Goal: Task Accomplishment & Management: Complete application form

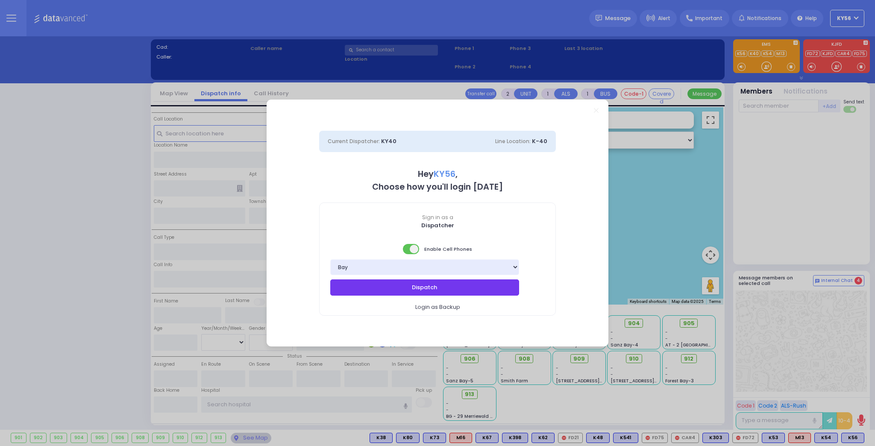
click at [457, 286] on button "Dispatch" at bounding box center [424, 288] width 189 height 16
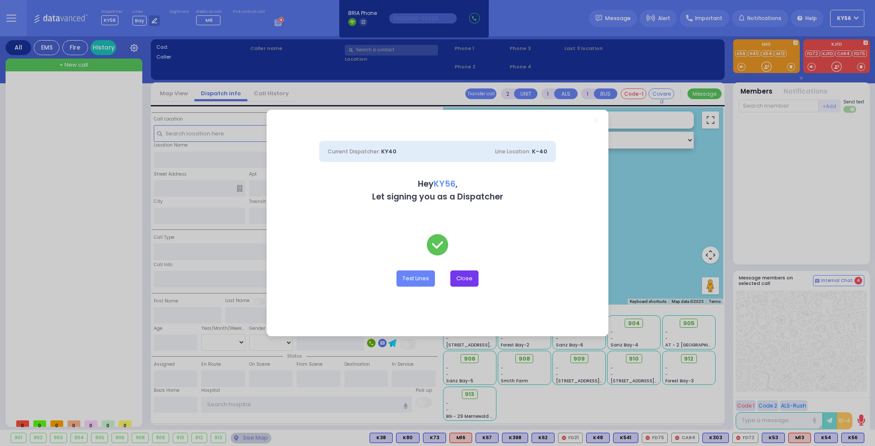
click at [464, 276] on button "Close" at bounding box center [465, 279] width 28 height 16
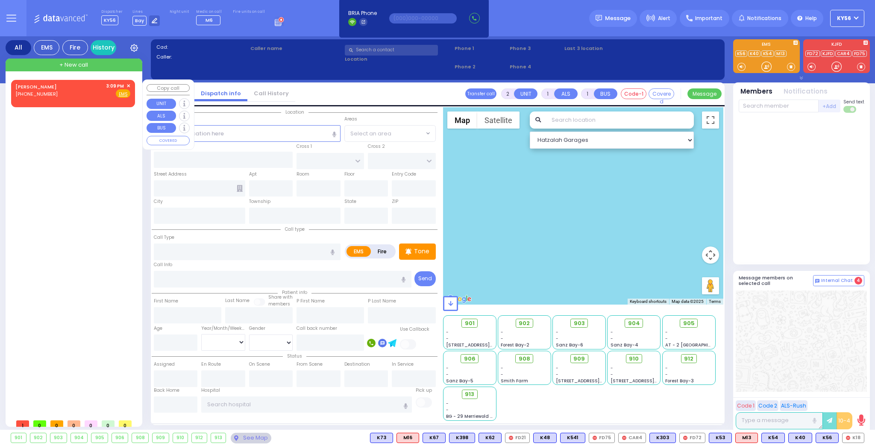
click at [59, 89] on div "HERSKOVITS JOE (845) 799-1571 3:09 PM ✕ Fire EMS" at bounding box center [72, 90] width 115 height 16
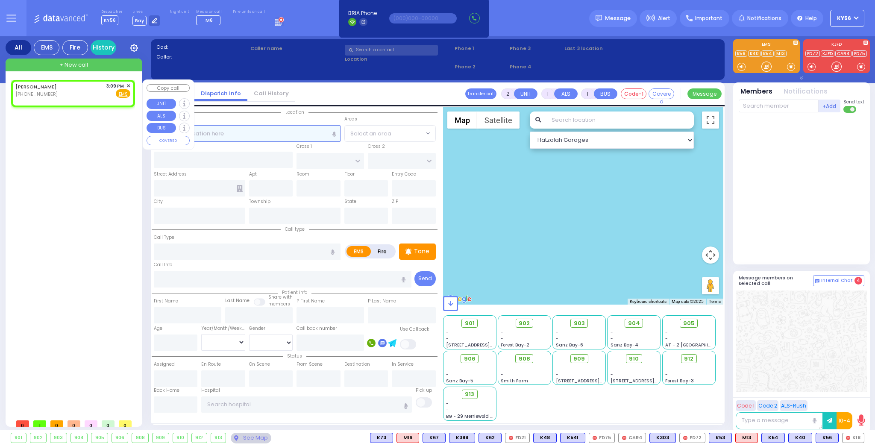
select select
radio input "true"
select select
type input "15:09"
select select "Hatzalah Garages"
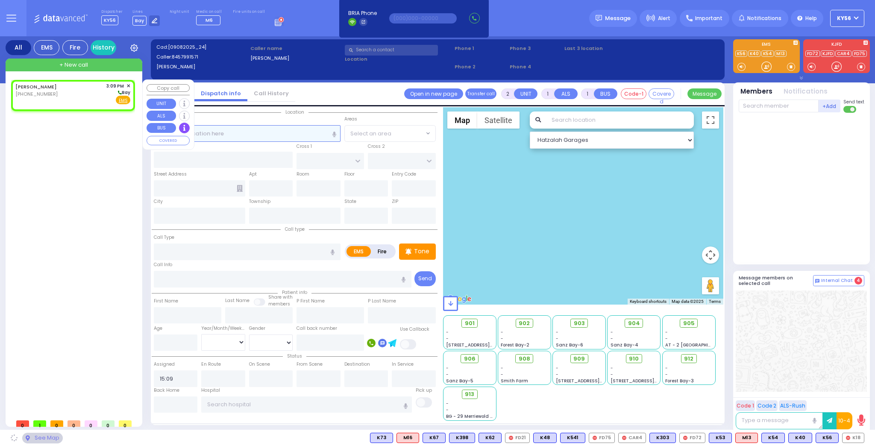
select select
radio input "true"
select select
select select "Hatzalah Garages"
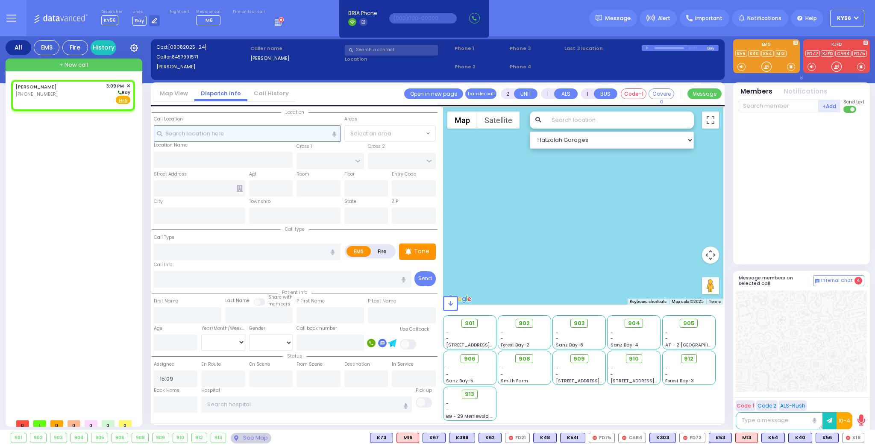
click at [302, 133] on input "text" at bounding box center [247, 133] width 187 height 16
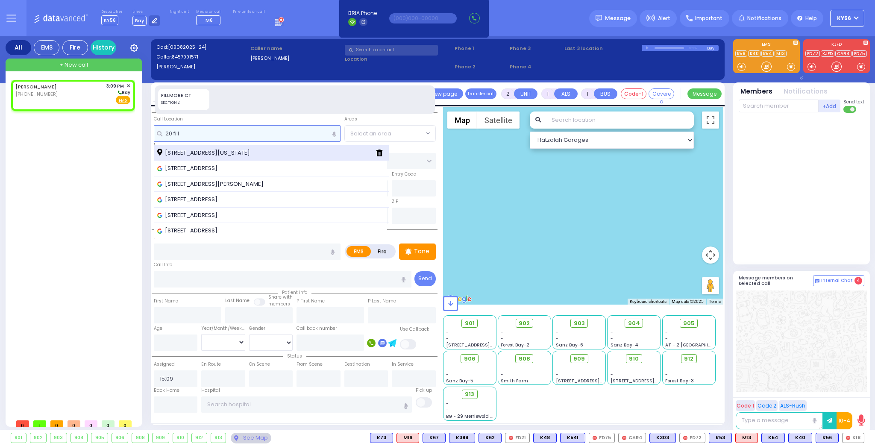
type input "20 fill"
click at [253, 150] on span "20 Fillmore Court Monroe New York 10950" at bounding box center [205, 153] width 96 height 9
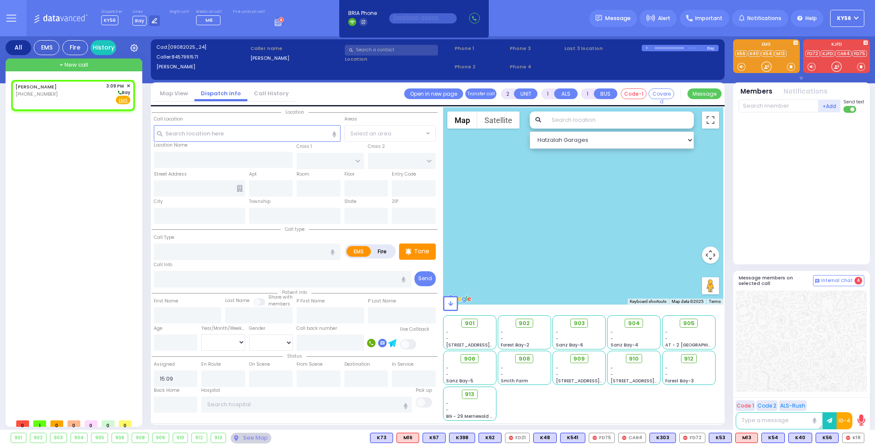
select select
radio input "true"
select select
select select "Hatzalah Garages"
type input "KALEV WAY"
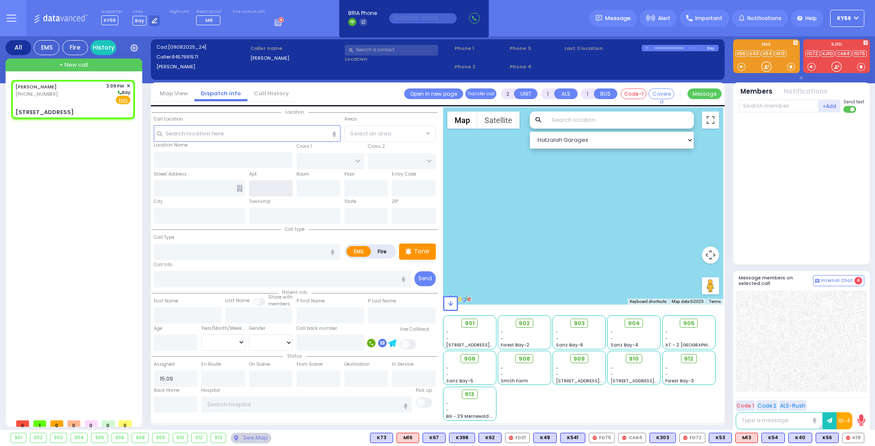
type input "TARNOPOL WAY"
type input "20 Fillmore Court"
type input "Monroe"
type input "[US_STATE]"
type input "10950"
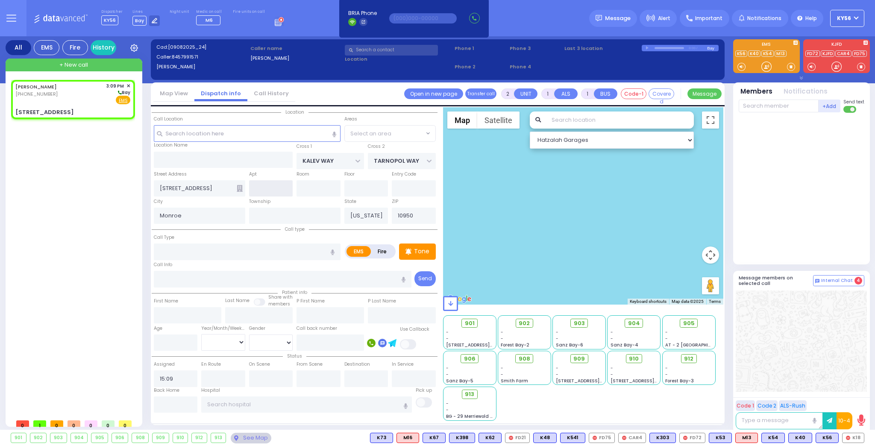
select select "SECTION 3"
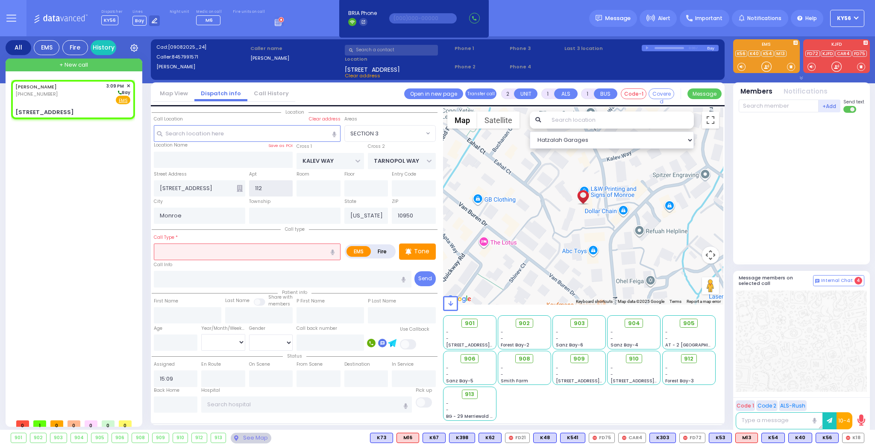
type input "112"
click at [235, 256] on input "text" at bounding box center [247, 252] width 187 height 16
select select
radio input "true"
select select
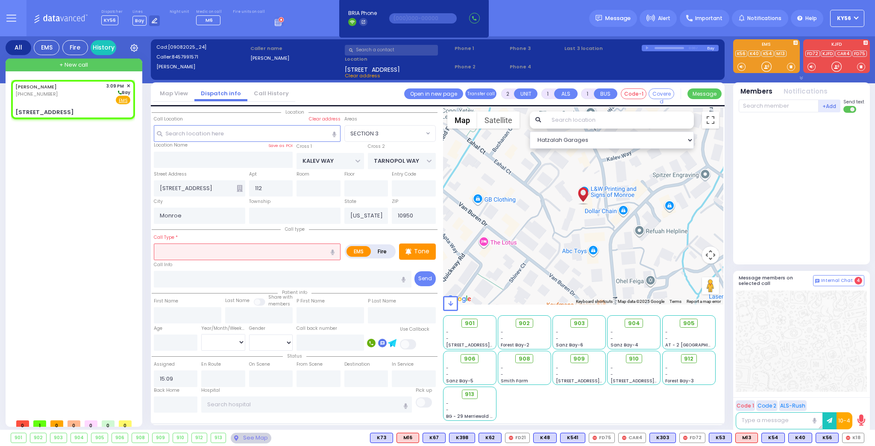
select select "Hatzalah Garages"
select select "SECTION 3"
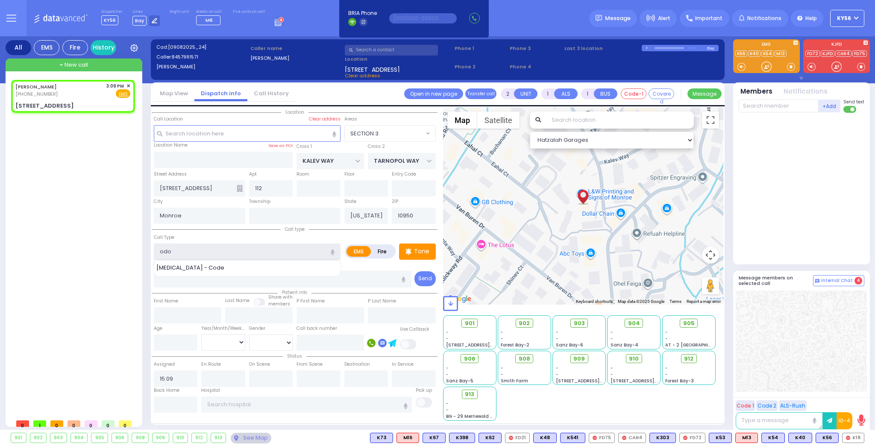
type input "odor"
select select
radio input "true"
select select
select select "Hatzalah Garages"
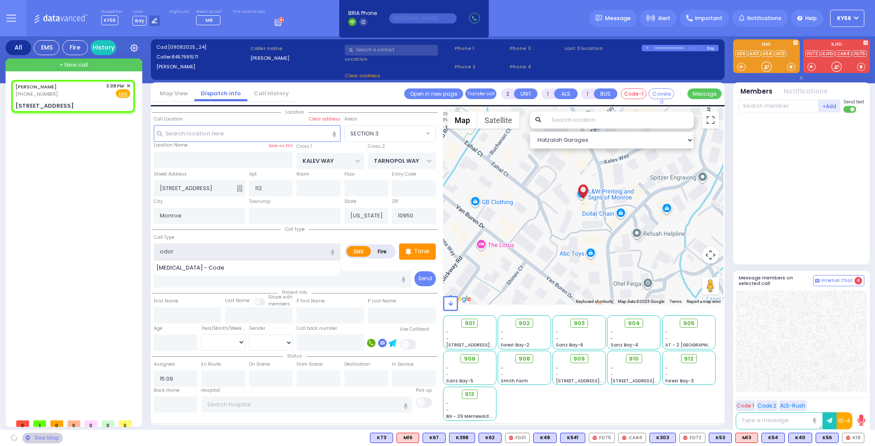
type input "odor"
select select "SECTION 3"
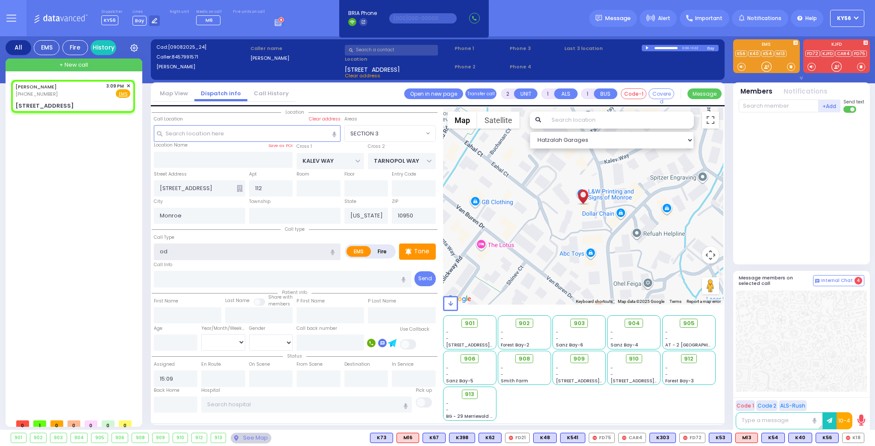
type input "o"
click at [389, 248] on label "Fire" at bounding box center [383, 251] width 24 height 11
radio input "true"
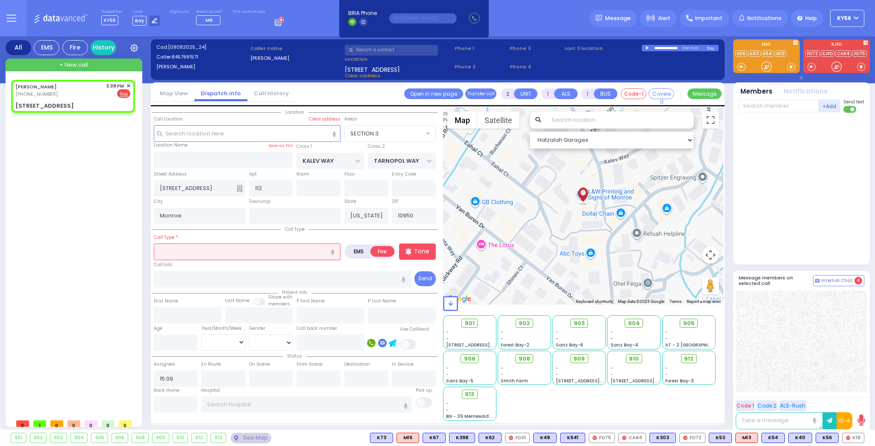
select select
radio input "true"
select select
select select "Hatzalah Garages"
click at [260, 250] on input "text" at bounding box center [247, 252] width 187 height 16
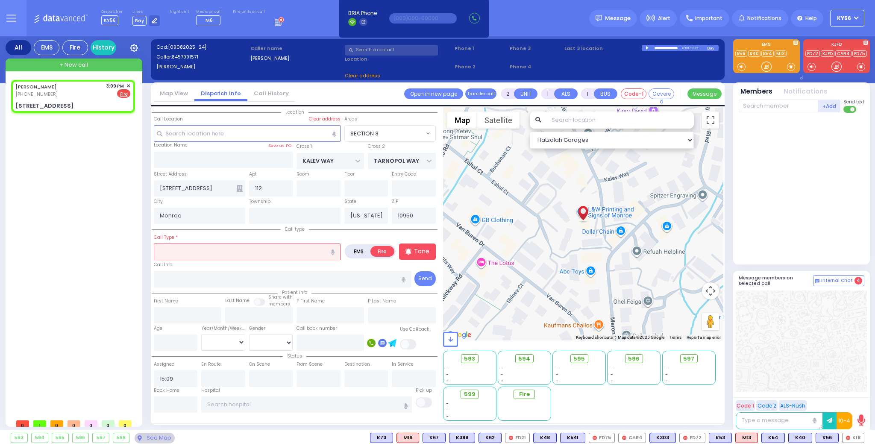
select select "SECTION 3"
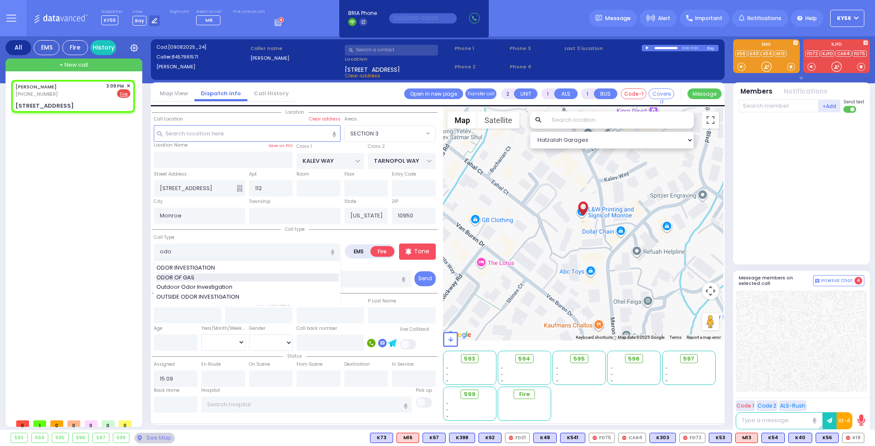
click at [283, 274] on div "ODOR OF GAS" at bounding box center [247, 278] width 183 height 9
type input "ODOR OF GAS"
click at [416, 251] on p "Tone" at bounding box center [421, 251] width 15 height 9
select select
radio input "true"
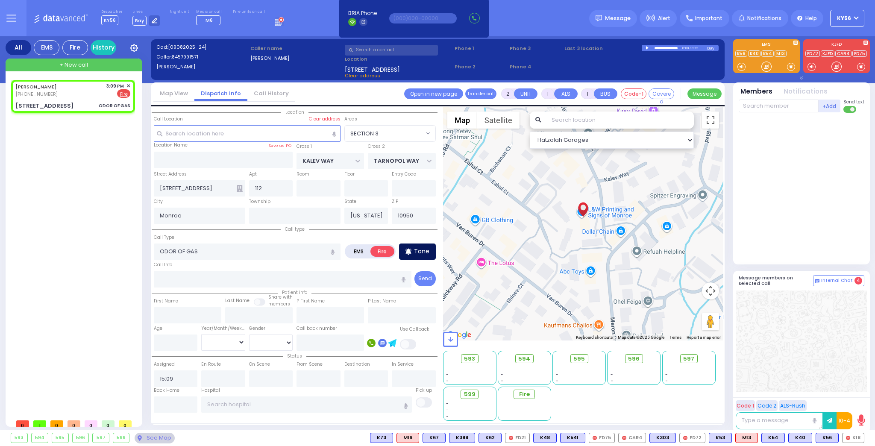
select select
select select "Hatzalah Garages"
select select "SECTION 3"
click at [769, 101] on input "text" at bounding box center [779, 106] width 80 height 13
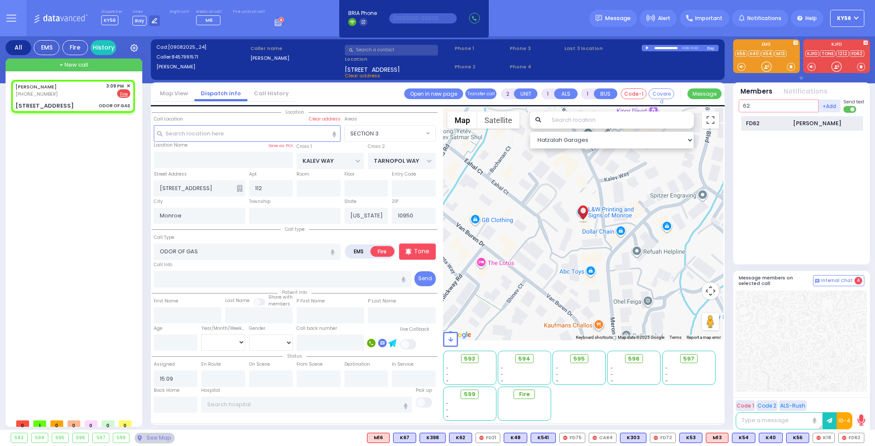
type input "62"
click at [761, 119] on div "FD62" at bounding box center [767, 123] width 43 height 9
select select
radio input "true"
select select
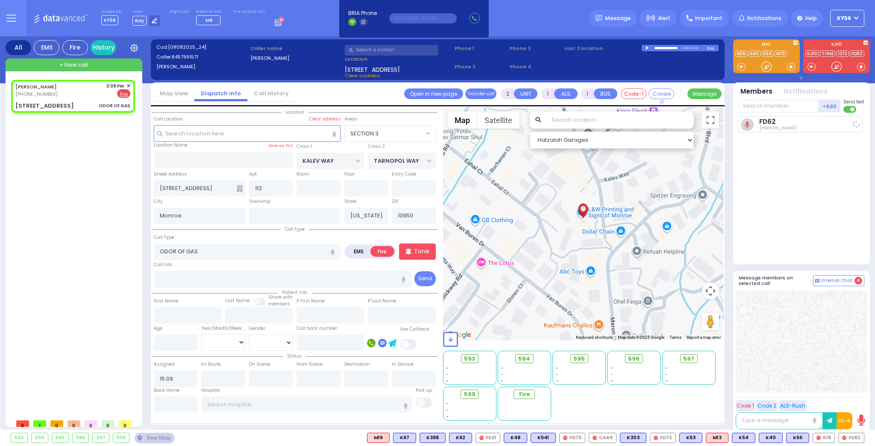
type input "15:10"
select select "Hatzalah Garages"
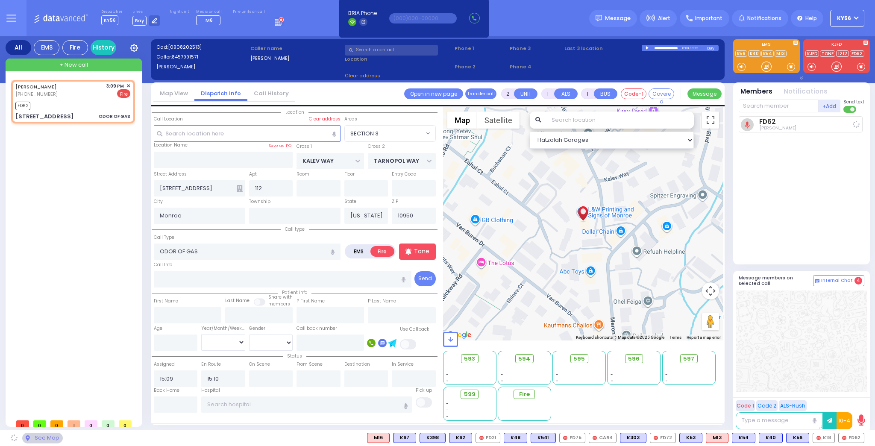
select select "SECTION 3"
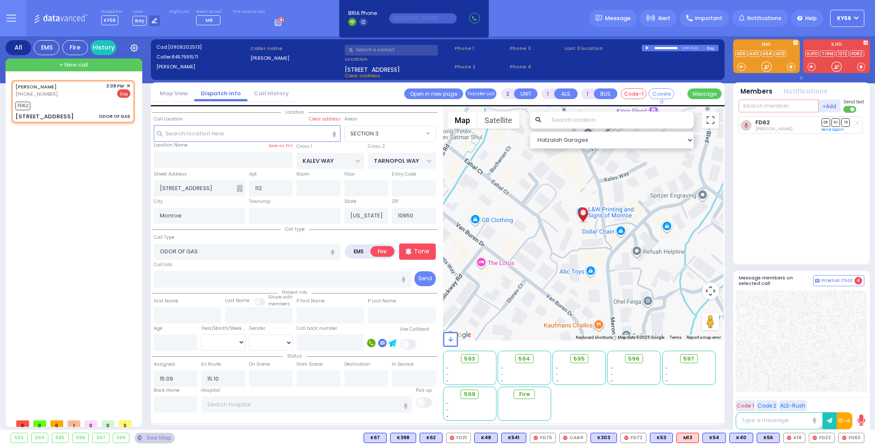
click at [774, 105] on input "text" at bounding box center [779, 106] width 80 height 13
type input "22"
click at [767, 121] on div "FD22" at bounding box center [767, 123] width 43 height 9
click at [765, 106] on input "text" at bounding box center [779, 106] width 80 height 13
select select
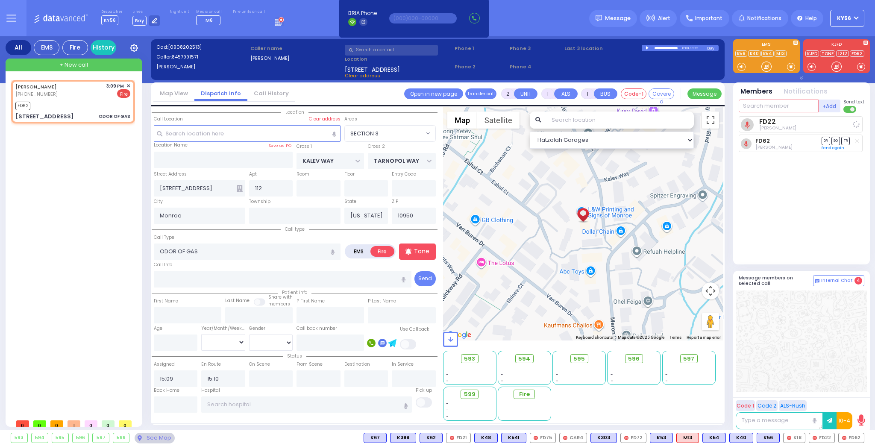
radio input "true"
select select
select select "Hatzalah Garages"
select select "SECTION 3"
click at [765, 106] on input "text" at bounding box center [779, 106] width 80 height 13
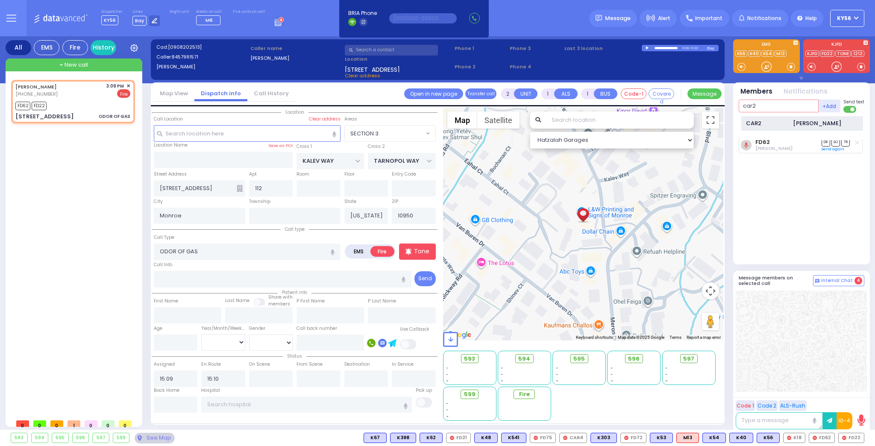
type input "car2"
click at [770, 124] on div "CAR2" at bounding box center [767, 123] width 43 height 9
select select
radio input "true"
select select
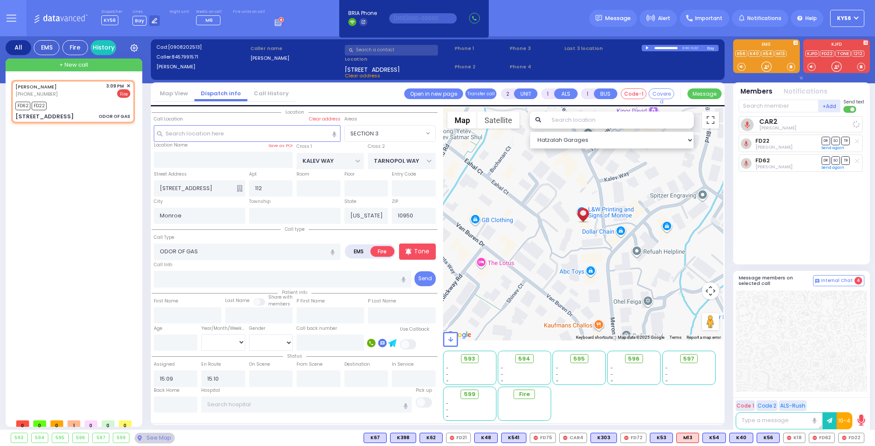
select select "SECTION 3"
select select "Hatzalah Garages"
click at [770, 106] on input "text" at bounding box center [779, 106] width 80 height 13
type input "327"
click at [769, 119] on div "FD327" at bounding box center [767, 123] width 43 height 9
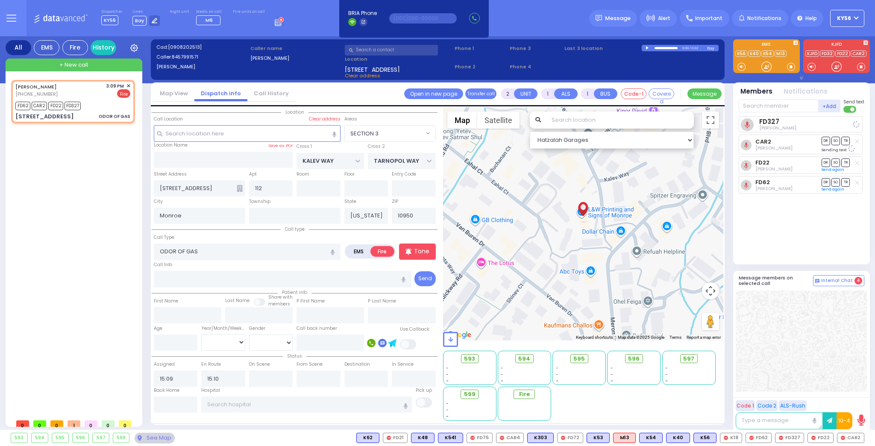
select select
radio input "true"
select select
select select "SECTION 3"
select select "Hatzalah Garages"
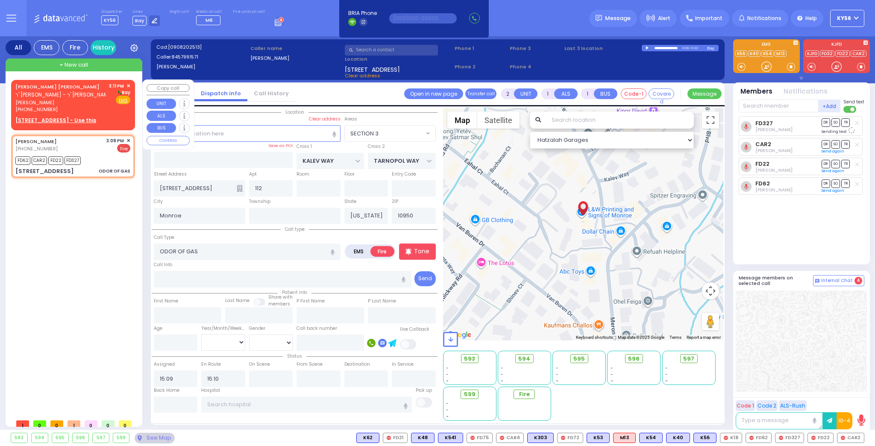
click at [70, 101] on span "יחזקאל שרגא פאוועל" at bounding box center [60, 102] width 91 height 7
select select
radio input "true"
type input "YECHESKEL SHRAGA"
type input "PAVEL"
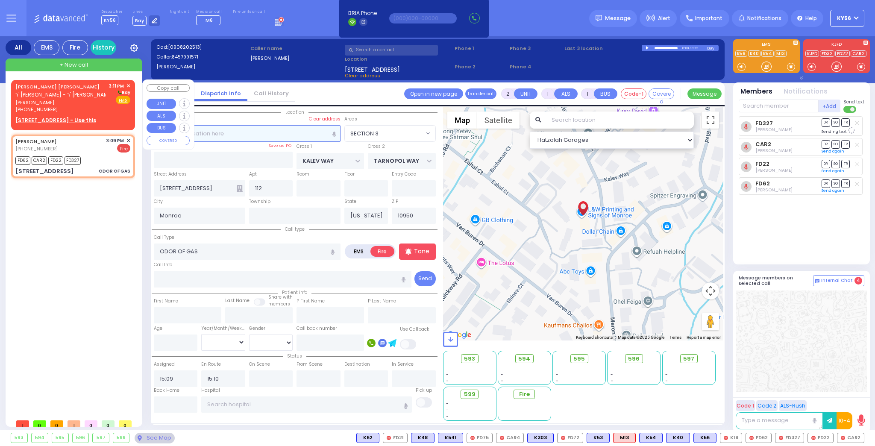
select select
type input "15:11"
select select "Hatzalah Garages"
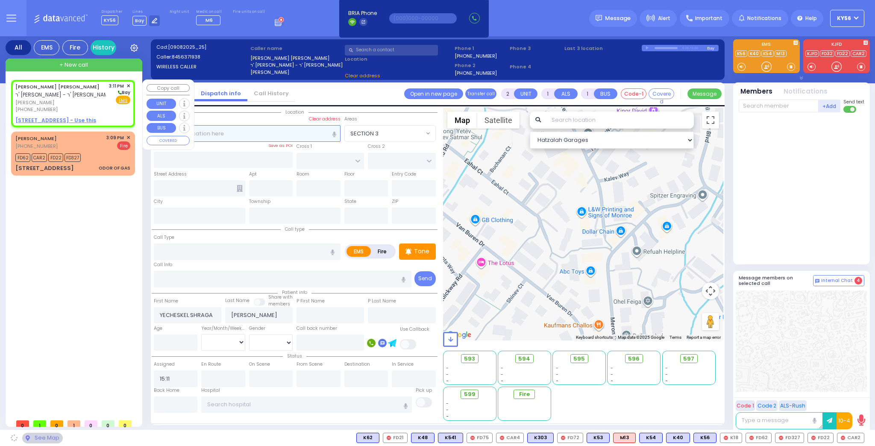
select select
radio input "true"
select select
select select "Hatzalah Garages"
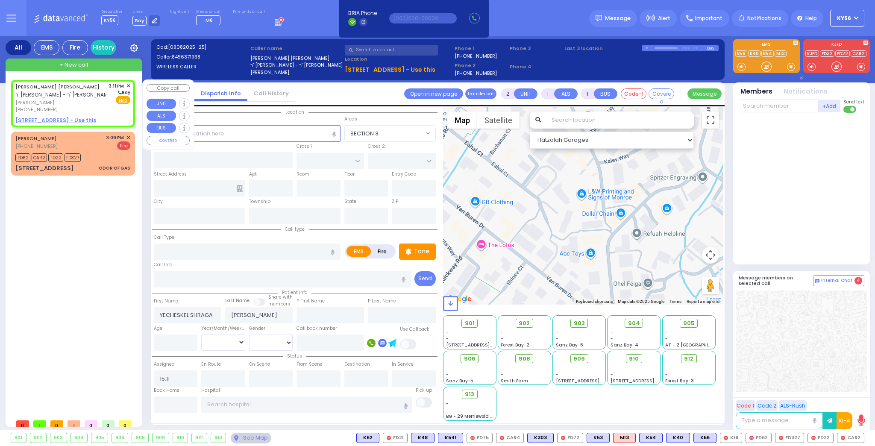
click at [80, 120] on u "39 CHEVRON RD 112 - Use this" at bounding box center [55, 120] width 81 height 7
select select
radio input "true"
select select
select select "Hatzalah Garages"
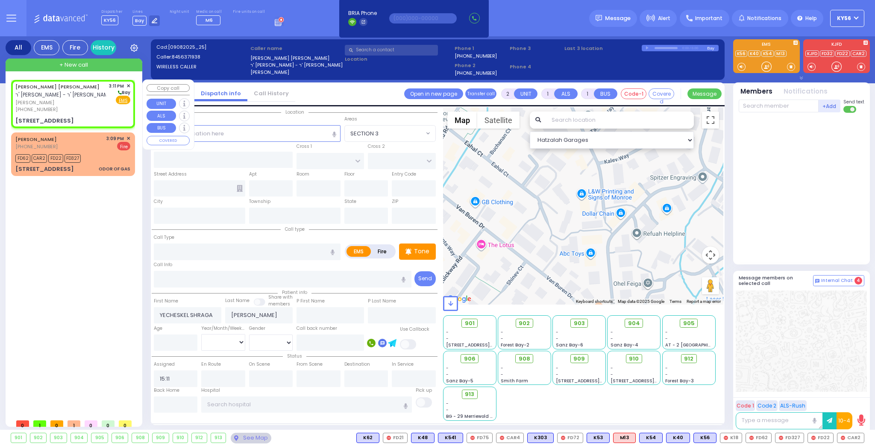
select select
radio input "true"
select select
select select "Hatzalah Garages"
type input "ROVNA COURT"
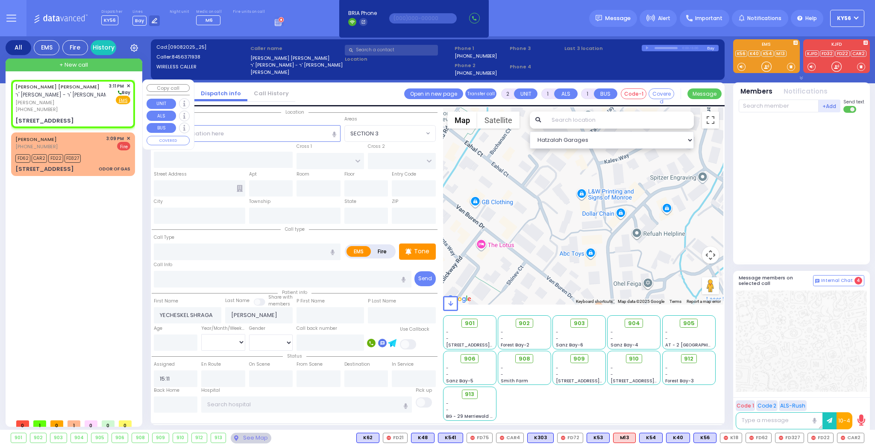
type input "39 CHEVRON RD"
type input "112"
type input "[PERSON_NAME]"
type input "[US_STATE]"
type input "10950"
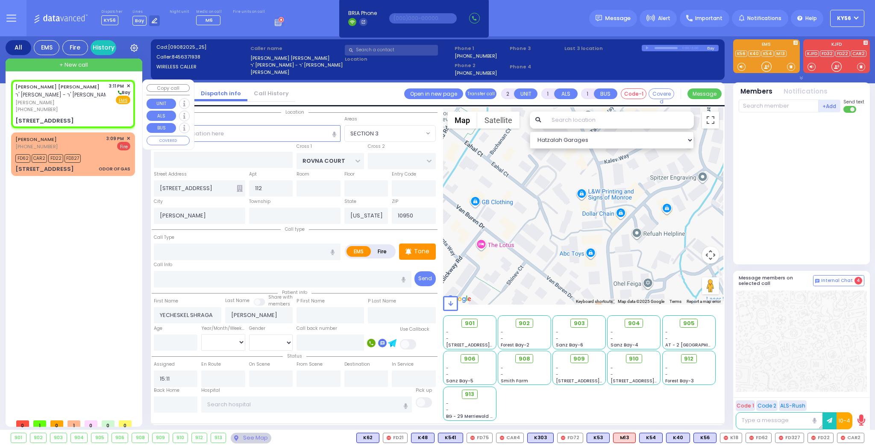
select select "SECTION 5"
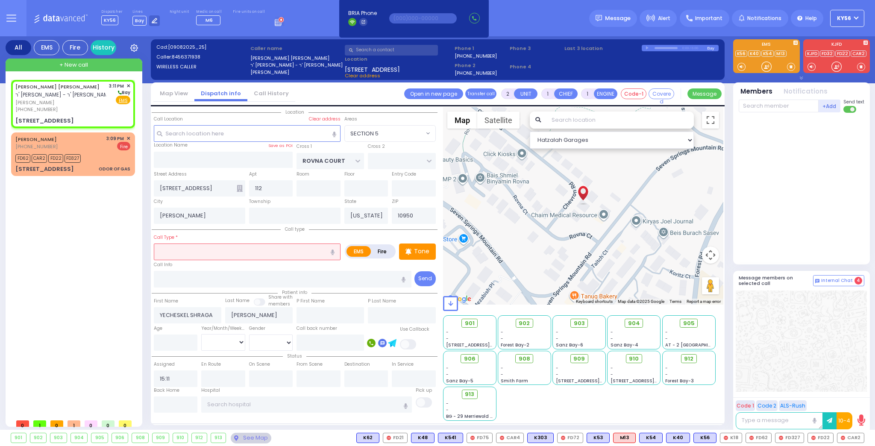
click at [192, 255] on input "text" at bounding box center [247, 252] width 187 height 16
click at [271, 188] on input "112" at bounding box center [271, 188] width 44 height 16
select select
radio input "true"
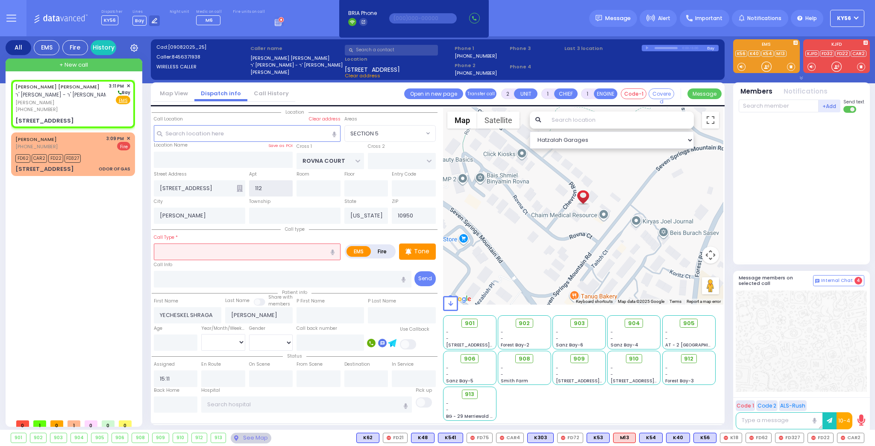
select select
select select "Hatzalah Garages"
type input "1122"
select select "SECTION 5"
type input "1"
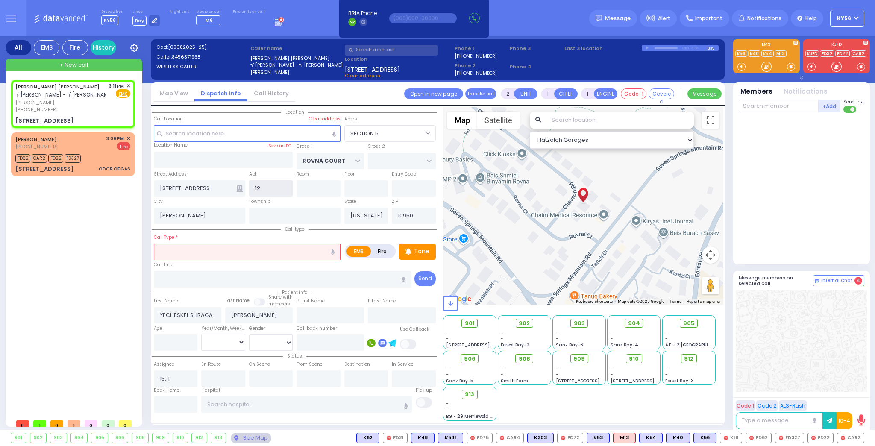
type input "121"
select select
radio input "true"
select select
select select "Hatzalah Garages"
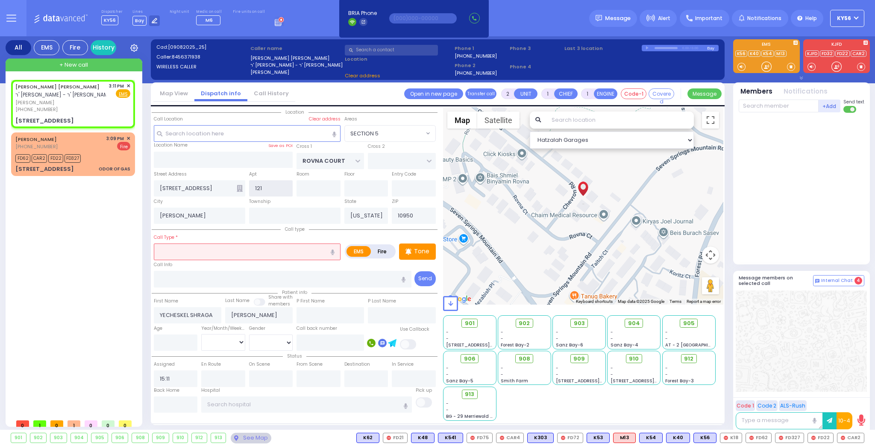
type input "112"
select select "SECTION 5"
click at [265, 253] on input "text" at bounding box center [247, 252] width 187 height 16
click at [166, 342] on input "number" at bounding box center [176, 343] width 44 height 16
select select
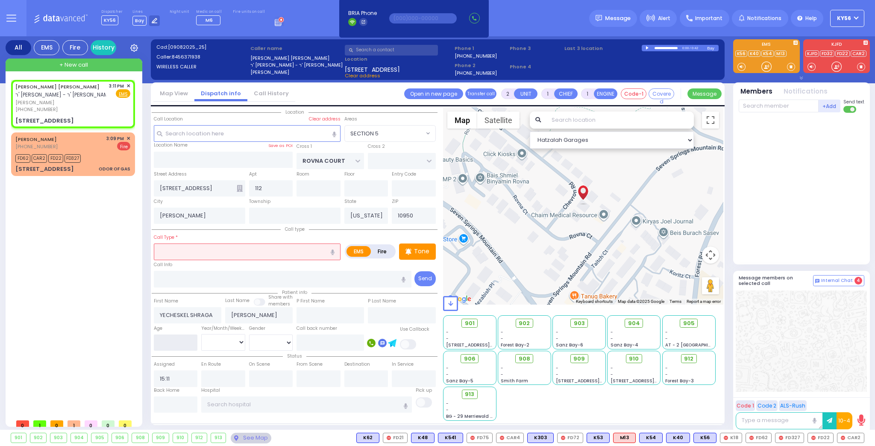
radio input "true"
select select
select select "Hatzalah Garages"
type input "9"
select select "SECTION 5"
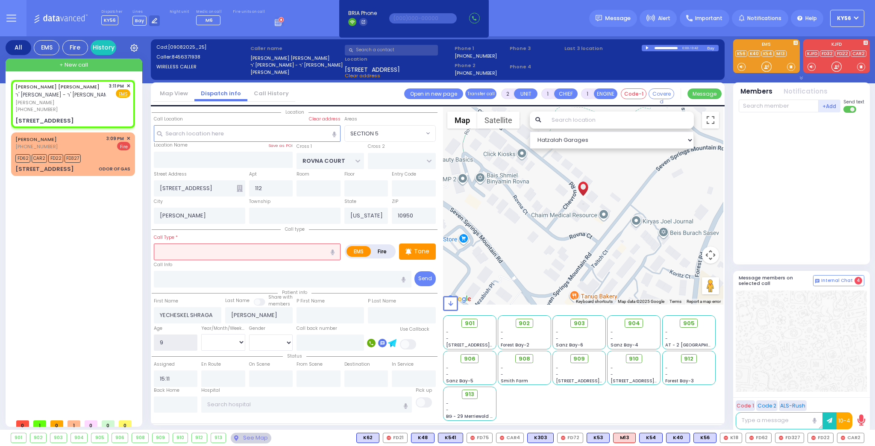
type input "9"
click at [210, 336] on select "Year Month Week Day" at bounding box center [223, 342] width 44 height 16
select select
radio input "true"
select select
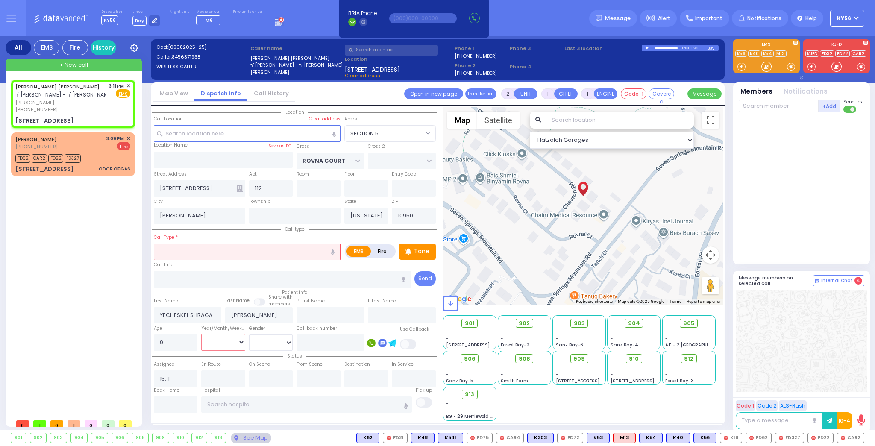
select select "Hatzalah Garages"
select select "SECTION 5"
select select "Week"
click at [201, 334] on select "Year Month Week Day" at bounding box center [223, 342] width 44 height 16
click at [272, 340] on select "Male Female" at bounding box center [271, 343] width 44 height 16
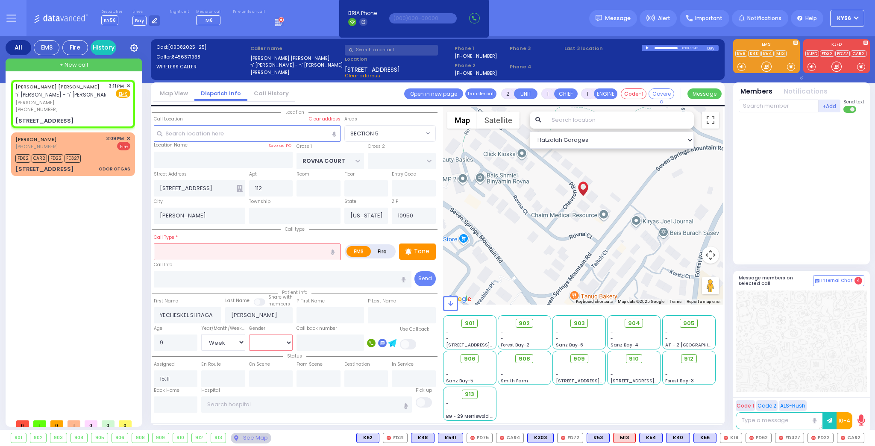
select select
radio input "true"
select select "Week"
select select "Hatzalah Garages"
select select "SECTION 5"
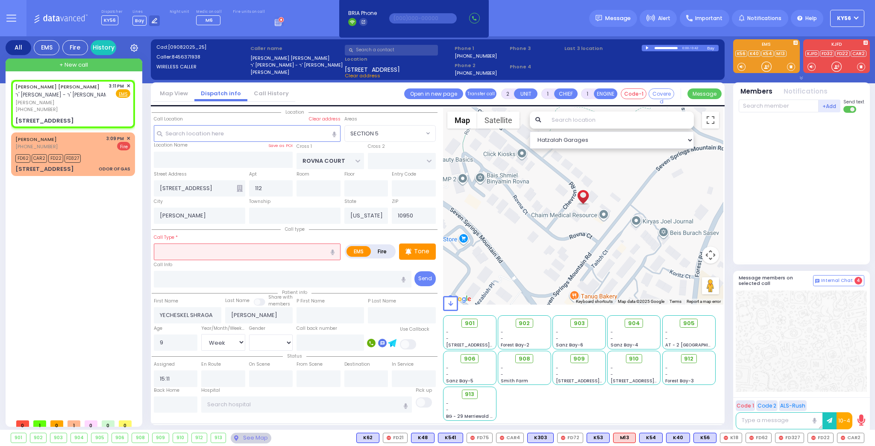
click at [306, 325] on label "Call back number" at bounding box center [317, 328] width 41 height 7
click at [254, 253] on input "text" at bounding box center [247, 252] width 187 height 16
select select
radio input "true"
select select "Week"
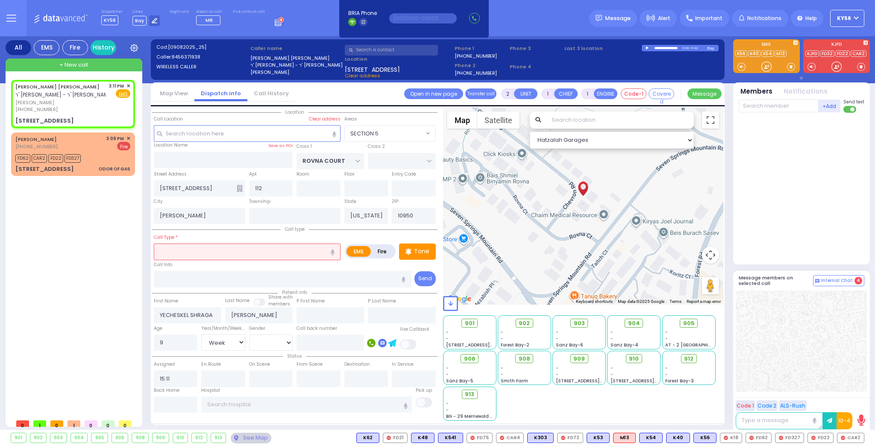
select select "Hatzalah Garages"
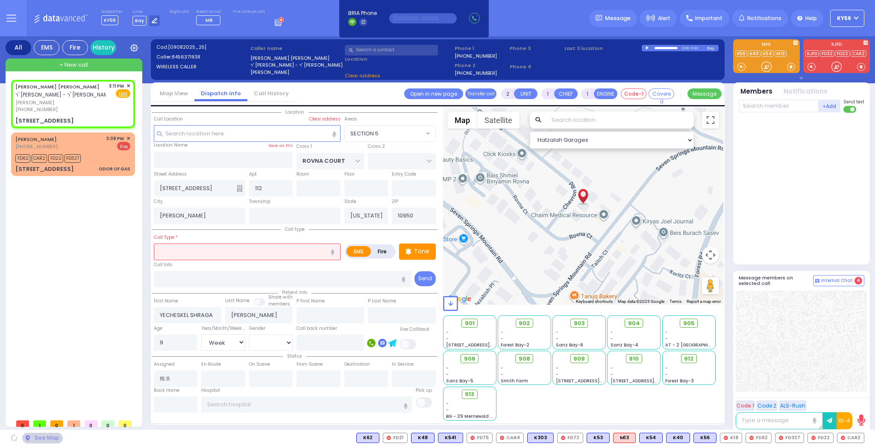
select select "SECTION 5"
click at [206, 247] on input "text" at bounding box center [247, 252] width 187 height 16
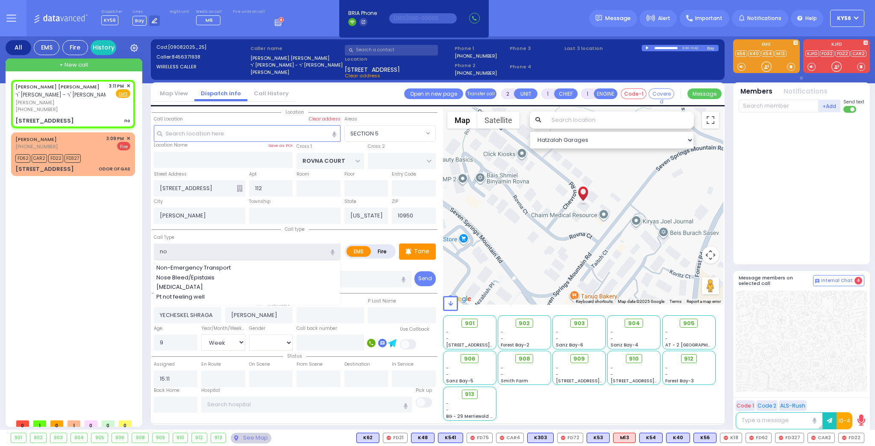
type input "not"
select select
radio input "true"
select select "Week"
select select "Hatzalah Garages"
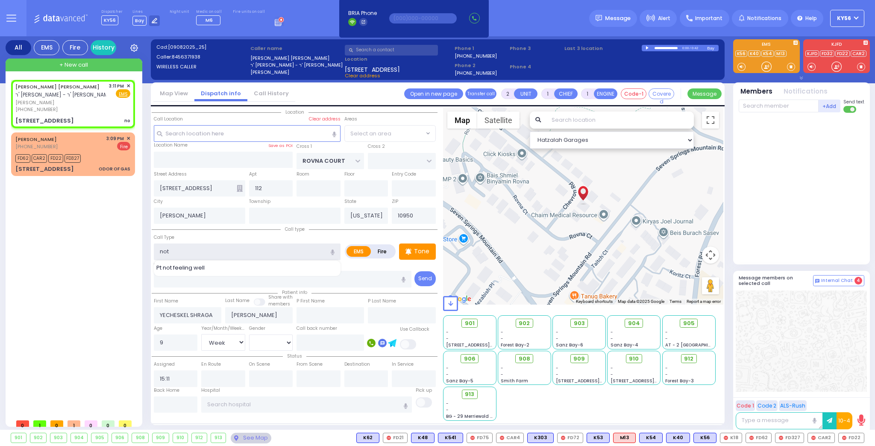
select select "SECTION 5"
select select
radio input "true"
select select "Week"
select select "Hatzalah Garages"
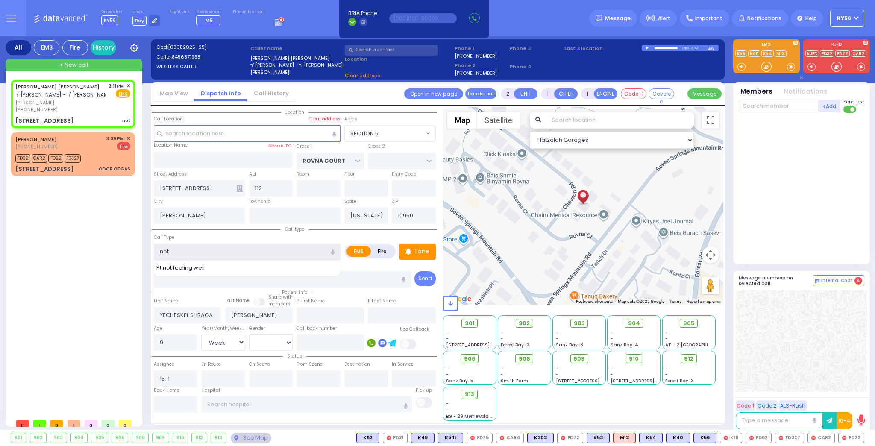
select select "SECTION 5"
click at [224, 253] on input "not" at bounding box center [247, 252] width 187 height 16
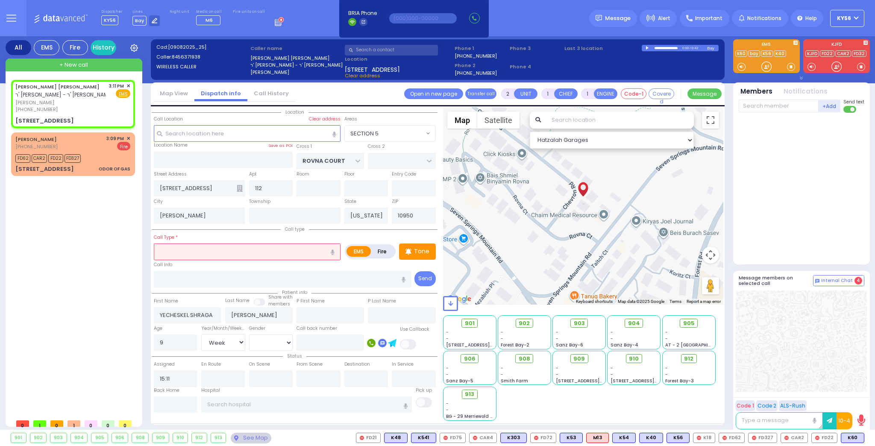
select select
radio input "true"
select select "Week"
select select "Hatzalah Garages"
select select "SECTION 5"
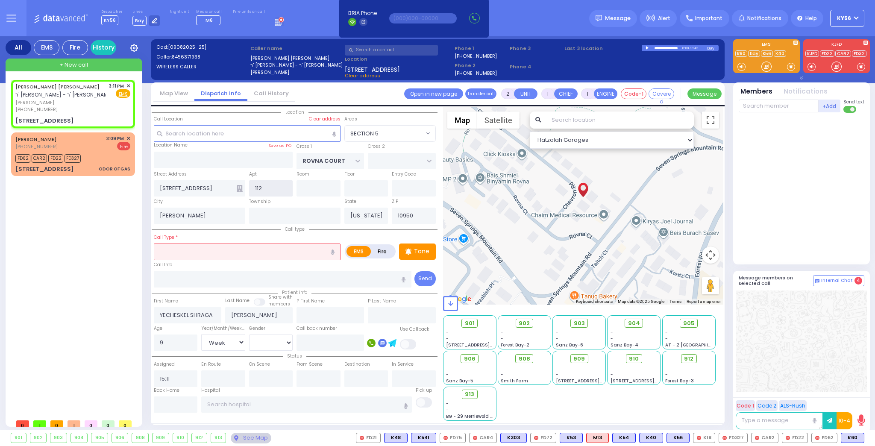
click at [266, 185] on input "112" at bounding box center [271, 188] width 44 height 16
select select
radio input "true"
select select "Week"
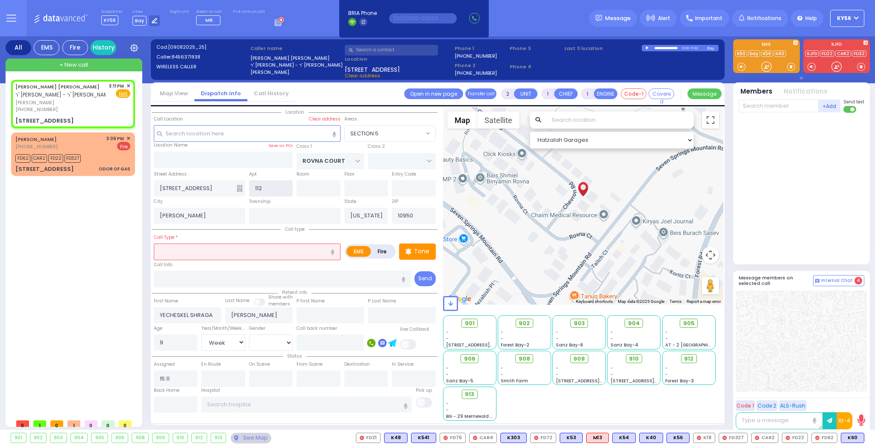
select select "Hatzalah Garages"
click at [266, 185] on input "112" at bounding box center [271, 188] width 44 height 16
select select "SECTION 5"
type input "121"
click at [299, 253] on input "text" at bounding box center [247, 252] width 187 height 16
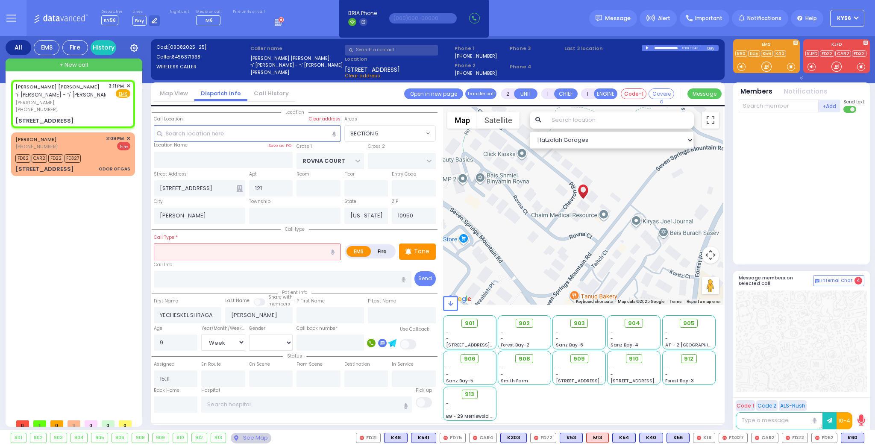
select select
radio input "true"
select select "Week"
select select "Hatzalah Garages"
select select "SECTION 5"
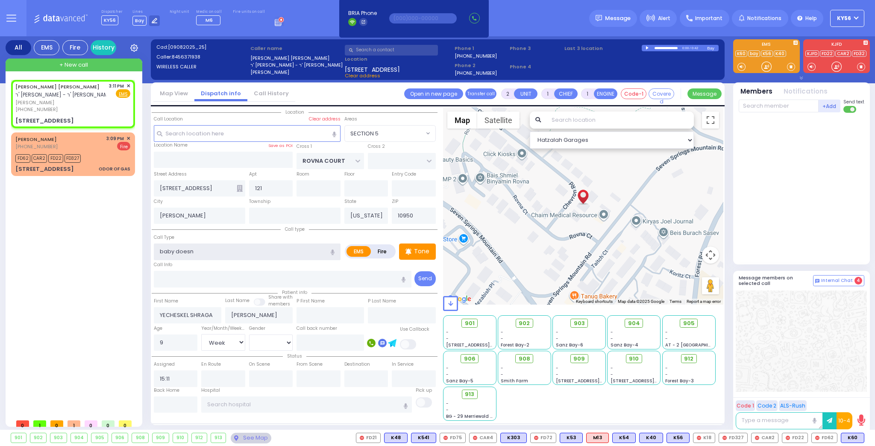
type input "baby doesnt"
select select
radio input "true"
select select "Week"
select select "Hatzalah Garages"
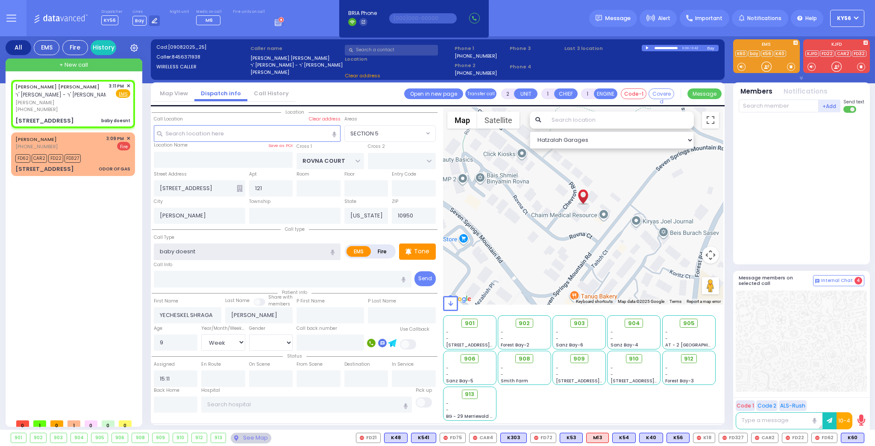
select select "SECTION 5"
type input "baby doesnt look right"
drag, startPoint x: 773, startPoint y: 105, endPoint x: 778, endPoint y: 103, distance: 5.0
click at [773, 103] on input "text" at bounding box center [779, 106] width 80 height 13
type input "6"
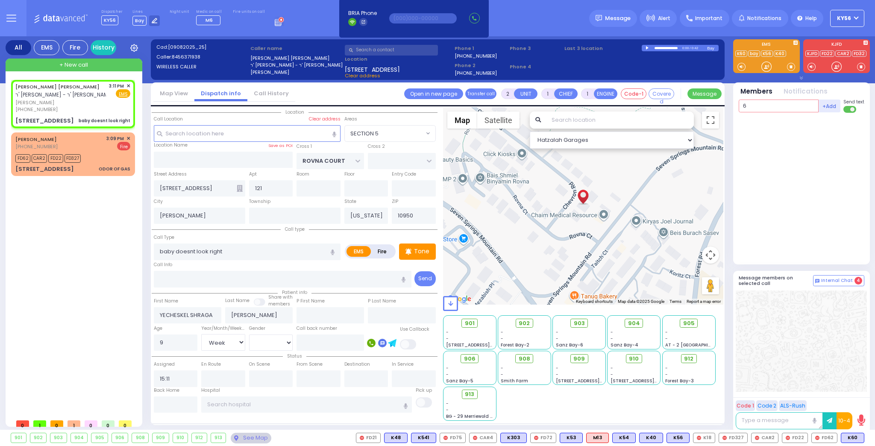
select select
radio input "true"
select select "Week"
type input "60"
select select "Hatzalah Garages"
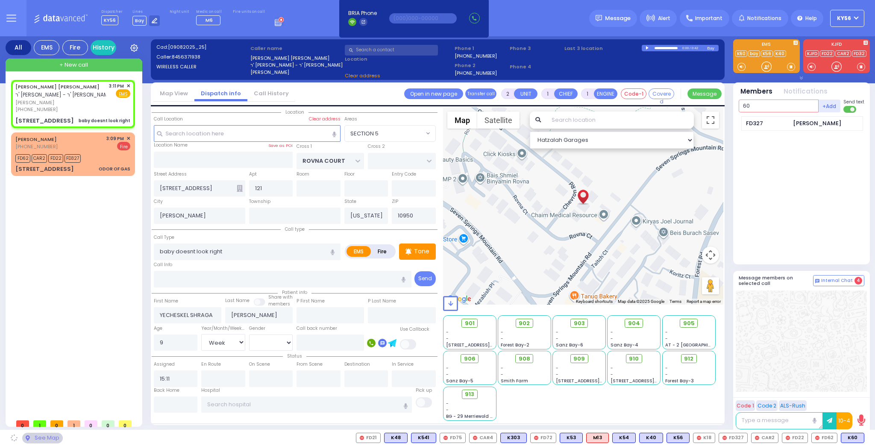
select select
radio input "true"
select select "Week"
select select "Hatzalah Garages"
select select
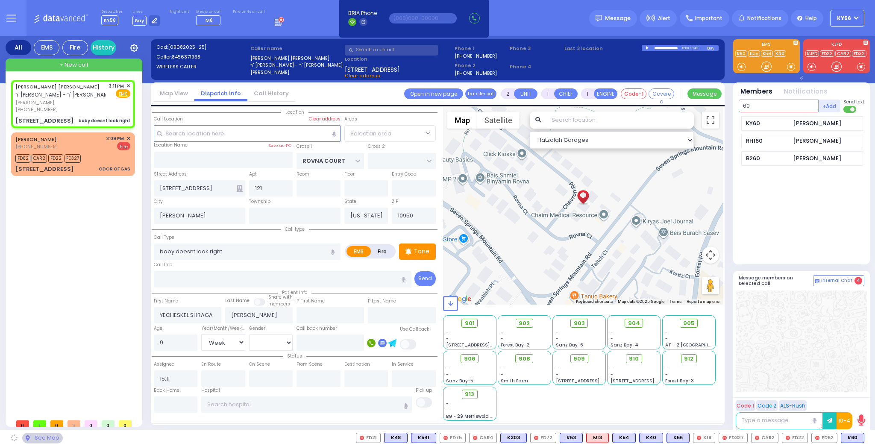
radio input "true"
select select "Week"
select select "Hatzalah Garages"
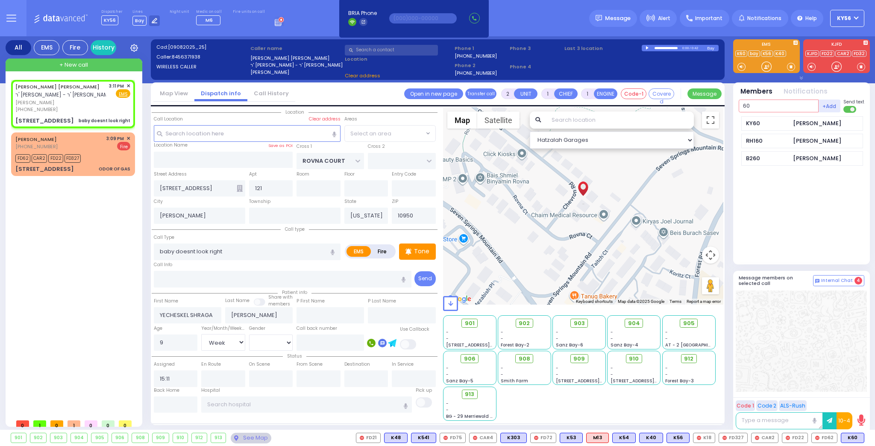
select select "SECTION 5"
click at [787, 118] on div "KY60 Shmiel Hoffman" at bounding box center [803, 123] width 122 height 15
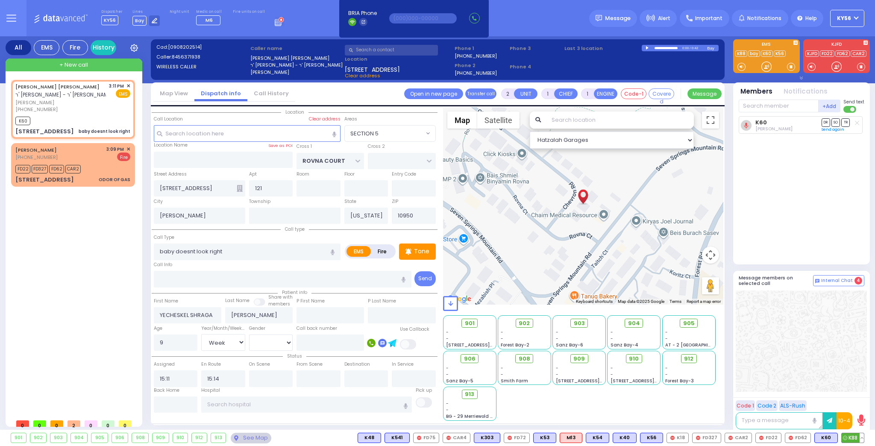
click at [850, 434] on span "K88" at bounding box center [853, 437] width 22 height 9
click at [856, 439] on span "M6" at bounding box center [854, 437] width 20 height 9
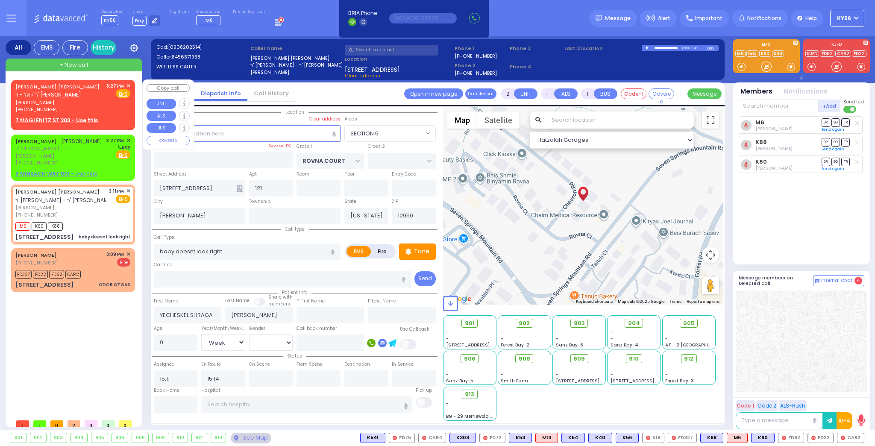
click at [68, 121] on u "7 MAGLENITZ ST 203 - Use this" at bounding box center [56, 120] width 82 height 7
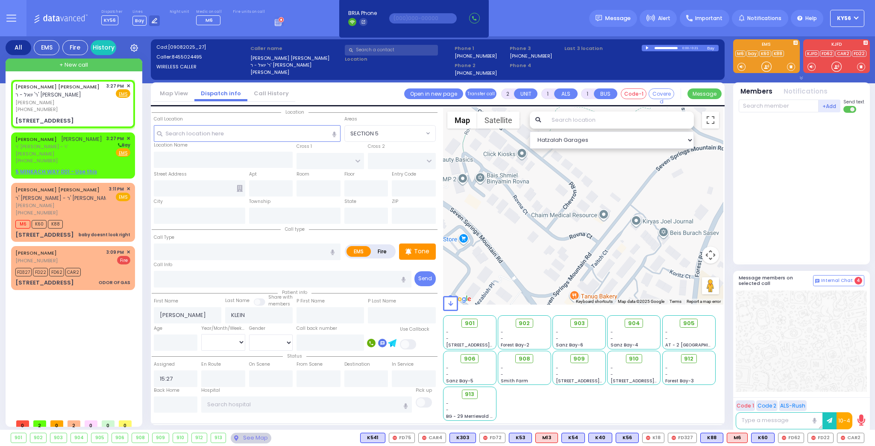
click at [385, 250] on label "Fire" at bounding box center [383, 251] width 24 height 11
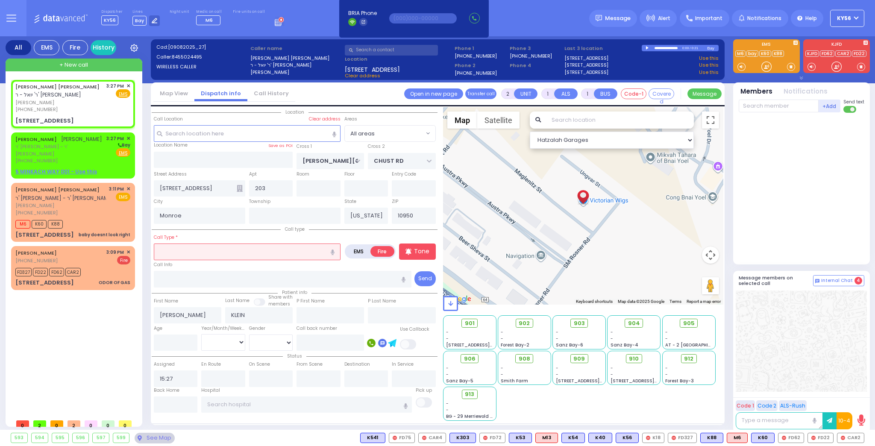
click at [245, 250] on input "text" at bounding box center [247, 252] width 187 height 16
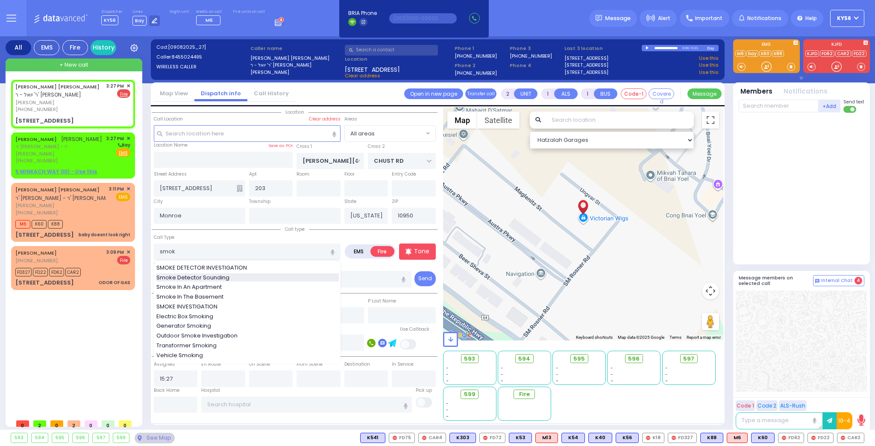
click at [218, 275] on span "Smoke Detector Sounding" at bounding box center [194, 278] width 76 height 9
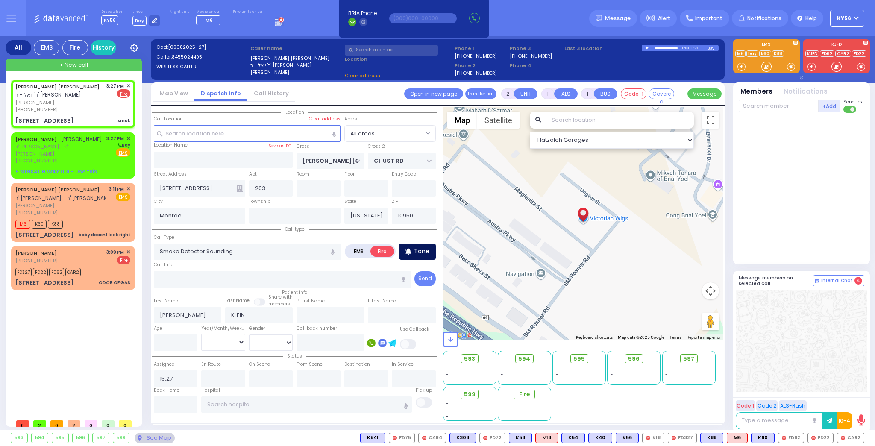
click at [421, 253] on p "Tone" at bounding box center [421, 251] width 15 height 9
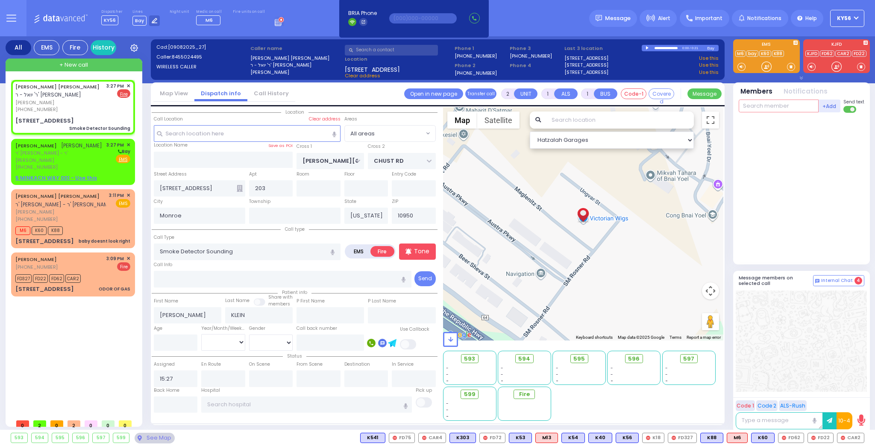
click at [774, 106] on input "text" at bounding box center [779, 106] width 80 height 13
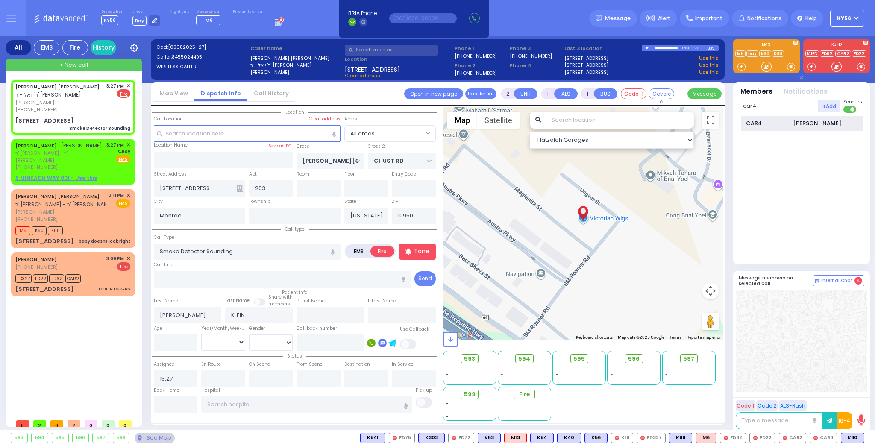
click at [761, 119] on div "CAR4" at bounding box center [767, 123] width 43 height 9
click at [764, 94] on button "Members" at bounding box center [757, 92] width 32 height 10
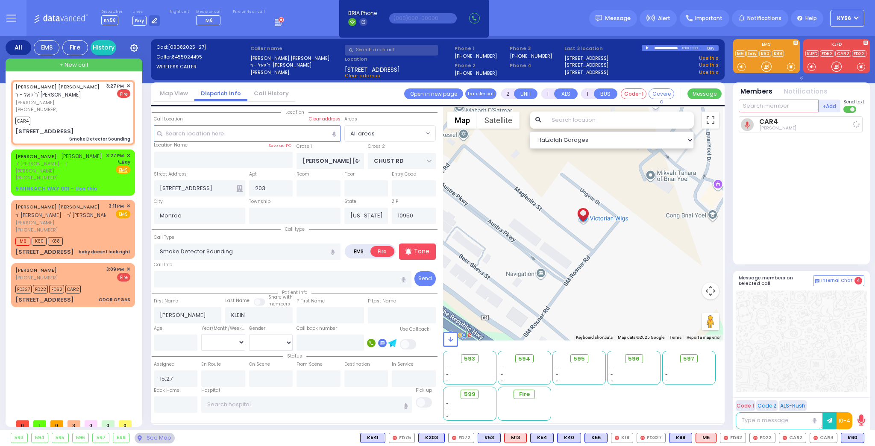
click at [763, 103] on input "text" at bounding box center [779, 106] width 80 height 13
click at [781, 123] on div "FD22" at bounding box center [767, 123] width 43 height 9
click at [773, 109] on input "text" at bounding box center [779, 106] width 80 height 13
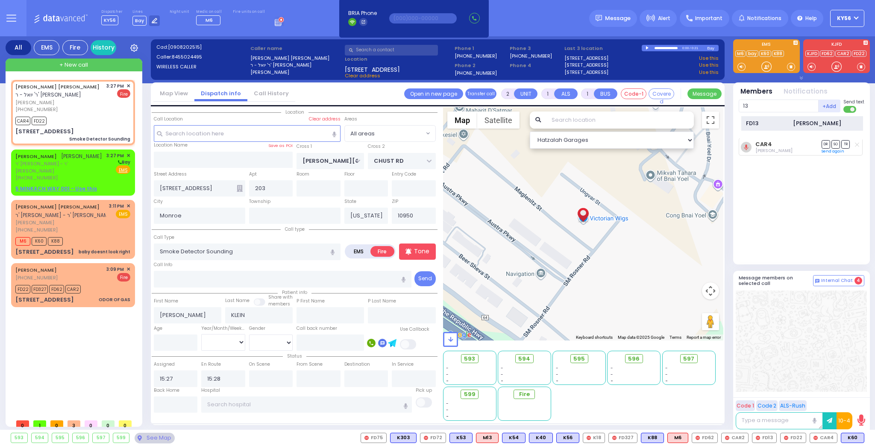
click at [769, 127] on div "FD13 Joel Saal" at bounding box center [803, 123] width 122 height 15
click at [72, 160] on span "ר' יוסף מענדל - ר' שלמה הערש פעלדמאן" at bounding box center [59, 167] width 88 height 14
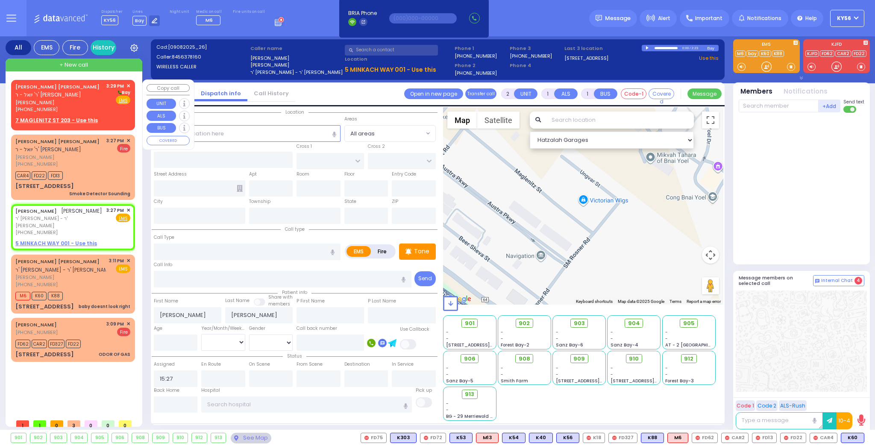
click at [129, 86] on span "✕" at bounding box center [129, 85] width 4 height 7
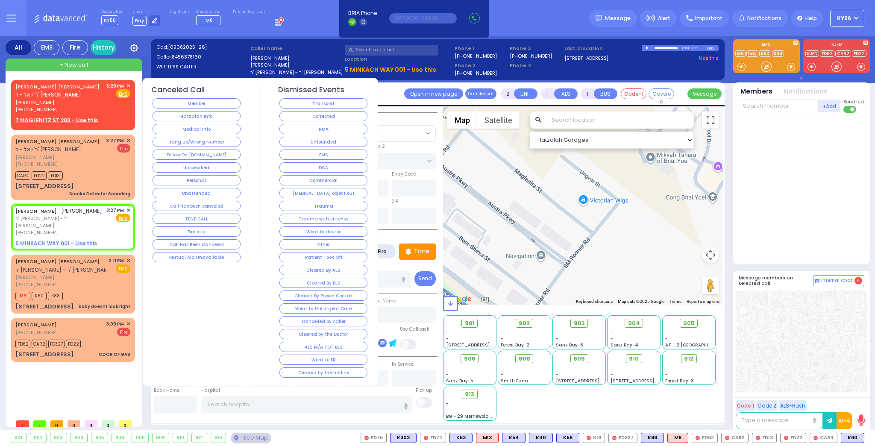
click at [129, 85] on span "✕" at bounding box center [129, 85] width 4 height 7
click at [204, 150] on button "Follow On [DOMAIN_NAME]" at bounding box center [197, 155] width 88 height 10
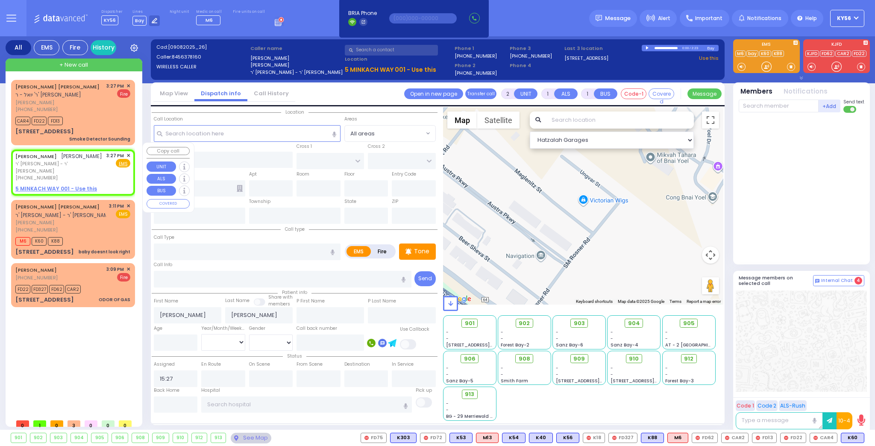
click at [127, 152] on span "✕" at bounding box center [129, 155] width 4 height 7
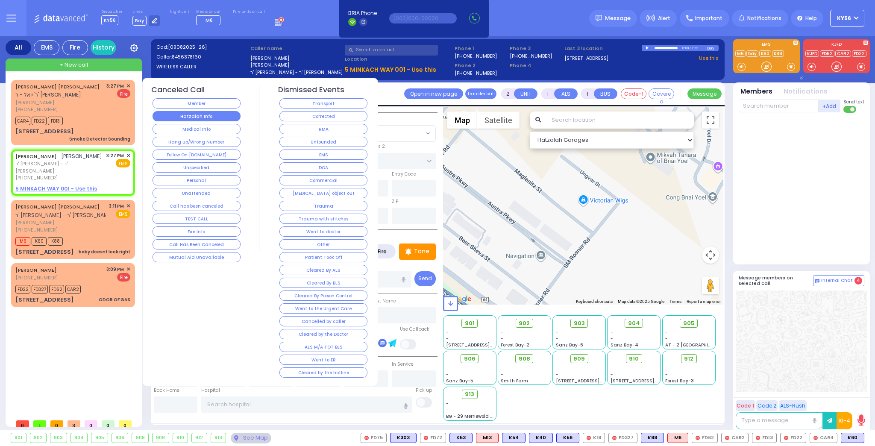
click at [209, 118] on button "Hatzalah Info" at bounding box center [197, 116] width 88 height 10
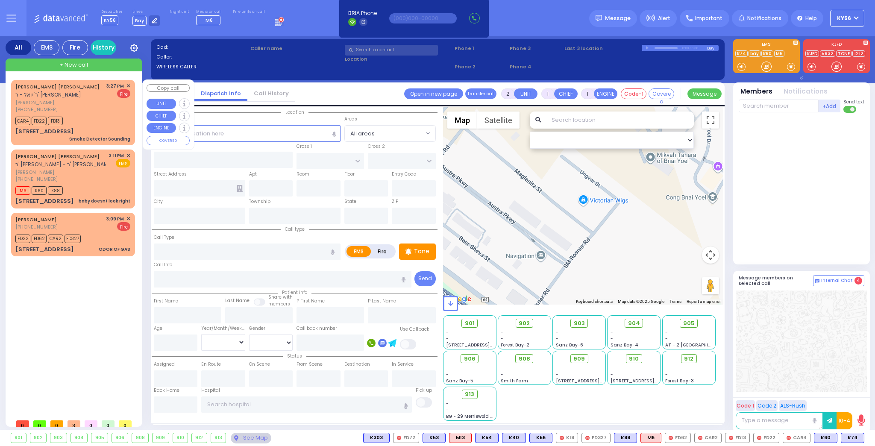
select select
click at [101, 115] on div "CAR4 FD22 FD13" at bounding box center [72, 120] width 115 height 11
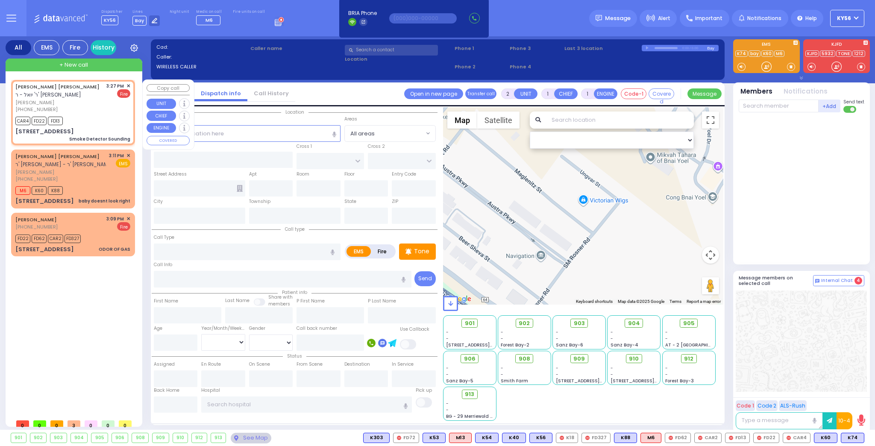
select select
type input "Smoke Detector Sounding"
radio input "false"
radio input "true"
type input "JOSEPH MAYER"
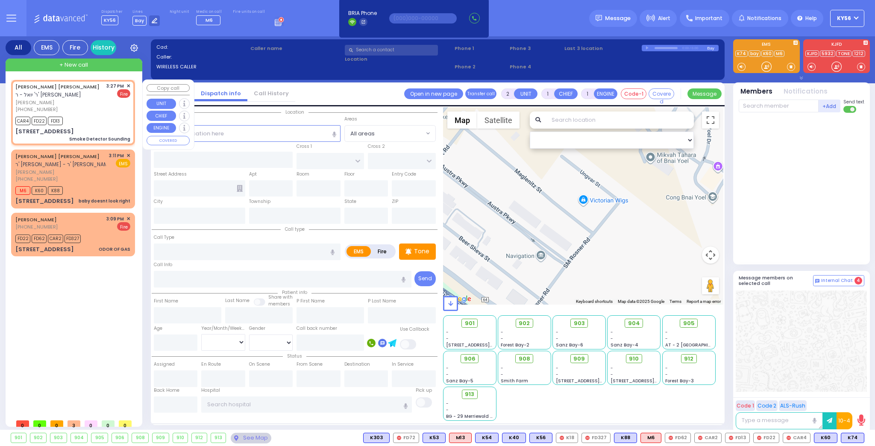
type input "KLEIN"
select select
type input "15:27"
type input "15:28"
select select "Hatzalah Garages"
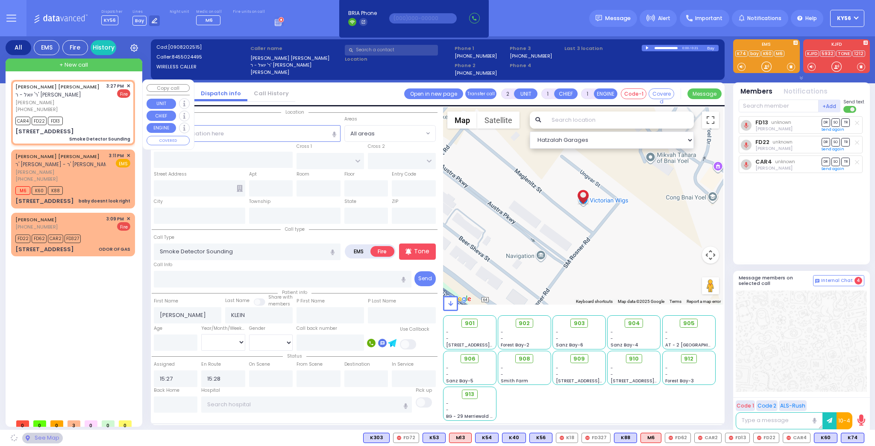
type input "S.M. ROSMER RD"
type input "CHUST RD"
type input "7 MAGLENITZ ST"
type input "203"
type input "Monroe"
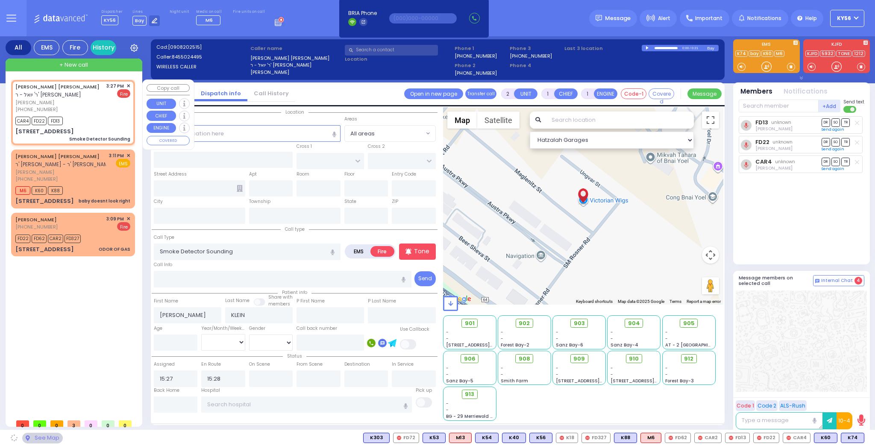
type input "[US_STATE]"
type input "10950"
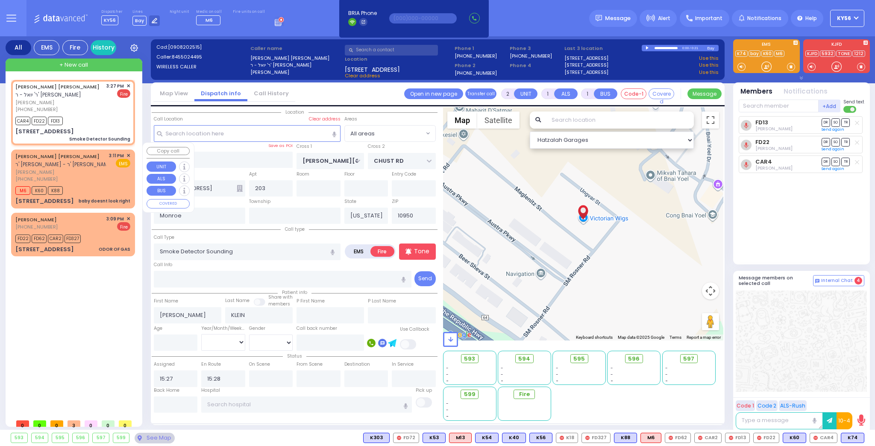
click at [92, 184] on div "M6 K60 K88" at bounding box center [72, 189] width 115 height 11
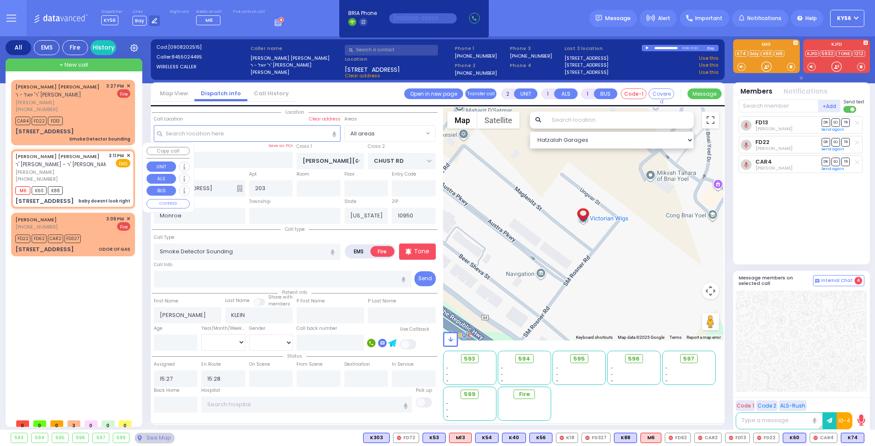
select select
type input "baby doesnt look right"
radio input "true"
type input "YECHESKEL SHRAGA"
type input "PAVEL"
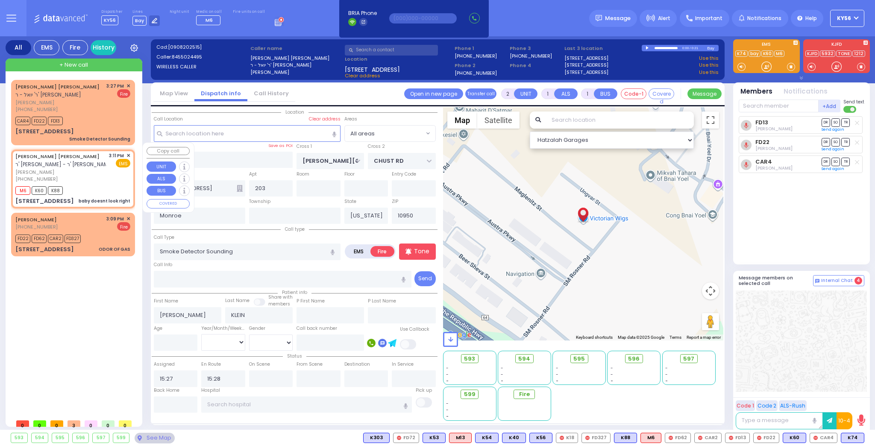
type input "9"
select select "Week"
type input "15:11"
type input "15:14"
type input "ROVNA COURT"
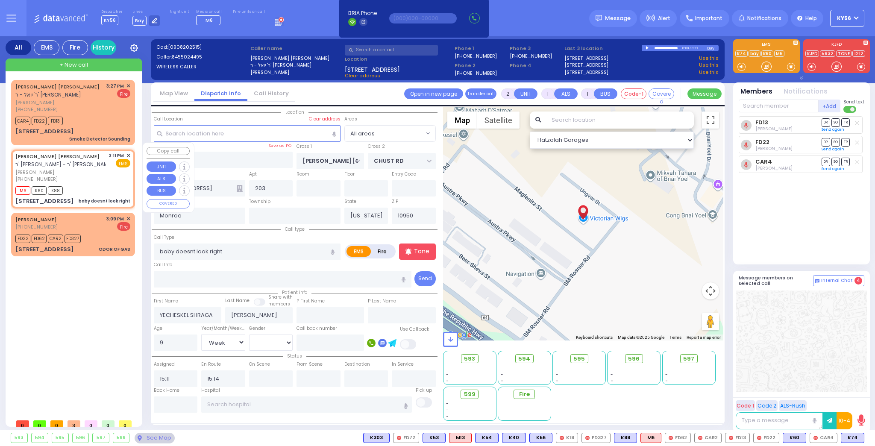
type input "39 CHEVRON RD"
type input "121"
type input "[PERSON_NAME]"
select select "SECTION 5"
select select "Hatzalah Garages"
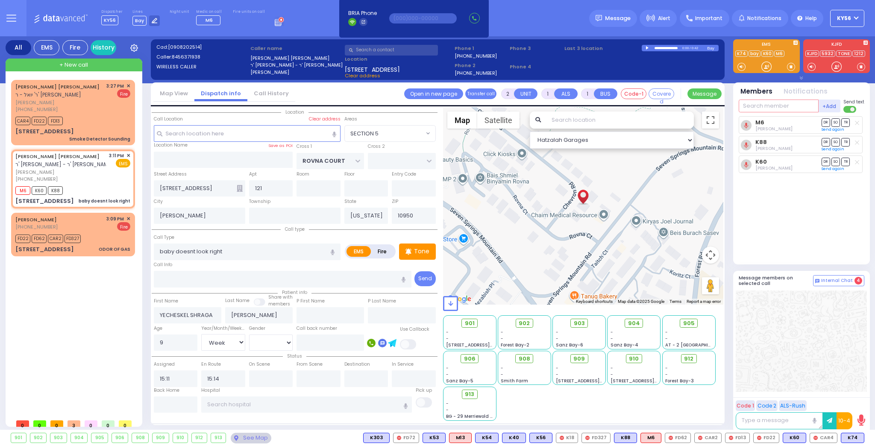
click at [760, 106] on input "text" at bounding box center [779, 106] width 80 height 13
type input "74"
click at [763, 121] on div "KY74" at bounding box center [767, 123] width 43 height 9
select select
radio input "true"
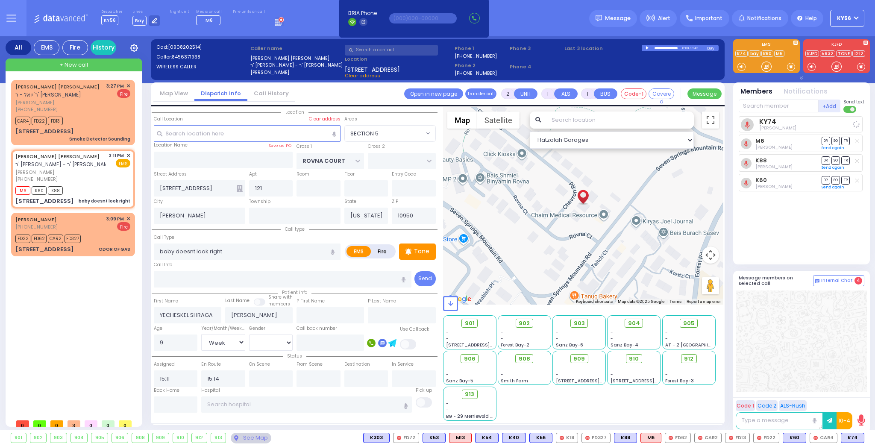
select select "Week"
select select "Hatzalah Garages"
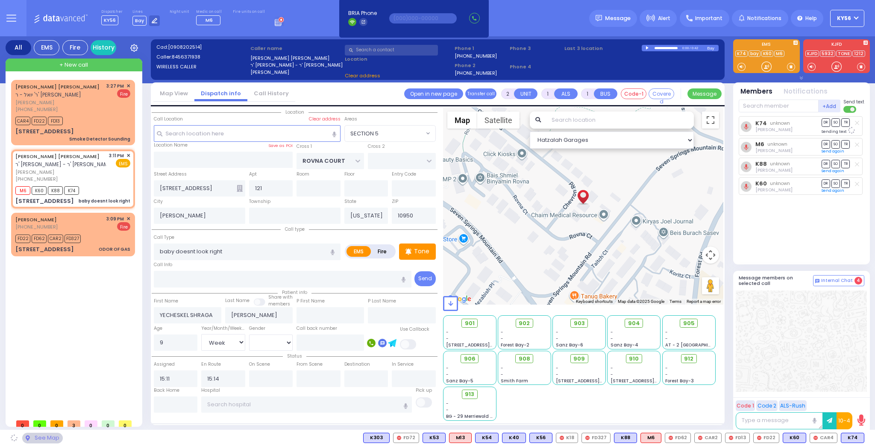
select select "SECTION 5"
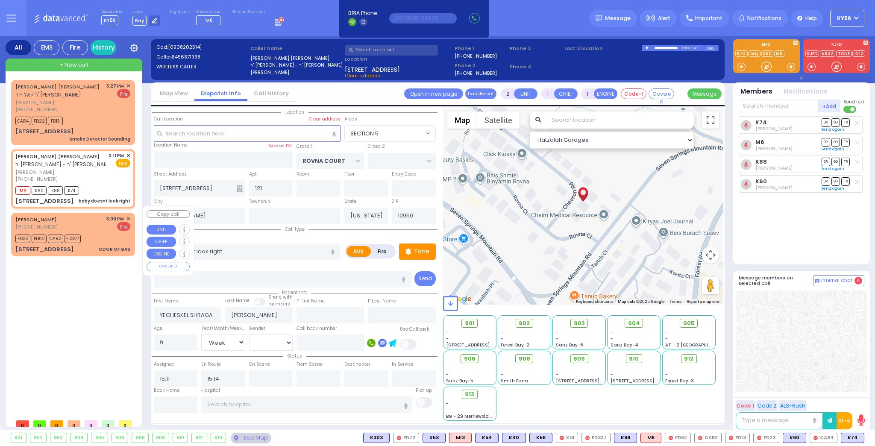
click at [128, 215] on span "✕" at bounding box center [129, 218] width 4 height 7
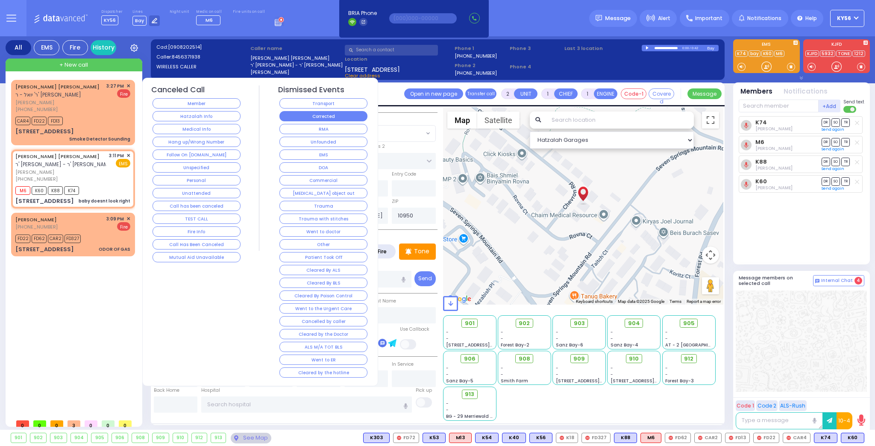
click at [318, 118] on button "Corrected" at bounding box center [324, 116] width 88 height 10
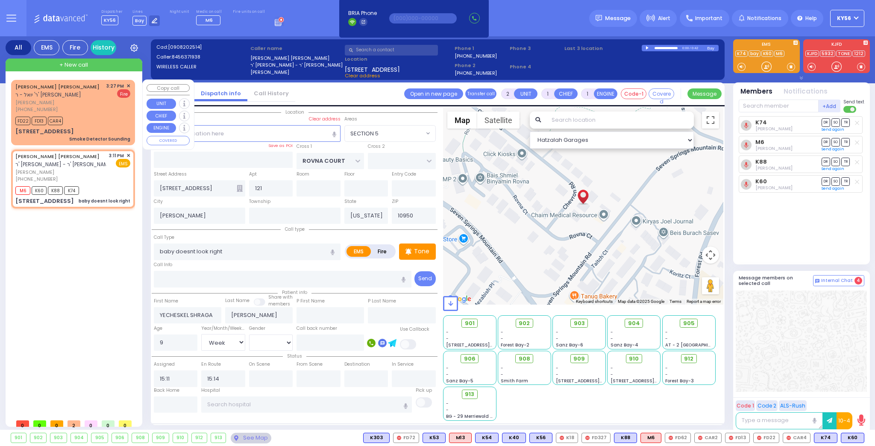
click at [101, 117] on div "FD22 FD13 CAR4" at bounding box center [72, 120] width 115 height 11
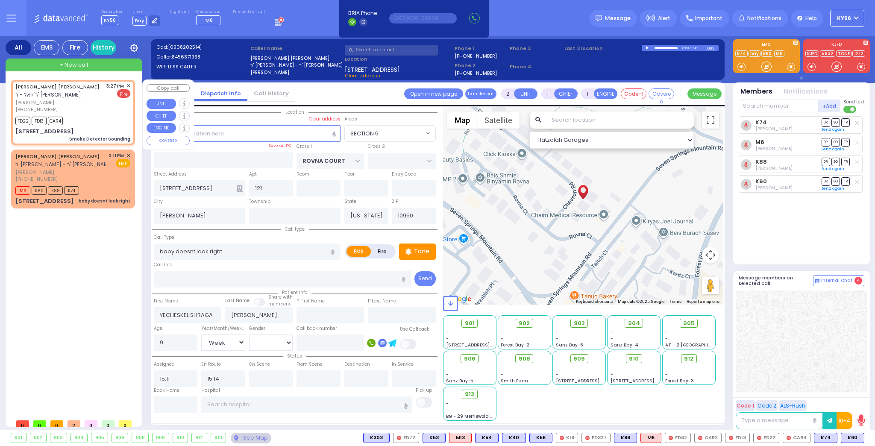
select select
type input "Smoke Detector Sounding"
radio input "false"
radio input "true"
type input "JOSEPH MAYER"
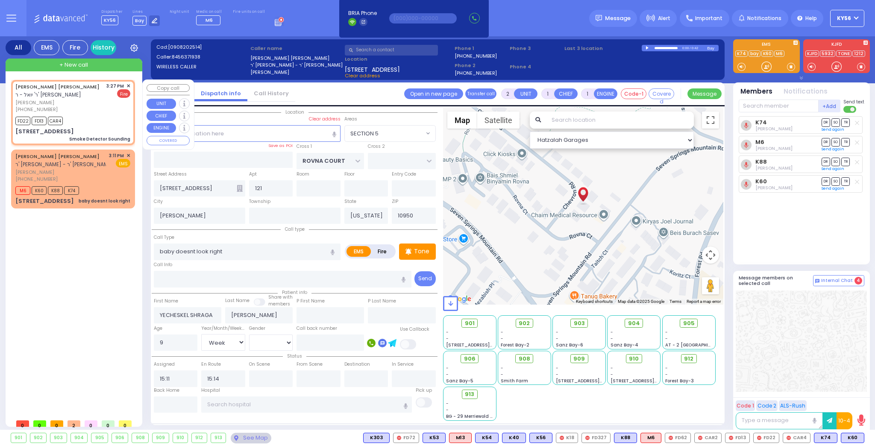
type input "KLEIN"
select select
type input "15:27"
type input "15:28"
type input "S.M. ROSMER RD"
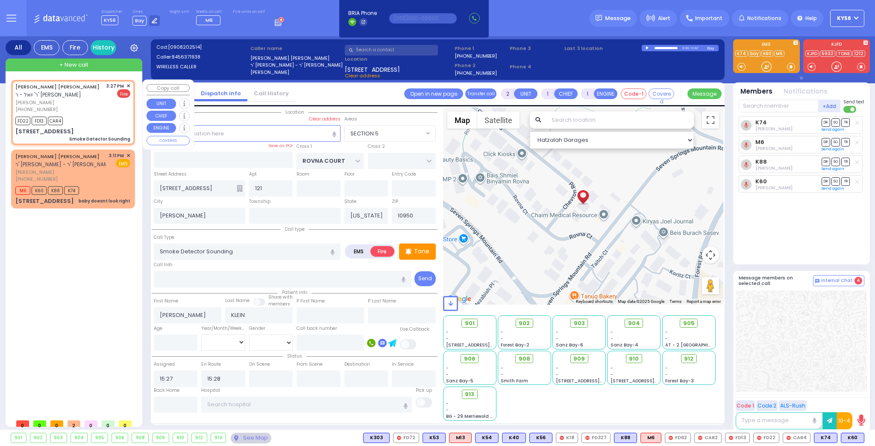
type input "CHUST RD"
type input "7 MAGLENITZ ST"
type input "203"
type input "Monroe"
select select "Hatzalah Garages"
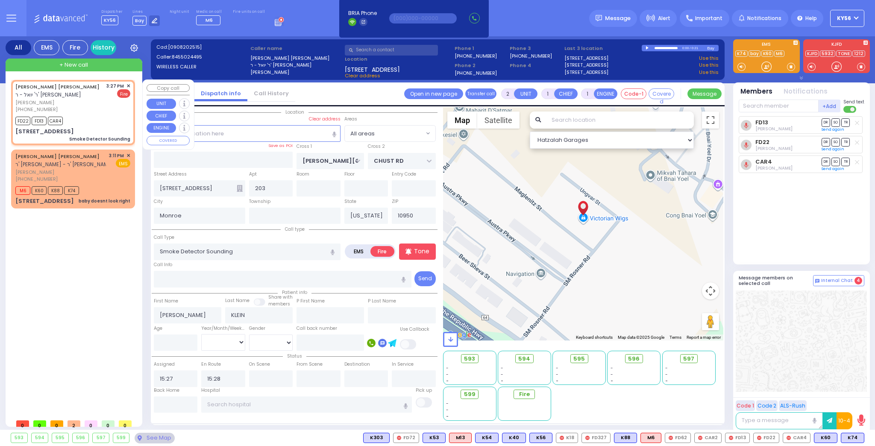
click at [106, 106] on div "JOSEPH MAYER KLEIN ר' יואל - ר' חיים בעריש שפילמאן יוסף מאיר קליין (845) 502-44…" at bounding box center [72, 97] width 115 height 31
select select
radio input "true"
select select
select select "Hatzalah Garages"
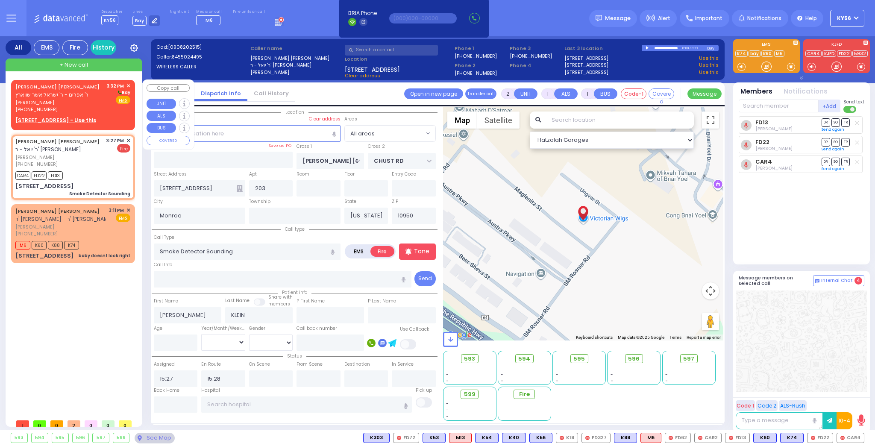
click at [55, 104] on span "יוסף מאיר פריעדמאן" at bounding box center [59, 102] width 88 height 7
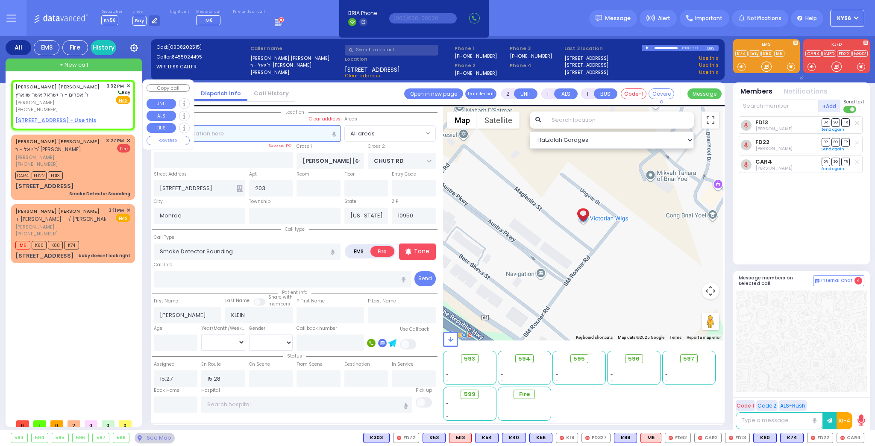
select select
radio input "true"
type input "FRIEDMAN"
select select
type input "15:32"
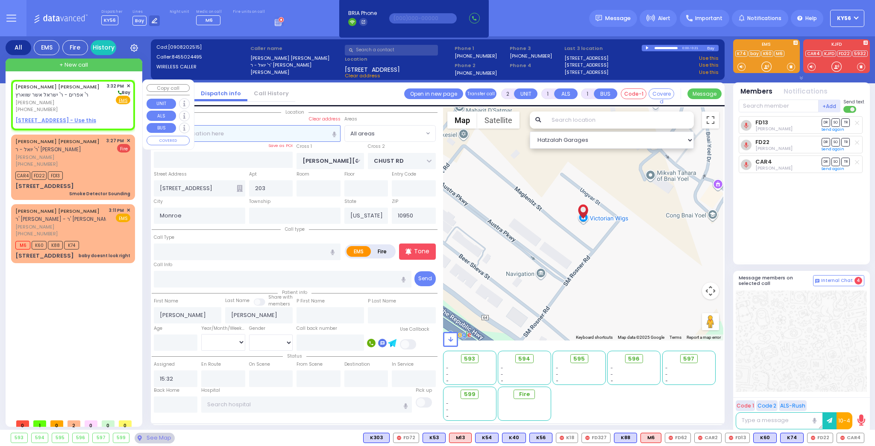
select select "Hatzalah Garages"
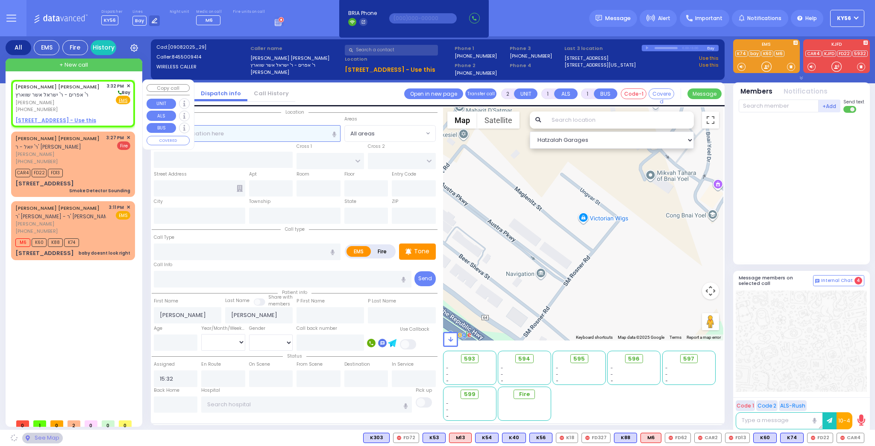
select select
radio input "true"
select select
select select "Hatzalah Garages"
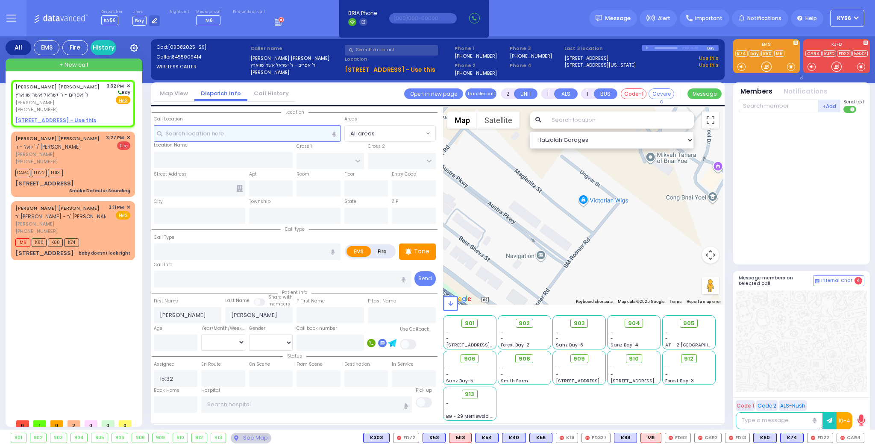
click at [285, 131] on input "text" at bounding box center [247, 133] width 187 height 16
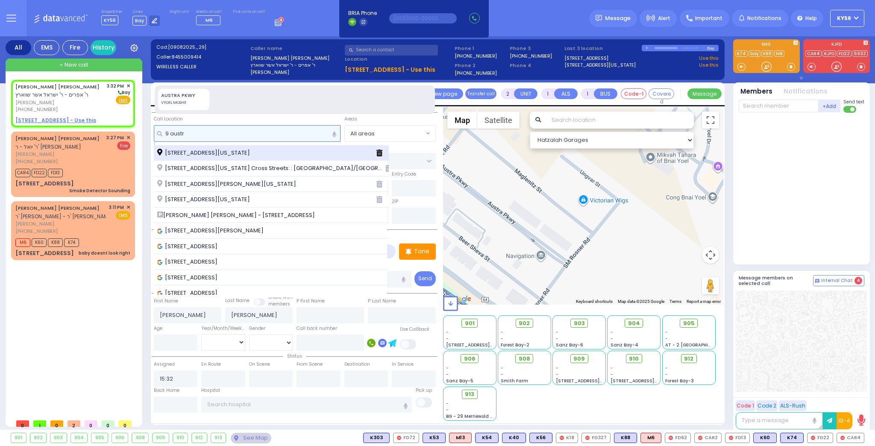
type input "9 austr"
click at [253, 149] on span "9 Austra Parkway Monroe New York 10950" at bounding box center [205, 153] width 96 height 9
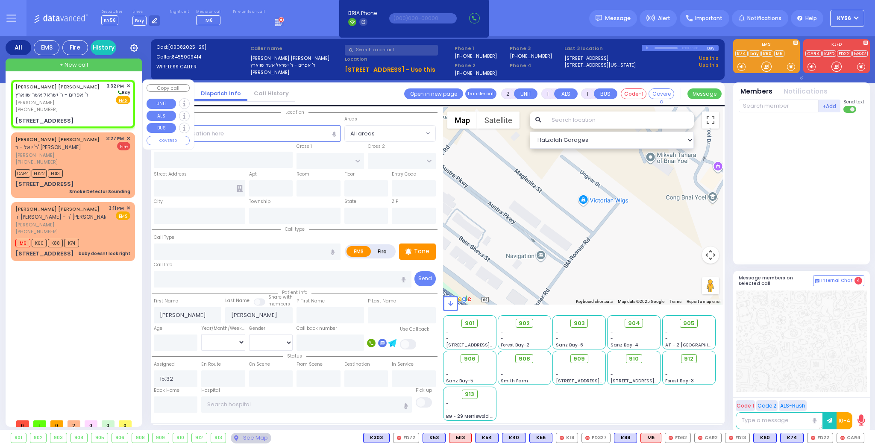
select select
radio input "true"
select select
select select "Hatzalah Garages"
type input "SCHUNNEMUNK RD"
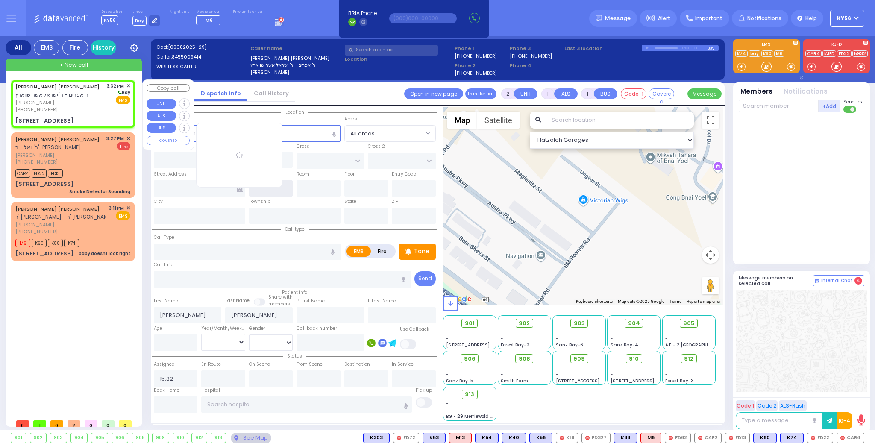
type input "COUNTY ROUTE 105"
type input "9 Austra Parkway"
type input "Monroe"
type input "[US_STATE]"
type input "10950"
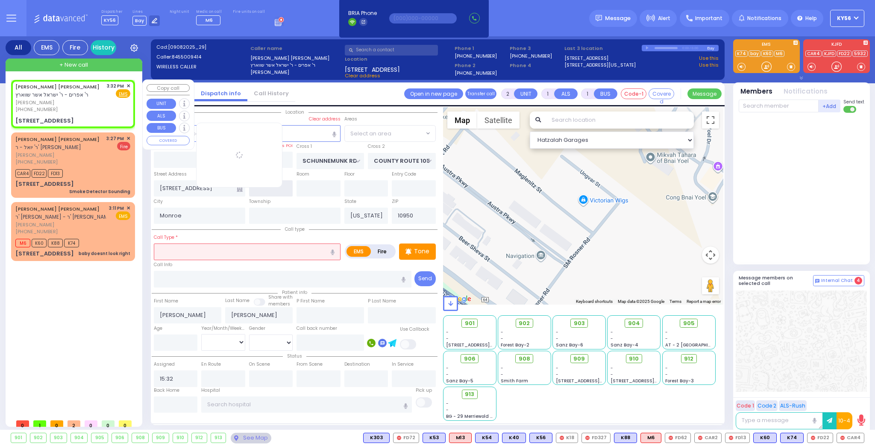
select select
radio input "true"
select select
select select "Hatzalah Garages"
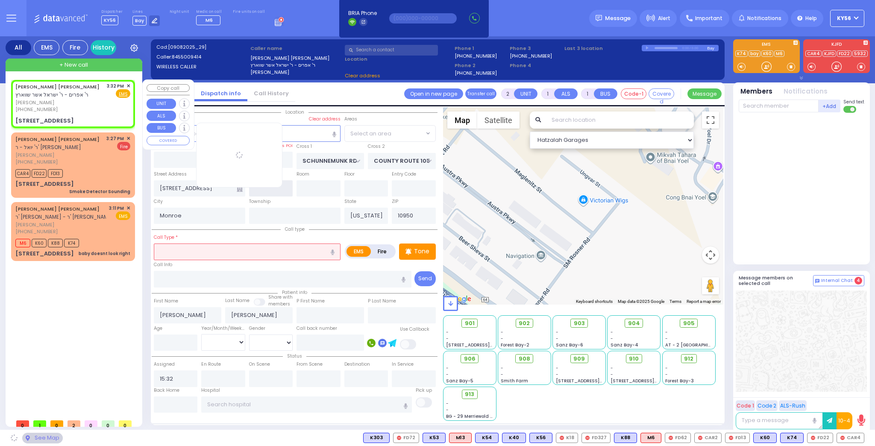
select select "[GEOGRAPHIC_DATA]"
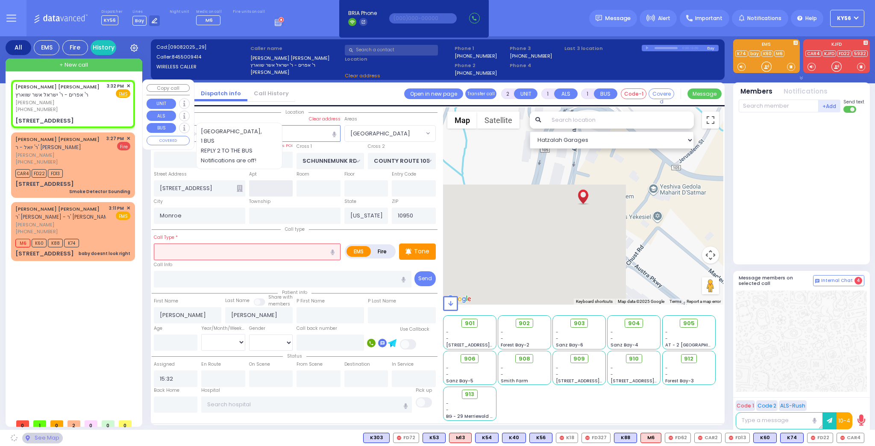
select select "[GEOGRAPHIC_DATA]"
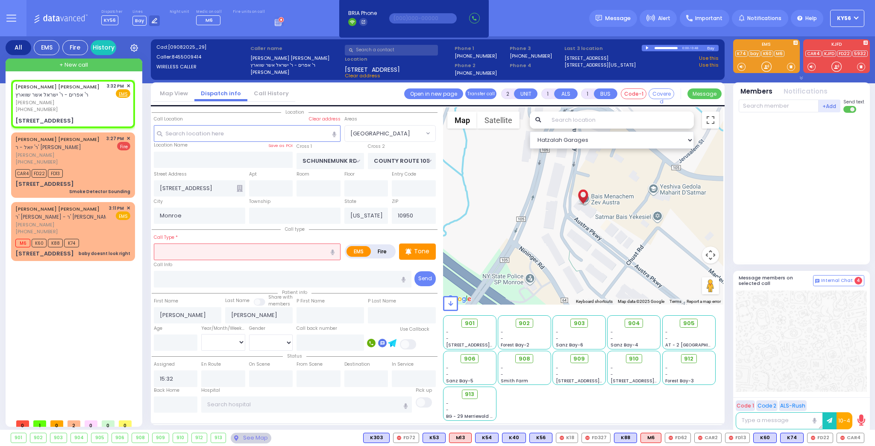
click at [202, 244] on input "text" at bounding box center [247, 252] width 187 height 16
type input "bleach in the eye"
select select
radio input "true"
select select
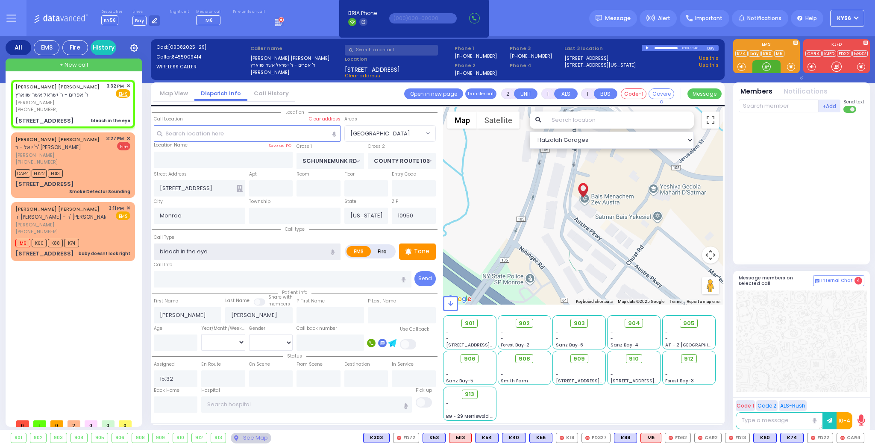
select select "Hatzalah Garages"
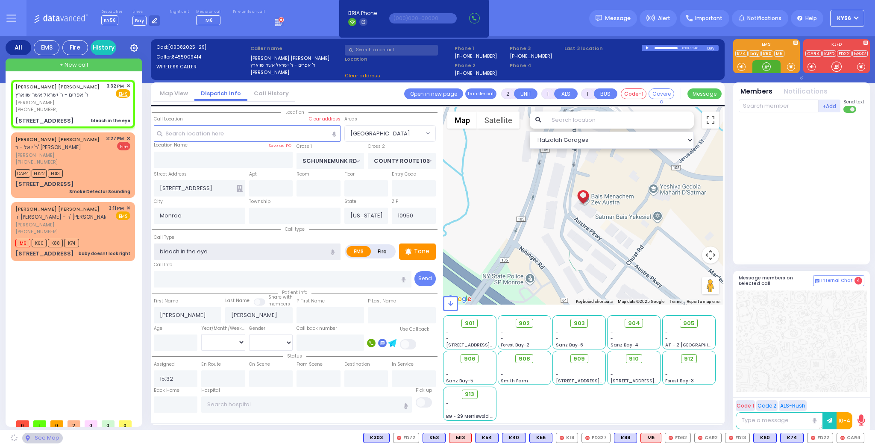
select select "[GEOGRAPHIC_DATA]"
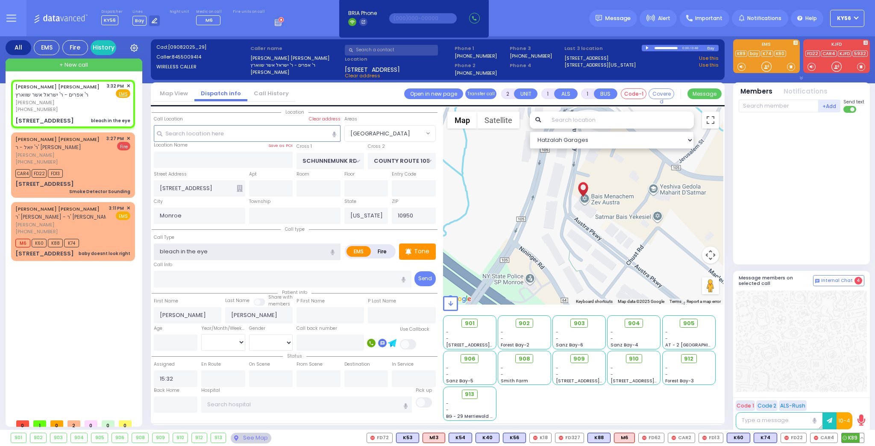
type input "bleach in the eye"
click at [854, 437] on span "K89" at bounding box center [853, 437] width 22 height 9
select select
radio input "true"
select select
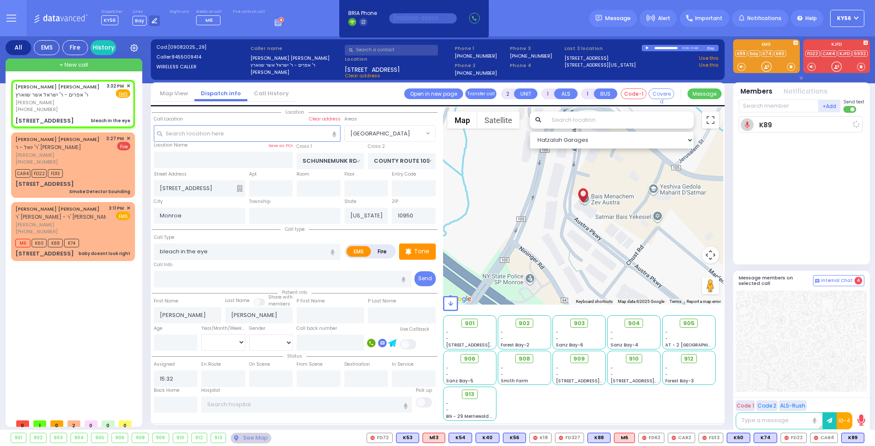
type input "15:33"
select select "Hatzalah Garages"
select select "[GEOGRAPHIC_DATA]"
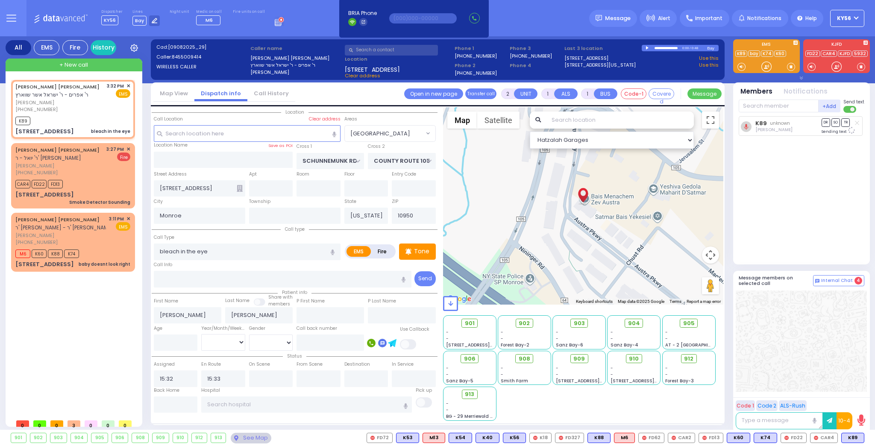
select select
radio input "true"
select select
select select "Hatzalah Garages"
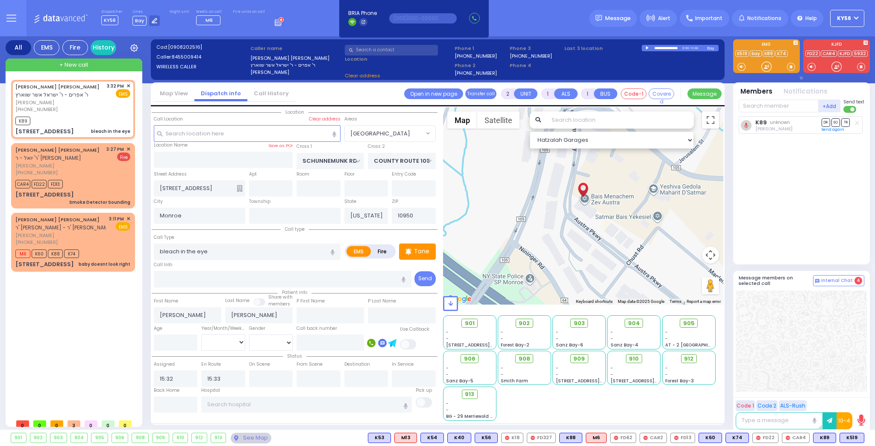
select select
radio input "true"
select select
select select "Hatzalah Garages"
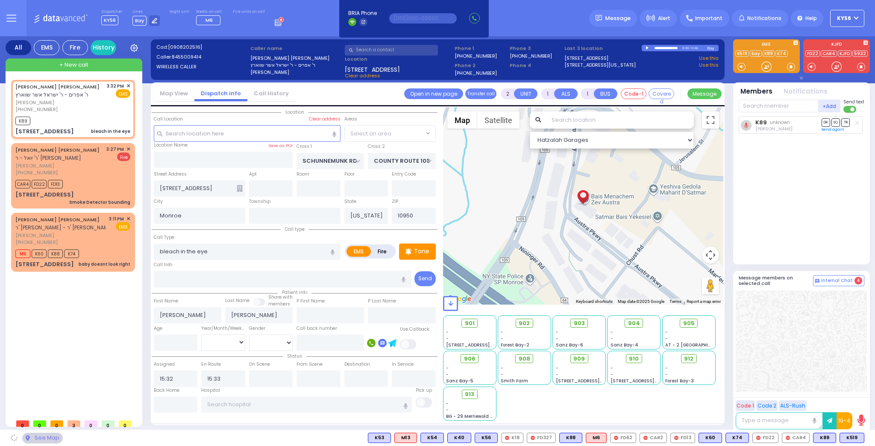
select select "[GEOGRAPHIC_DATA]"
click at [849, 436] on span "K519" at bounding box center [852, 437] width 24 height 9
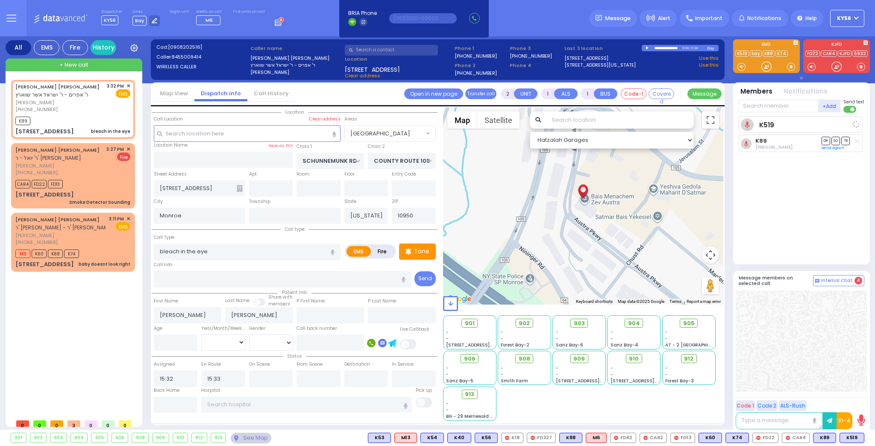
select select
radio input "true"
select select
select select "Hatzalah Garages"
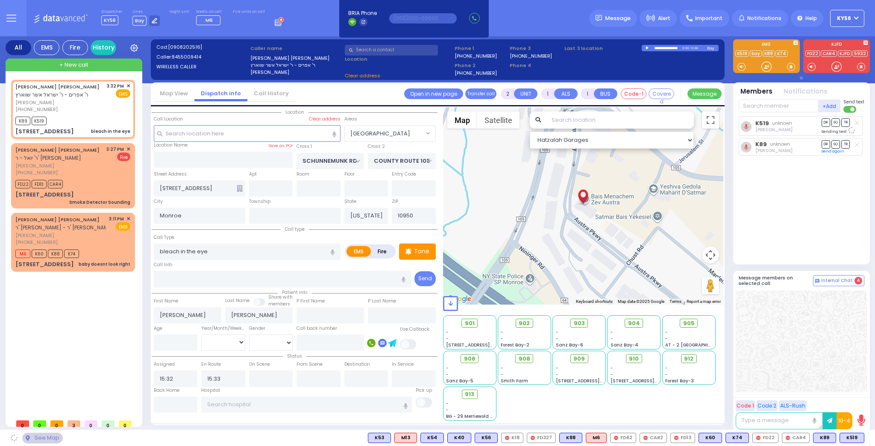
select select "[GEOGRAPHIC_DATA]"
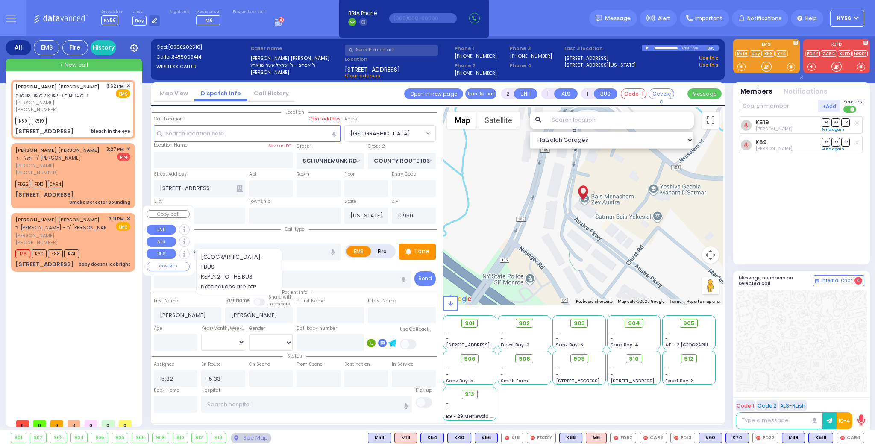
click at [93, 239] on div "(845) 637-1938" at bounding box center [60, 242] width 91 height 7
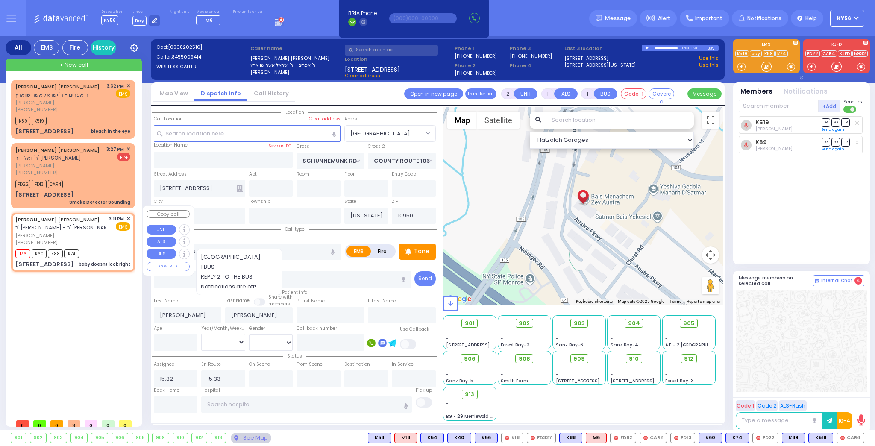
select select
type input "baby doesnt look right"
radio input "true"
type input "YECHESKEL SHRAGA"
type input "PAVEL"
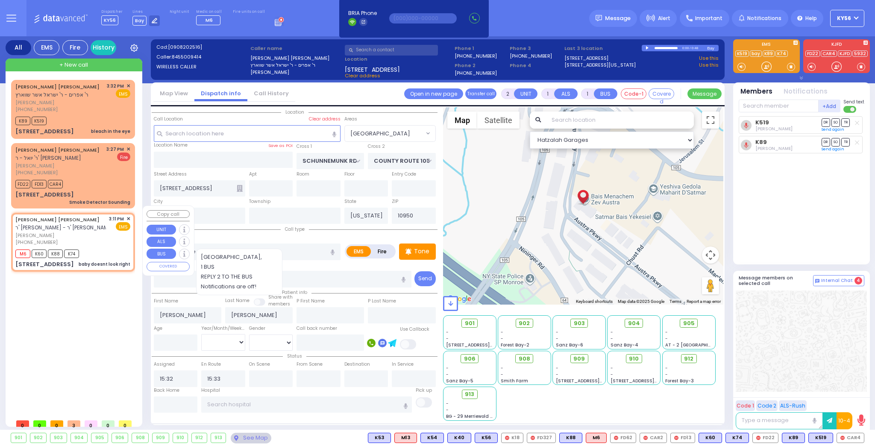
type input "9"
select select "Week"
type input "15:11"
type input "15:14"
type input "ROVNA COURT"
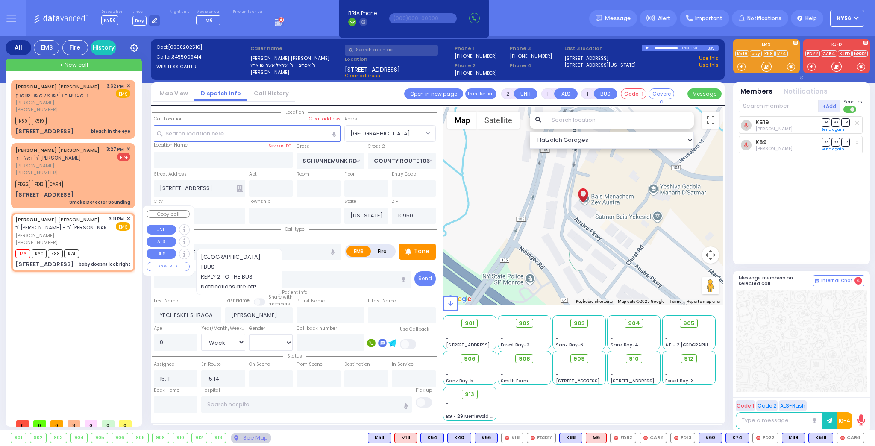
type input "39 CHEVRON RD"
type input "121"
type input "[PERSON_NAME]"
select select "SECTION 5"
select select "Hatzalah Garages"
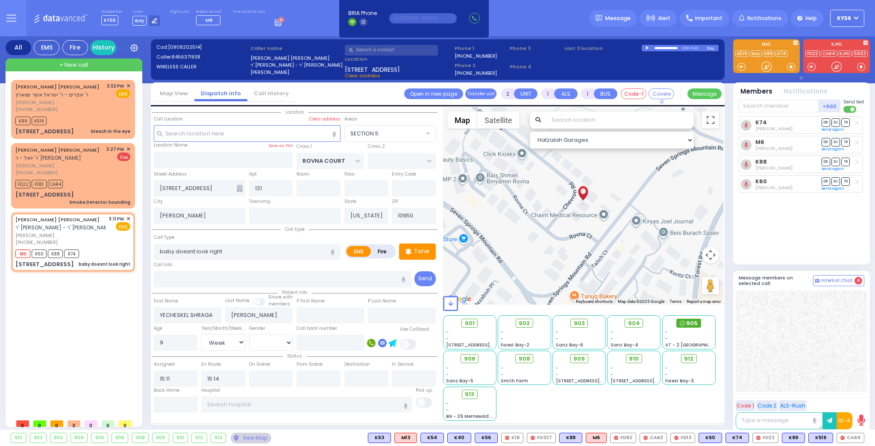
click at [694, 321] on span "905" at bounding box center [692, 323] width 12 height 9
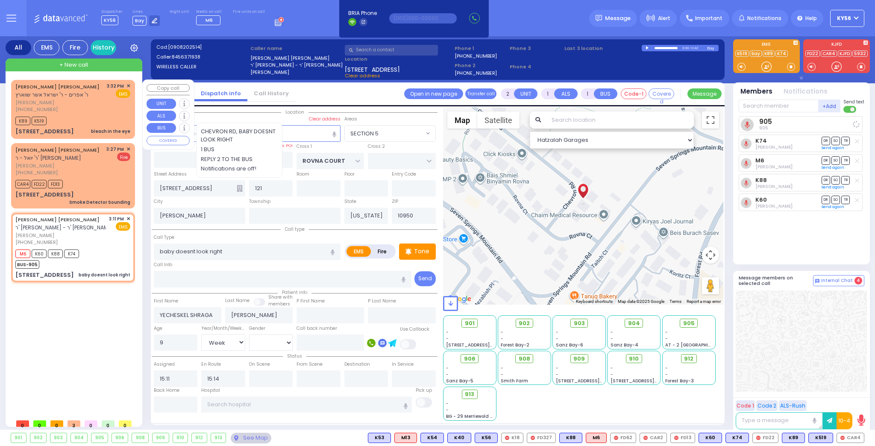
select select
radio input "true"
select select "Week"
select select "Hatzalah Garages"
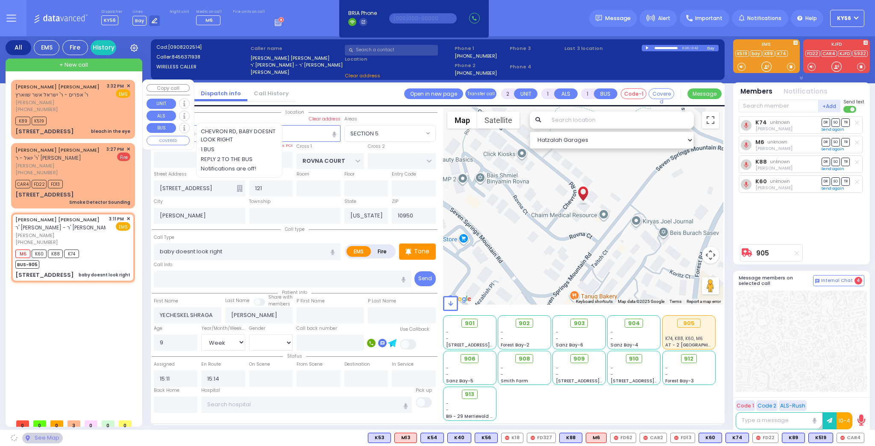
select select "SECTION 5"
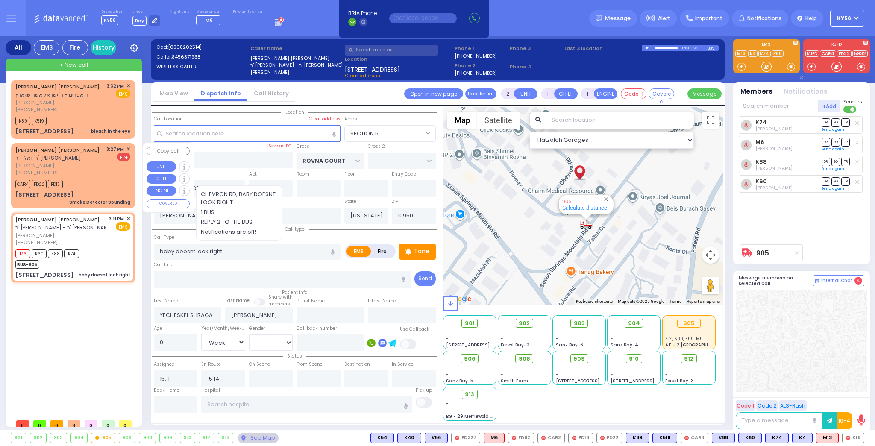
click at [127, 148] on span "✕" at bounding box center [129, 149] width 4 height 7
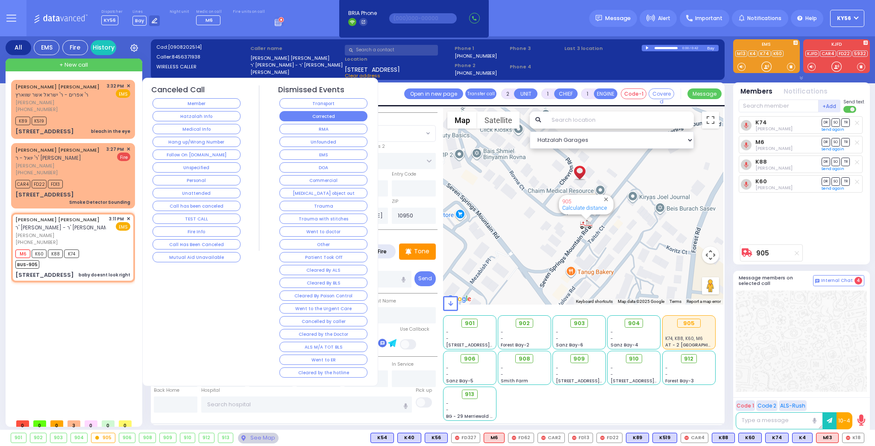
click at [325, 113] on button "Corrected" at bounding box center [324, 116] width 88 height 10
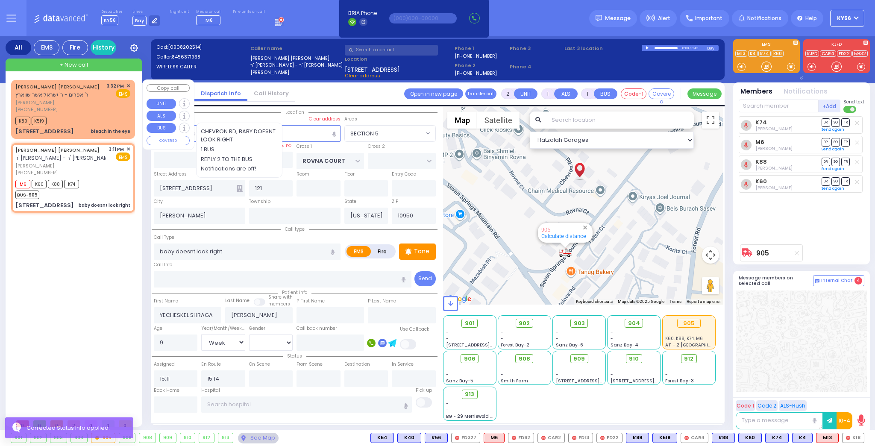
click at [95, 115] on div "K89 K519" at bounding box center [72, 120] width 115 height 11
select select
type input "bleach in the eye"
radio input "true"
type input "JOSEPH MAYER"
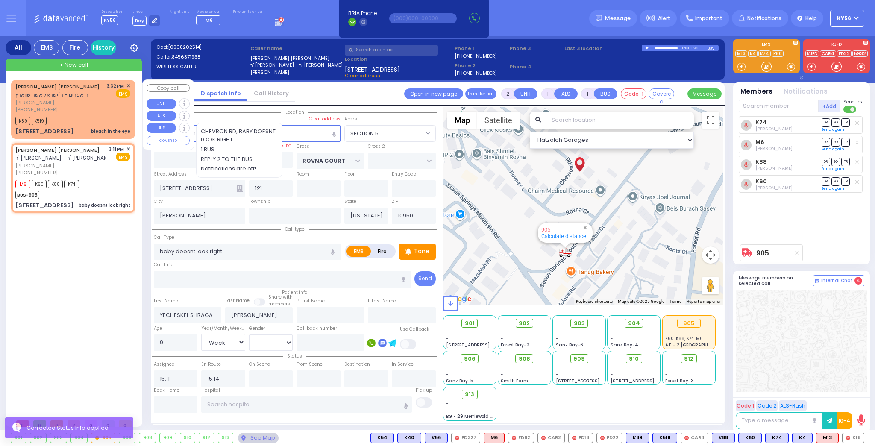
type input "FRIEDMAN"
select select
type input "15:32"
type input "15:33"
type input "SCHUNNEMUNK RD"
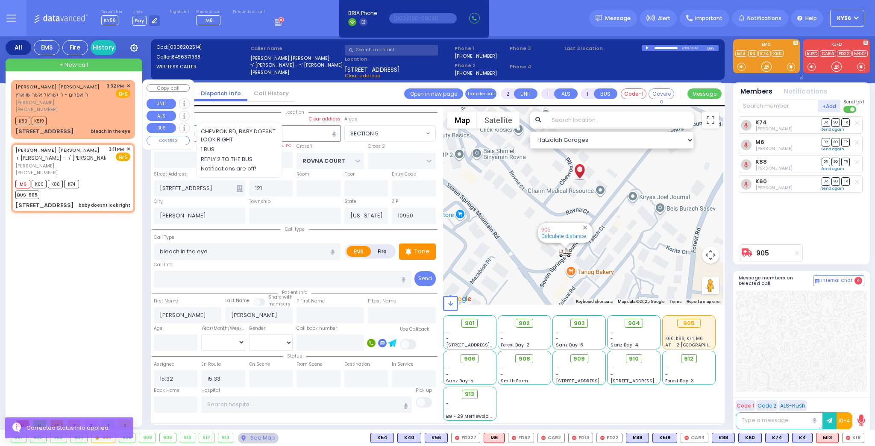
type input "COUNTY ROUTE 105"
type input "9 Austra Parkway"
type input "Monroe"
select select "Hatzalah Garages"
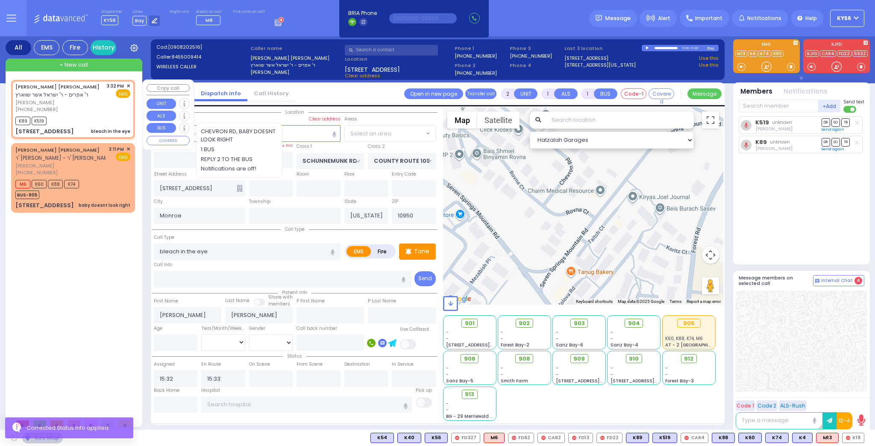
select select "[GEOGRAPHIC_DATA]"
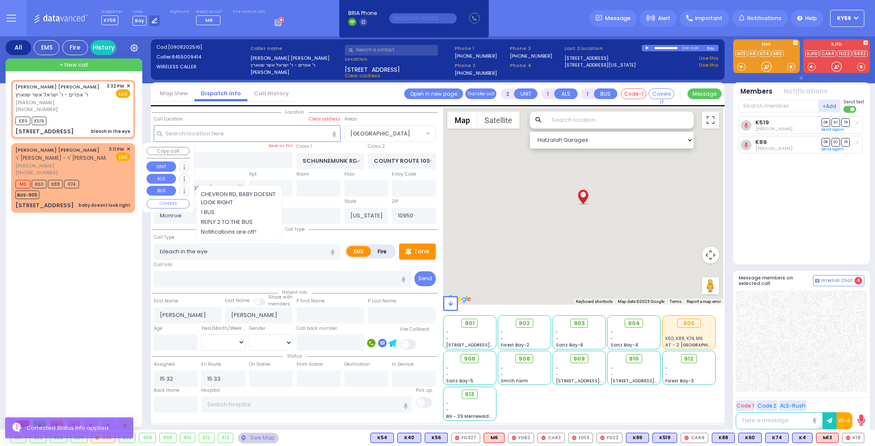
click at [97, 169] on div "(845) 637-1938" at bounding box center [60, 172] width 91 height 7
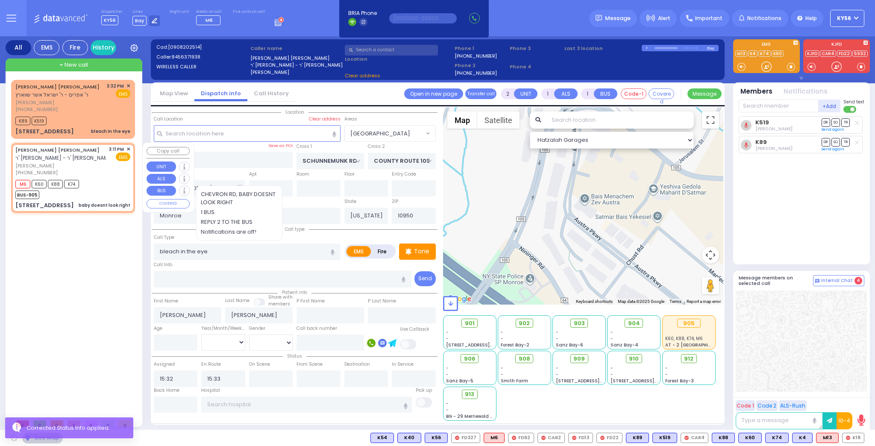
select select
type input "baby doesnt look right"
radio input "true"
type input "YECHESKEL SHRAGA"
type input "PAVEL"
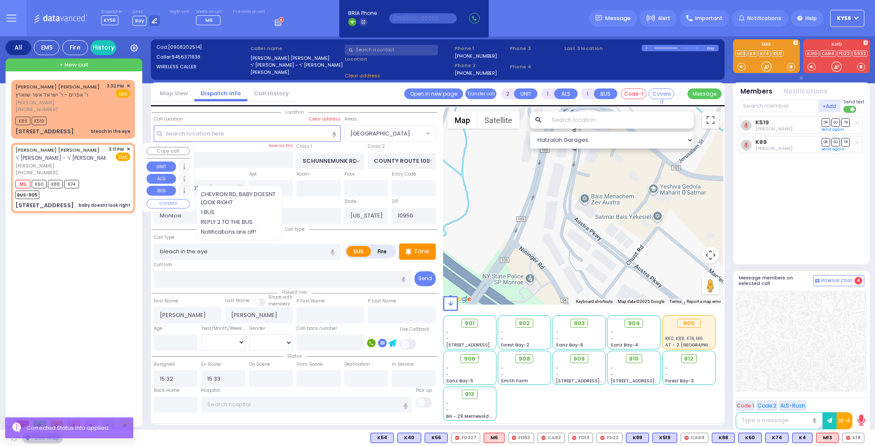
type input "9"
select select "Week"
type input "15:11"
type input "15:14"
select select "Hatzalah Garages"
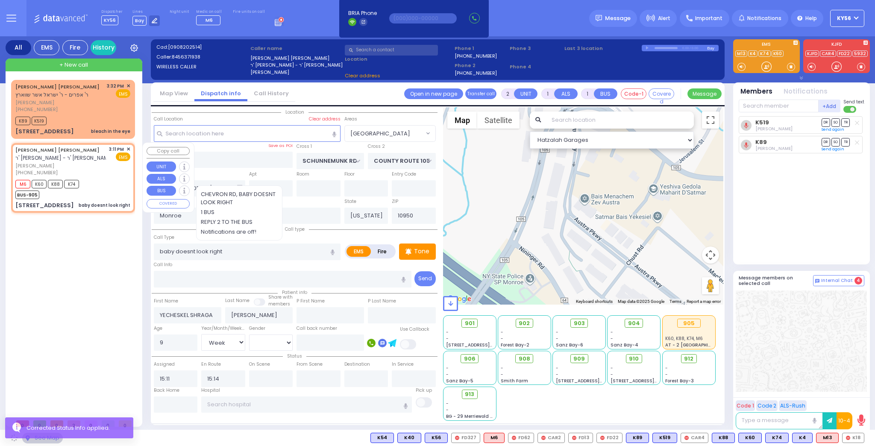
type input "ROVNA COURT"
type input "39 CHEVRON RD"
type input "121"
type input "[PERSON_NAME]"
select select "SECTION 5"
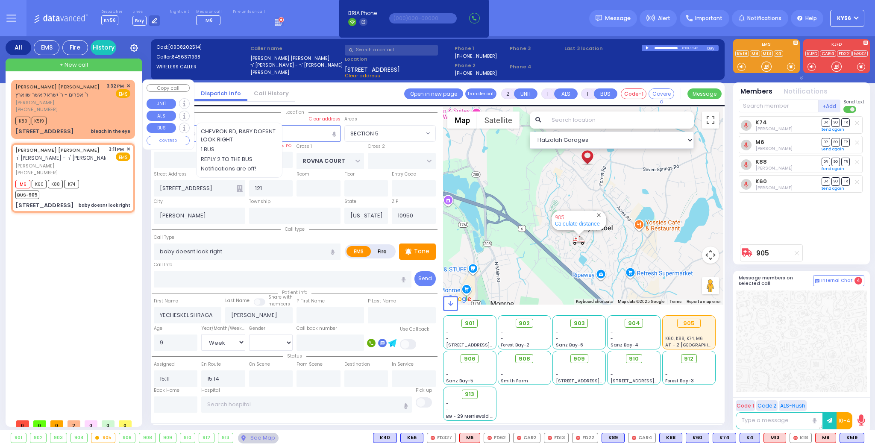
click at [128, 84] on span "✕" at bounding box center [129, 85] width 4 height 7
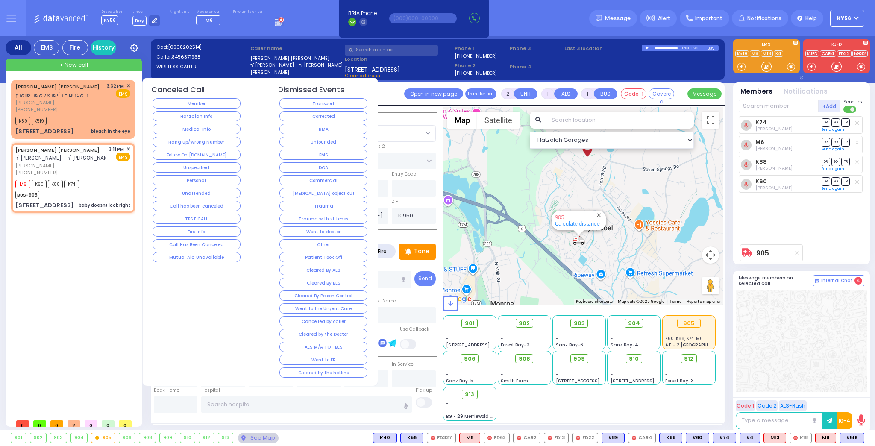
click at [298, 366] on div "Cleared by the hotline" at bounding box center [323, 372] width 91 height 13
click at [309, 368] on button "Cleared by the hotline" at bounding box center [324, 373] width 88 height 10
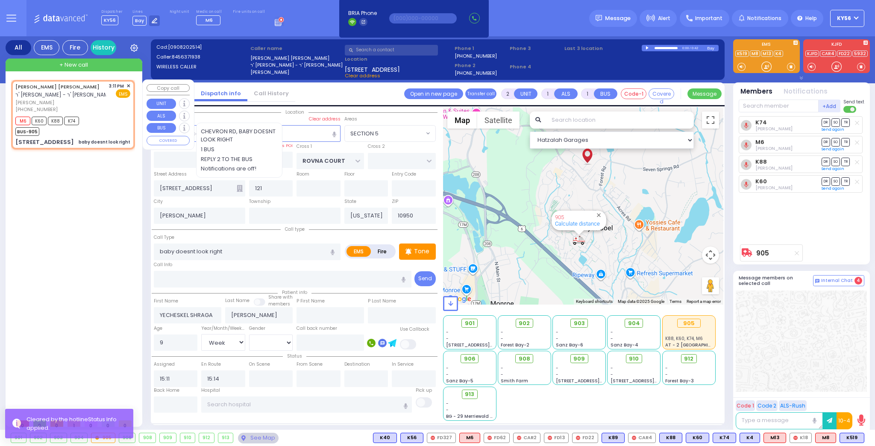
click at [95, 134] on div "M6 K60 K88 K74 BUS-905" at bounding box center [72, 125] width 115 height 21
select select
radio input "true"
select select "Week"
select select "SECTION 5"
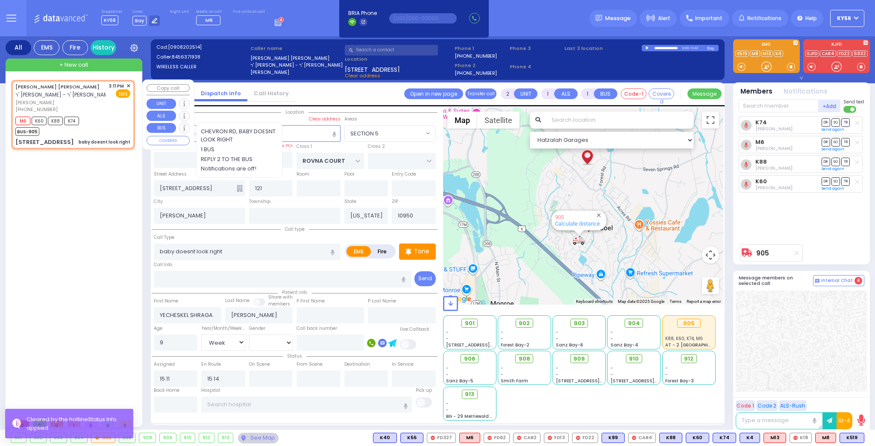
select select "Hatzalah Garages"
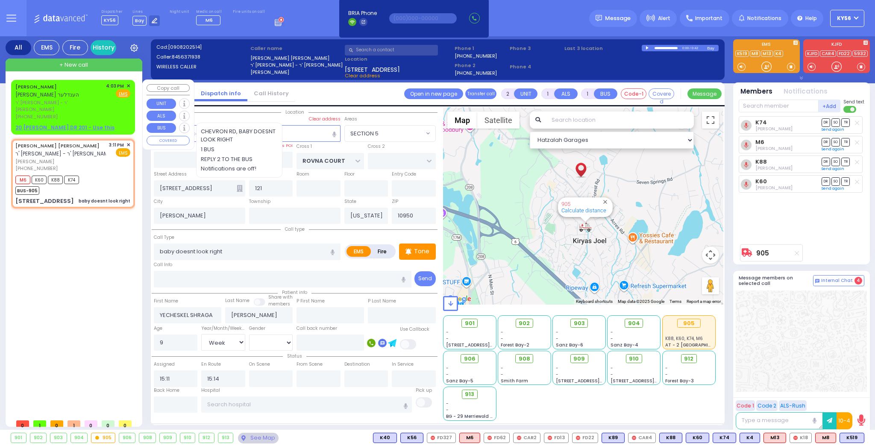
click at [85, 124] on u "20 ISRAEL ZUPNICK DR 201 - Use this" at bounding box center [64, 127] width 99 height 7
select select
radio input "true"
type input "YITZCHOK HERSH"
type input "HANDLER"
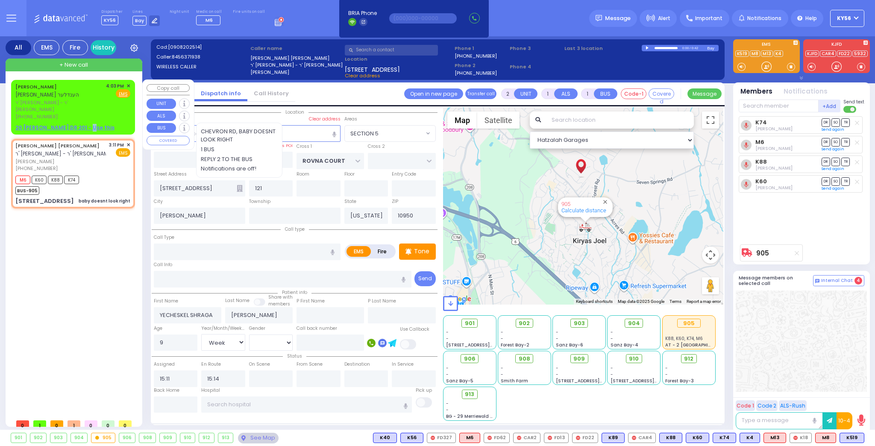
select select
type input "16:03"
select select "Hatzalah Garages"
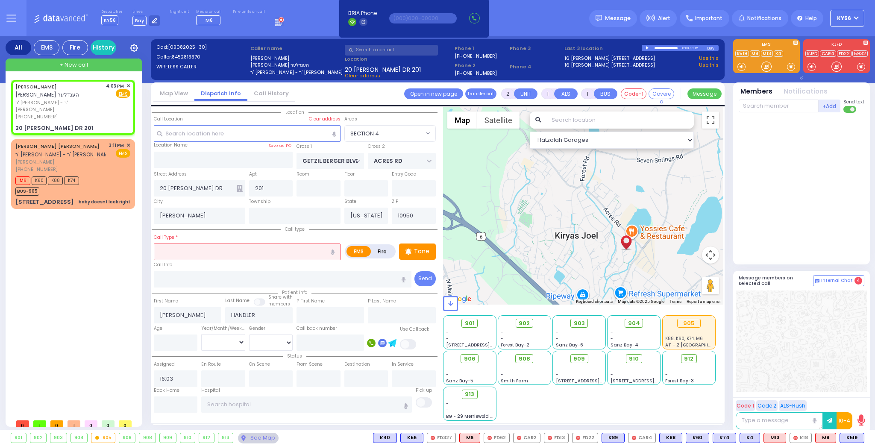
click at [255, 252] on input "text" at bounding box center [247, 252] width 187 height 16
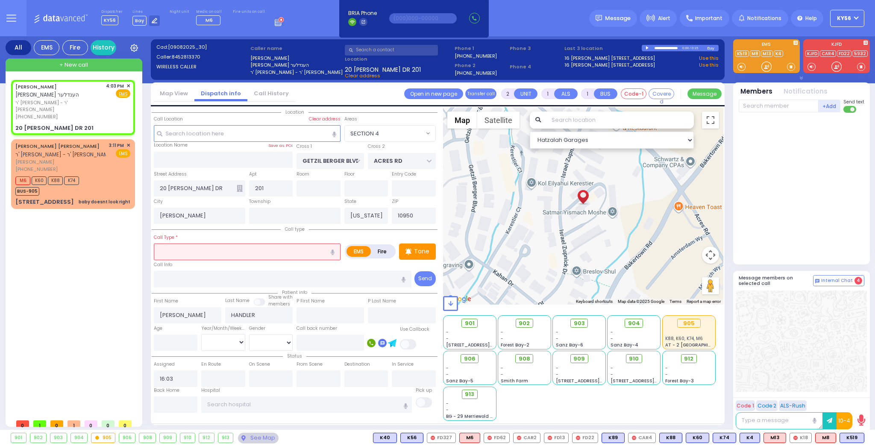
click at [254, 250] on input "text" at bounding box center [247, 252] width 187 height 16
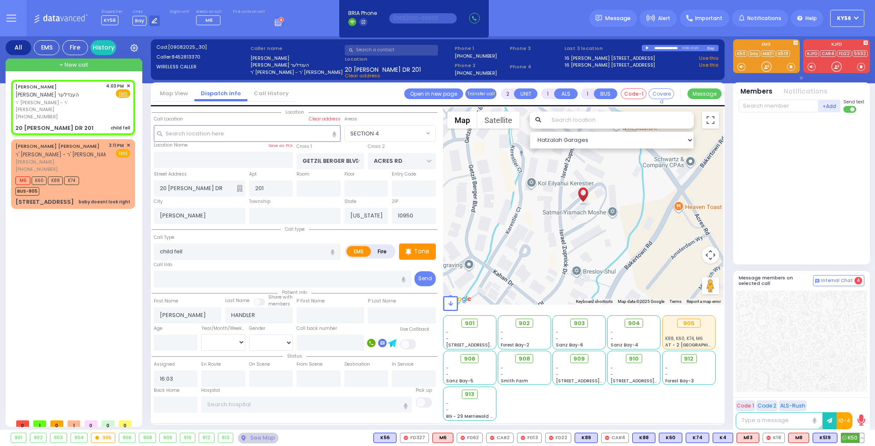
click at [856, 435] on span "K50" at bounding box center [853, 437] width 23 height 9
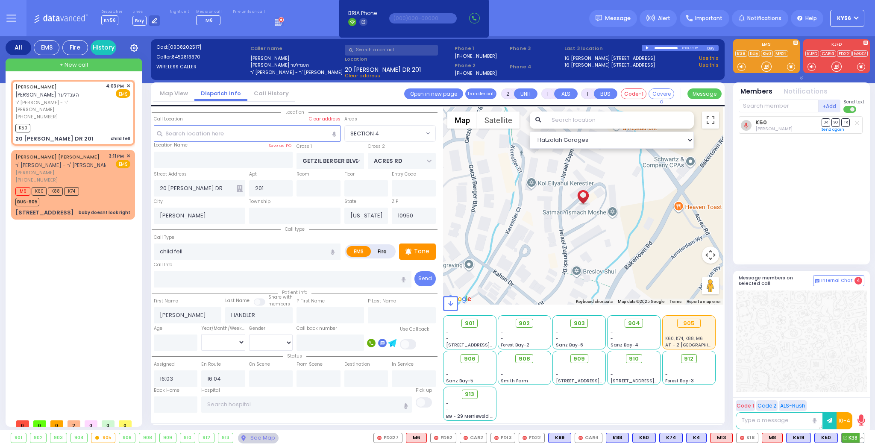
click at [853, 440] on span "K38" at bounding box center [853, 437] width 22 height 9
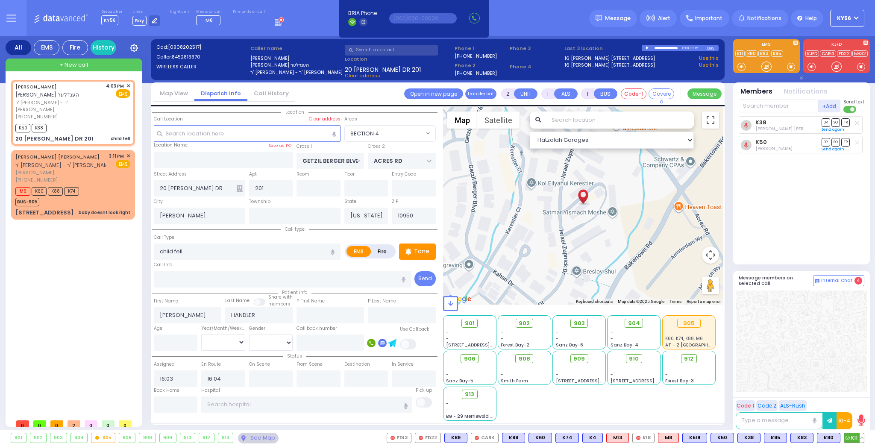
click at [857, 439] on span "K11" at bounding box center [855, 437] width 20 height 9
click at [191, 32] on div "Dispatcher KY56 shift has started. Are you ? Lines Bay" at bounding box center [437, 18] width 875 height 36
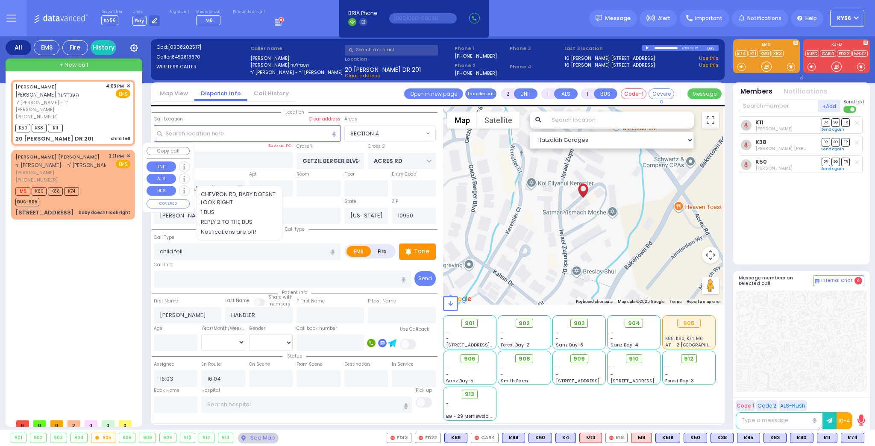
click at [98, 177] on div "YECHESKEL SHRAGA PAVEL ר' יצחק אייזיק - ר' מאיר אלי' גאלדבערגער יחזקאל שרגא פאו…" at bounding box center [73, 184] width 121 height 67
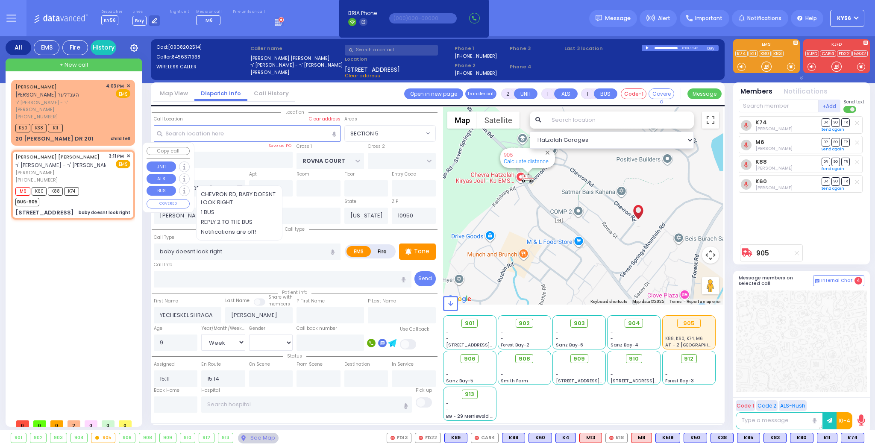
click at [129, 153] on span "✕" at bounding box center [129, 156] width 4 height 7
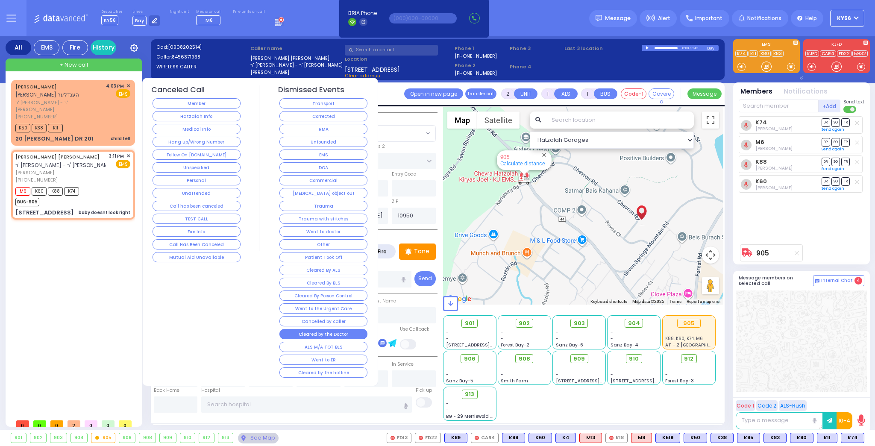
click at [312, 329] on button "Cleared by the Doctor" at bounding box center [324, 334] width 88 height 10
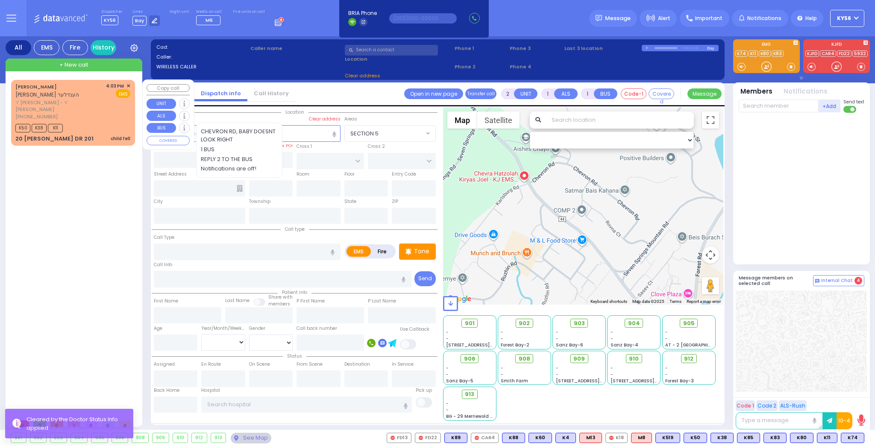
click at [97, 102] on span "ר' דוד יודא - ר' חיים יחזקאל קאהן" at bounding box center [59, 106] width 88 height 14
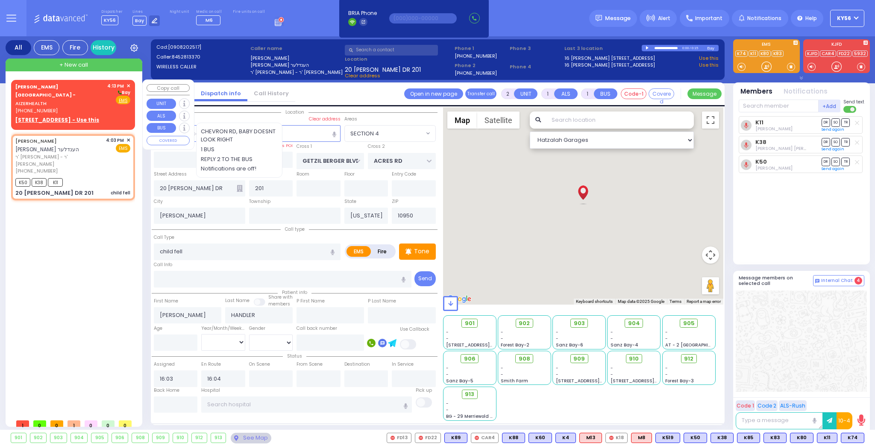
drag, startPoint x: 77, startPoint y: 96, endPoint x: 81, endPoint y: 94, distance: 5.2
click at [77, 107] on div "[PHONE_NUMBER]" at bounding box center [59, 110] width 89 height 7
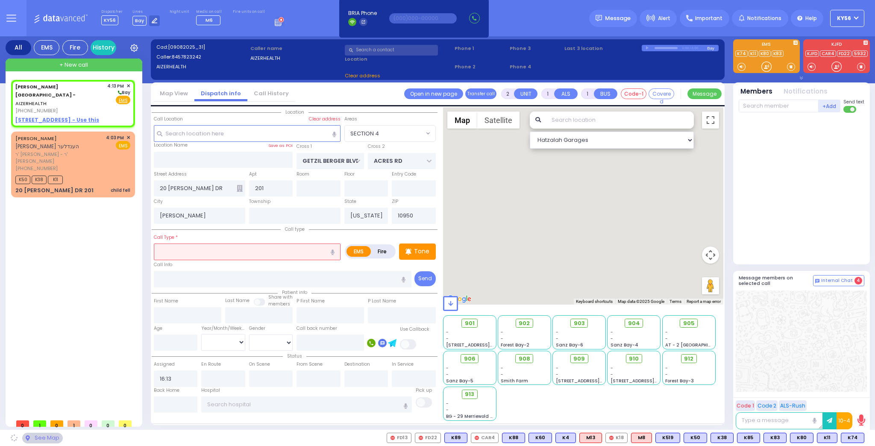
click at [366, 52] on input "text" at bounding box center [391, 50] width 93 height 11
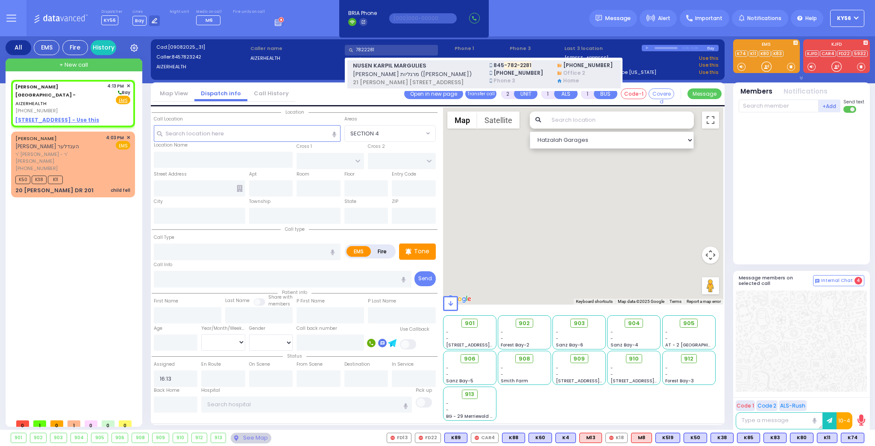
click at [392, 74] on span "נתן קרפיל מרגליות (הרר אלכסנדר אשר - ר' בעריש קליינמאן)" at bounding box center [416, 74] width 126 height 9
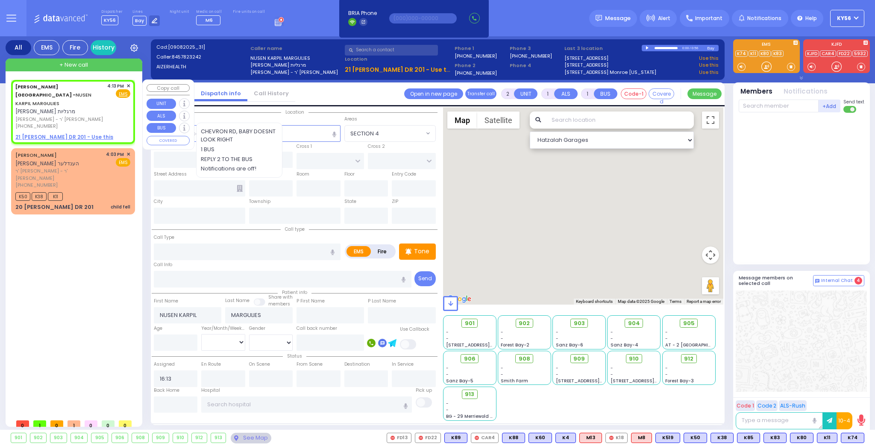
click at [62, 108] on span "[PERSON_NAME] מרגליות" at bounding box center [45, 111] width 60 height 7
select select
click at [200, 134] on input "text" at bounding box center [247, 133] width 187 height 16
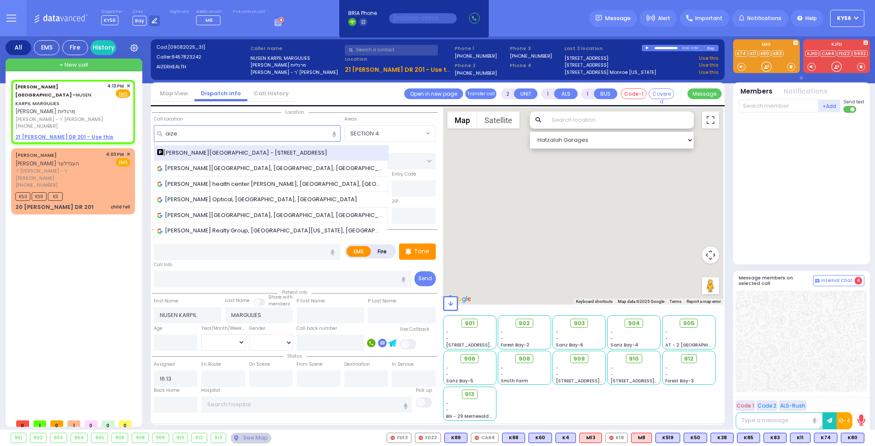
type input "aize"
click at [210, 151] on span "Aizer Health Center - 49 Forest Road" at bounding box center [243, 153] width 173 height 9
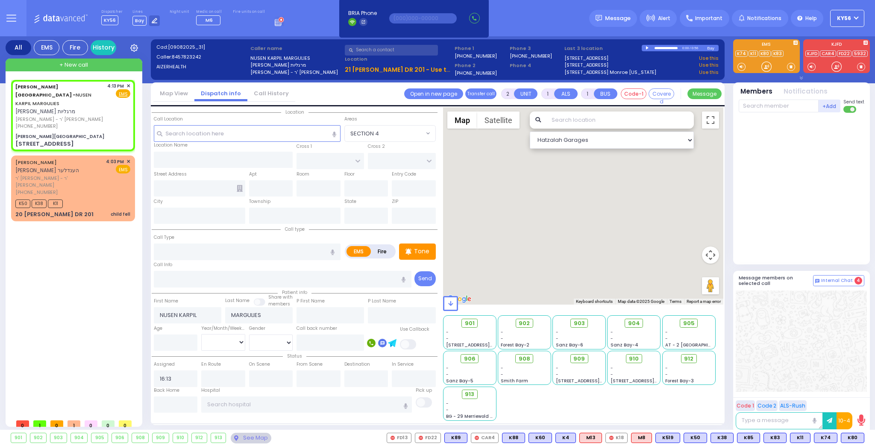
select select
radio input "true"
select select
select select "Hatzalah Garages"
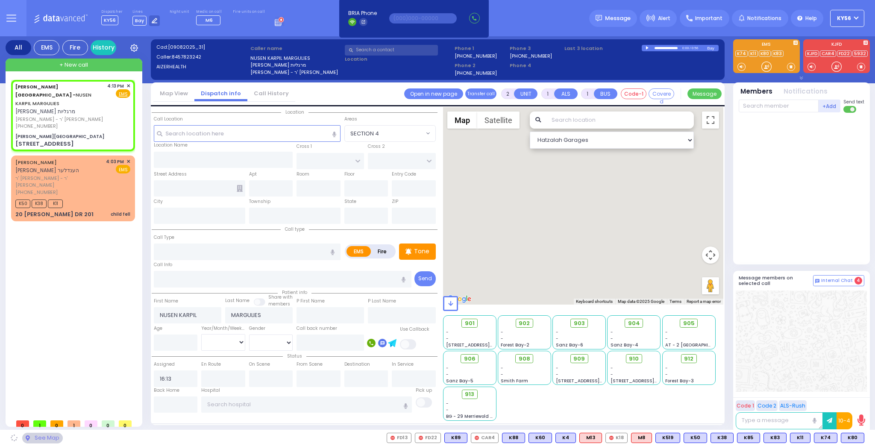
type input "[PERSON_NAME][GEOGRAPHIC_DATA]"
type input "[PERSON_NAME] DR"
type input "CARTER LN"
type input "[STREET_ADDRESS]"
type input "[PERSON_NAME]"
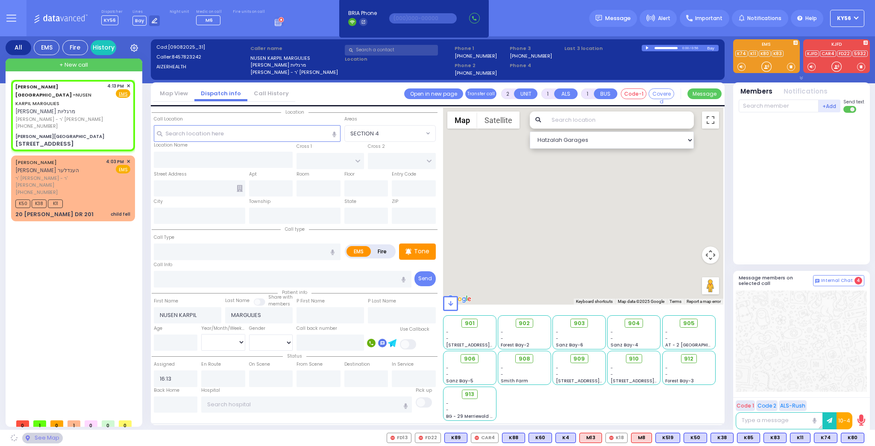
type input "[US_STATE]"
type input "10950"
select select "SECTION 2"
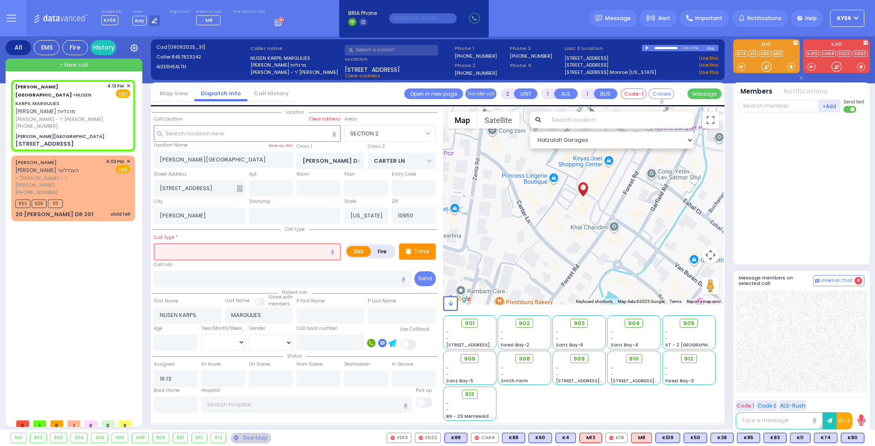
click at [186, 244] on input "text" at bounding box center [247, 252] width 187 height 16
click at [185, 268] on span "Dehydration" at bounding box center [174, 268] width 37 height 9
type input "Dehydration"
type input "1"
select select
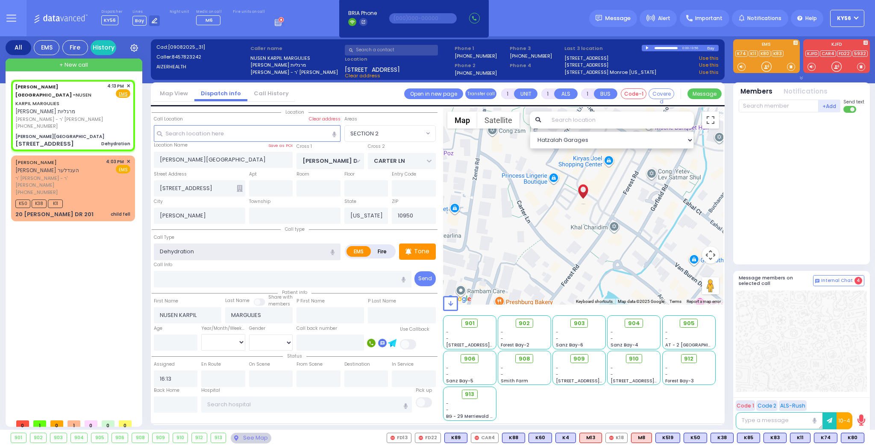
radio input "true"
select select
select select "Hatzalah Garages"
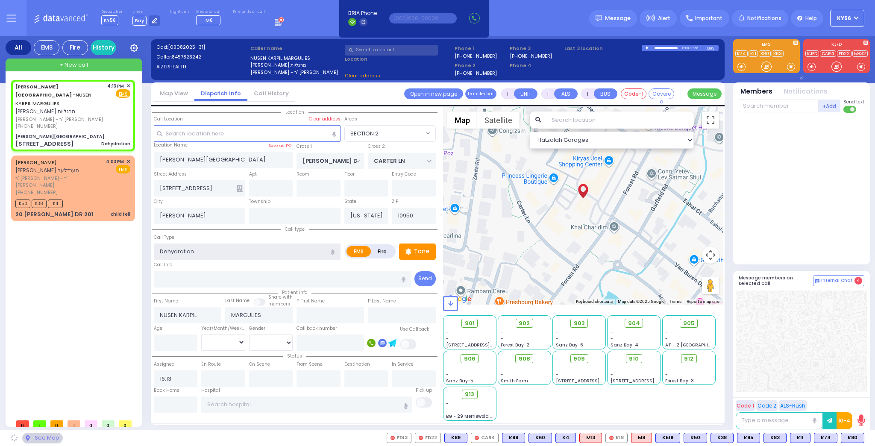
select select "SECTION 2"
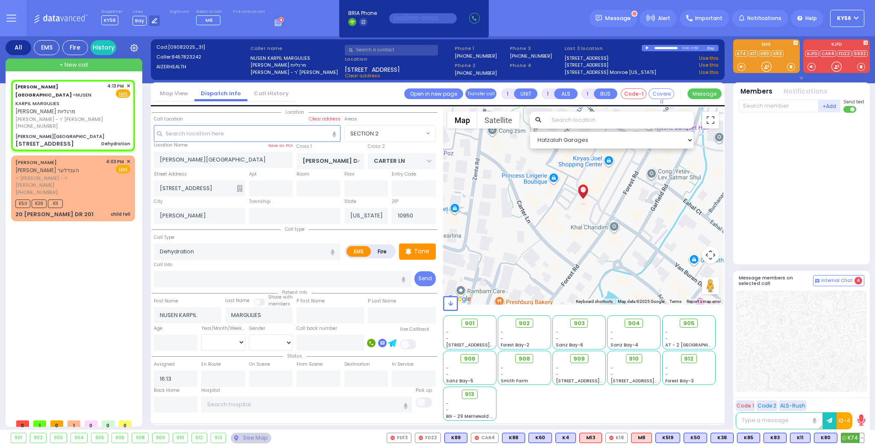
click at [855, 436] on span "K74" at bounding box center [853, 437] width 23 height 9
select select
radio input "true"
select select
type input "16:16"
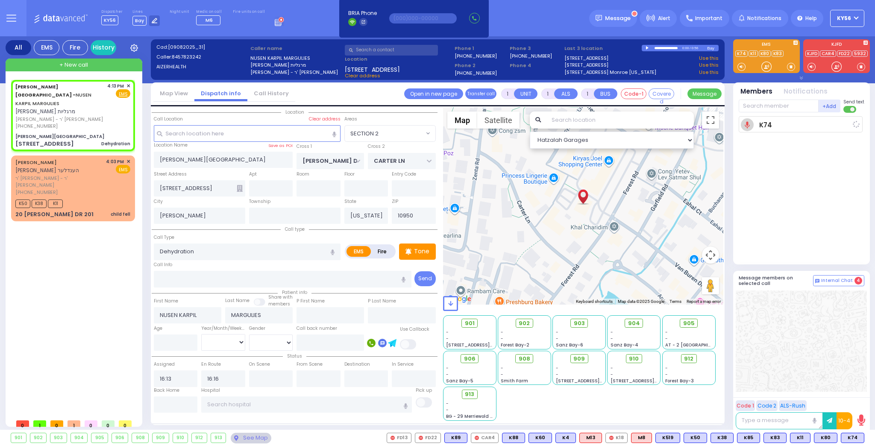
select select "Hatzalah Garages"
select select "SECTION 2"
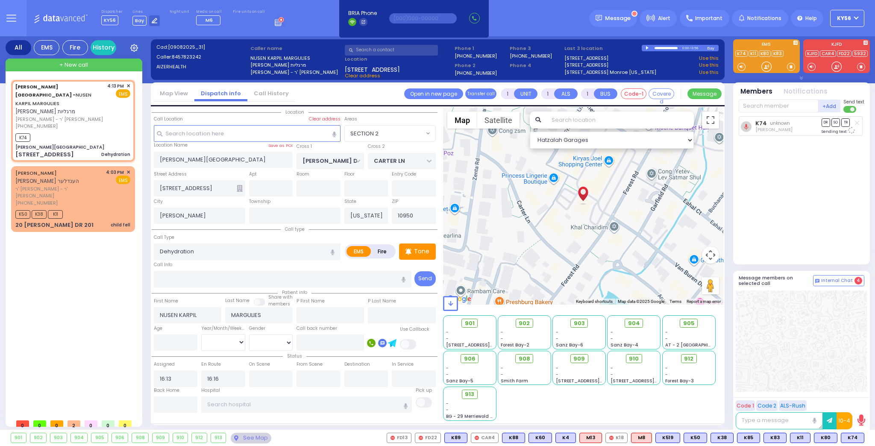
select select
radio input "true"
select select
select select "Hatzalah Garages"
select select "SECTION 2"
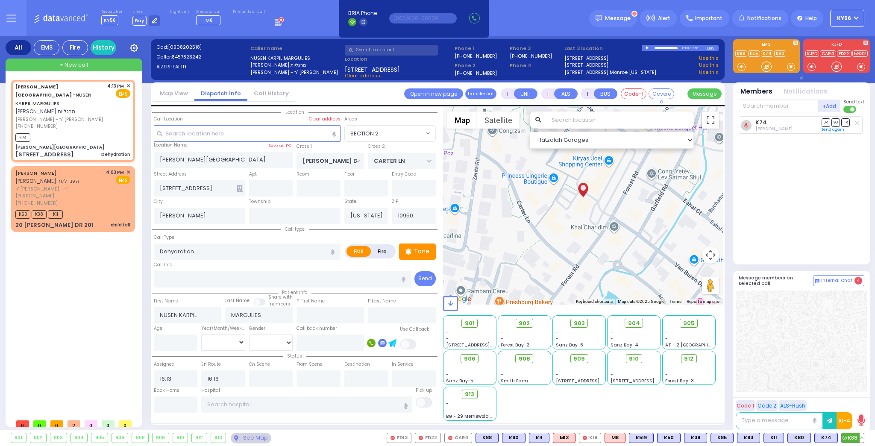
click at [856, 439] on span "K89" at bounding box center [853, 437] width 22 height 9
select select
radio input "true"
select select
select select "Hatzalah Garages"
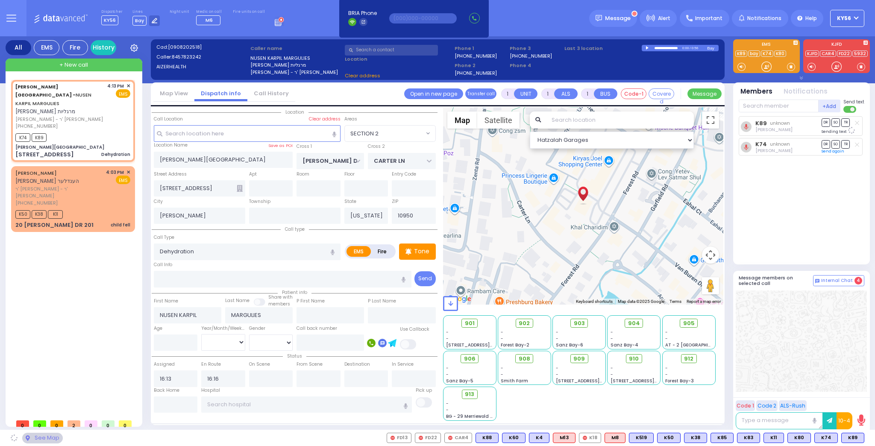
select select "SECTION 2"
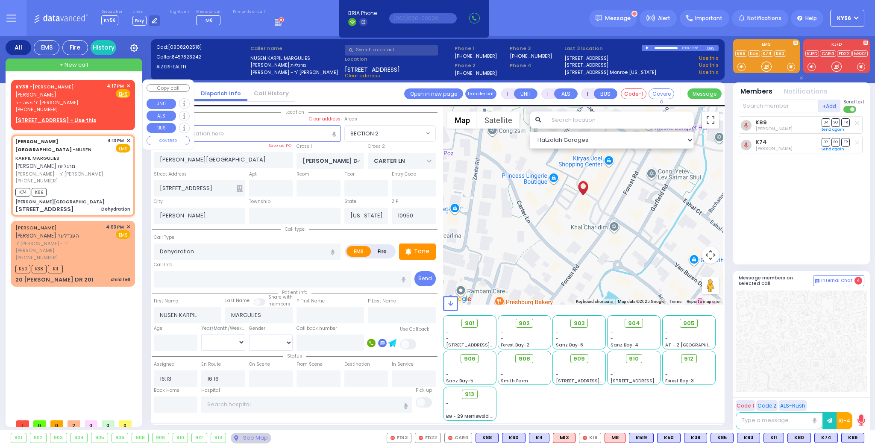
click at [127, 85] on span "✕" at bounding box center [129, 85] width 4 height 7
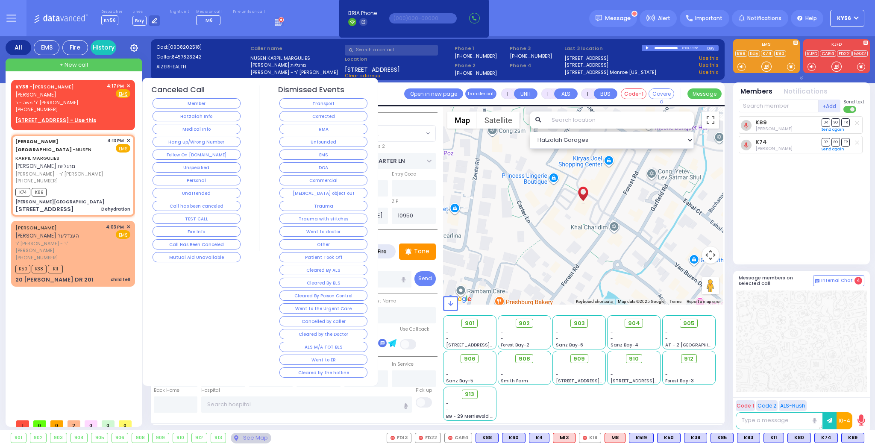
click at [130, 85] on span "✕" at bounding box center [129, 85] width 4 height 7
click at [129, 86] on span "✕" at bounding box center [129, 85] width 4 height 7
click at [207, 103] on button "Member" at bounding box center [197, 103] width 88 height 10
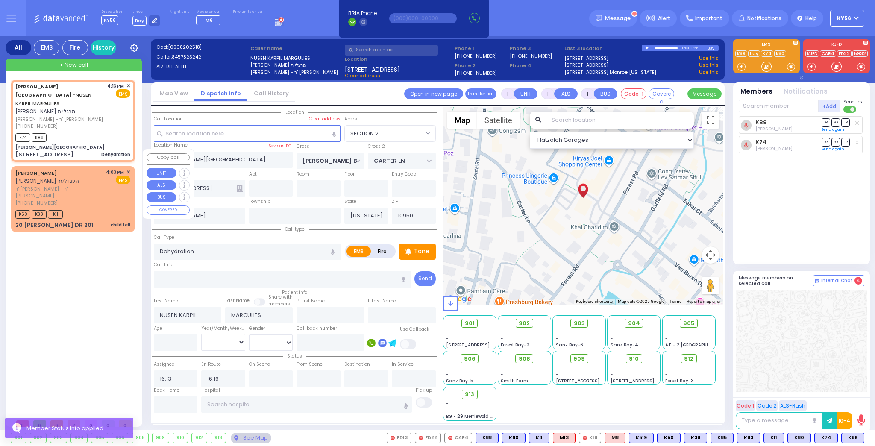
click at [90, 208] on div "K50 K38 K11" at bounding box center [72, 213] width 115 height 11
type input "2"
select select
type input "child fell"
radio input "true"
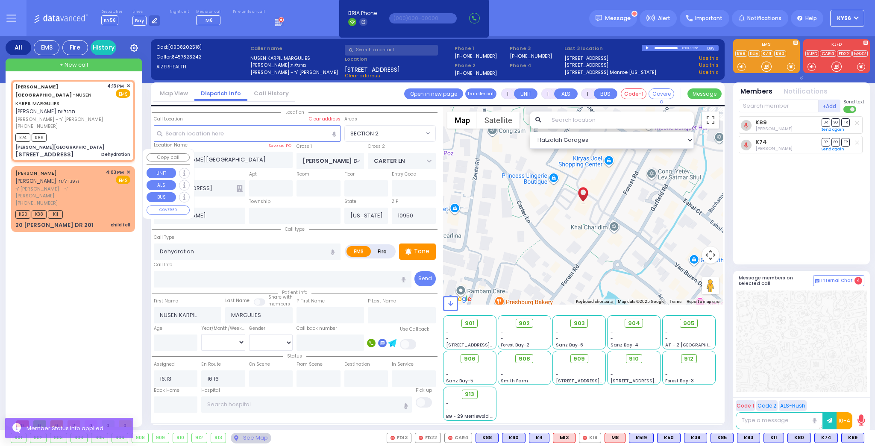
type input "YITZCHOK HERSH"
type input "HANDLER"
select select
type input "16:03"
type input "16:04"
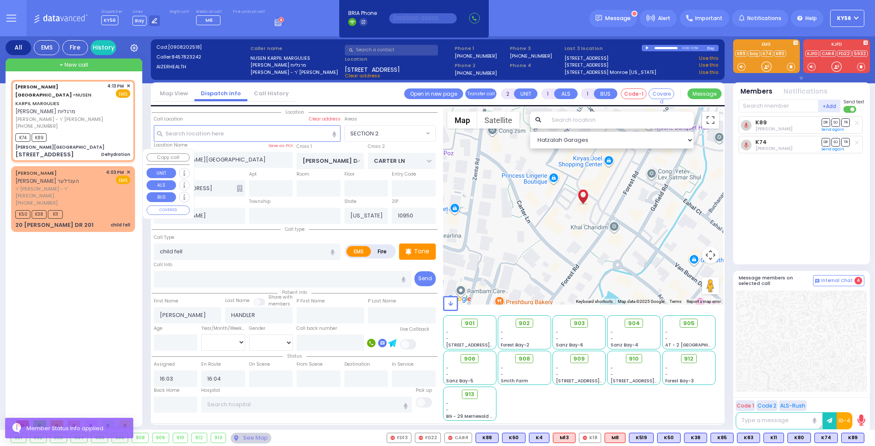
select select "Hatzalah Garages"
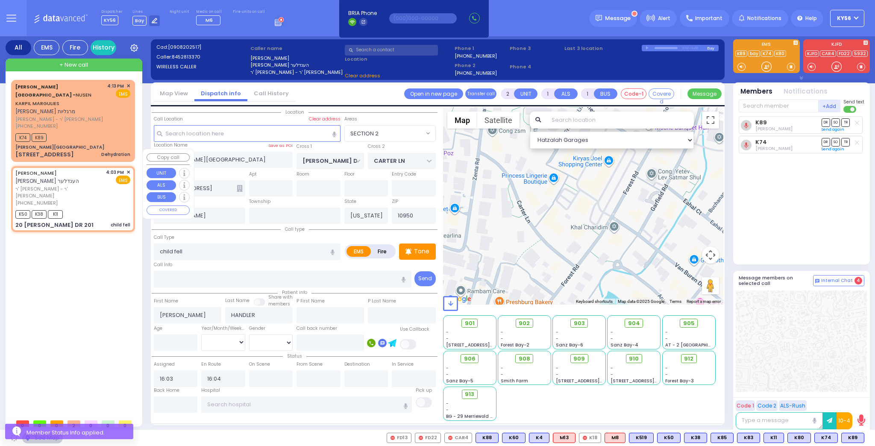
type input "GETZIL BERGER BLVD"
type input "ACRES RD"
type input "20 ISRAEL ZUPNICK DR"
type input "201"
select select "SECTION 4"
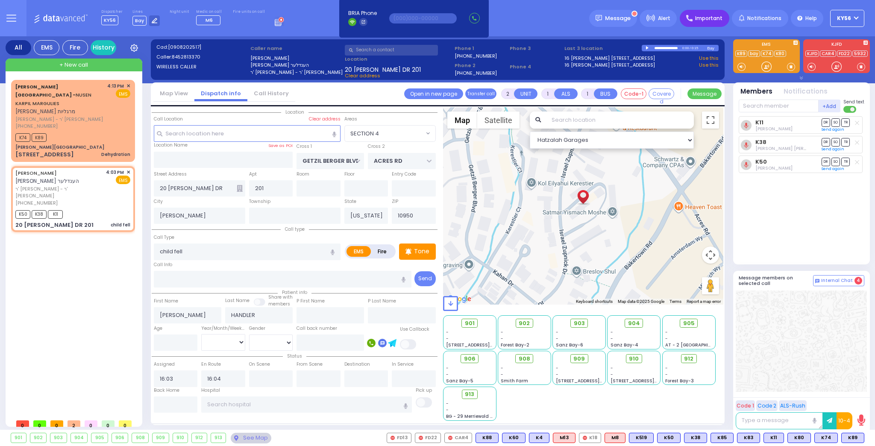
click at [713, 21] on span "Important" at bounding box center [708, 19] width 27 height 8
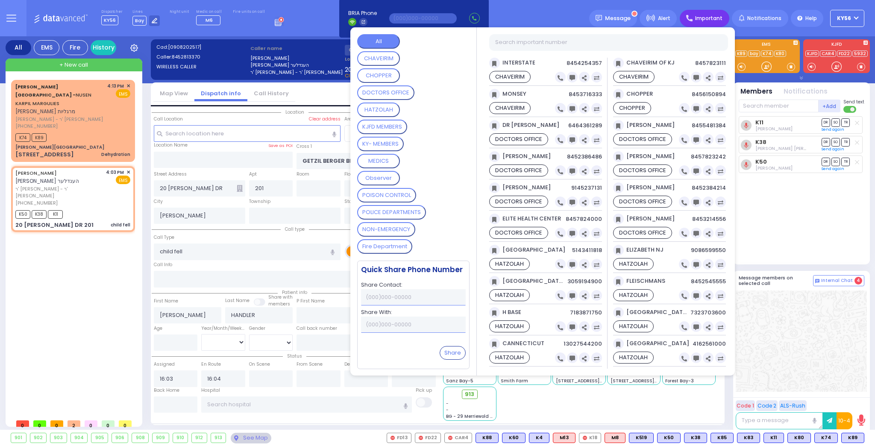
click at [398, 94] on OFFICE "DOCTORS OFFICE" at bounding box center [385, 92] width 57 height 15
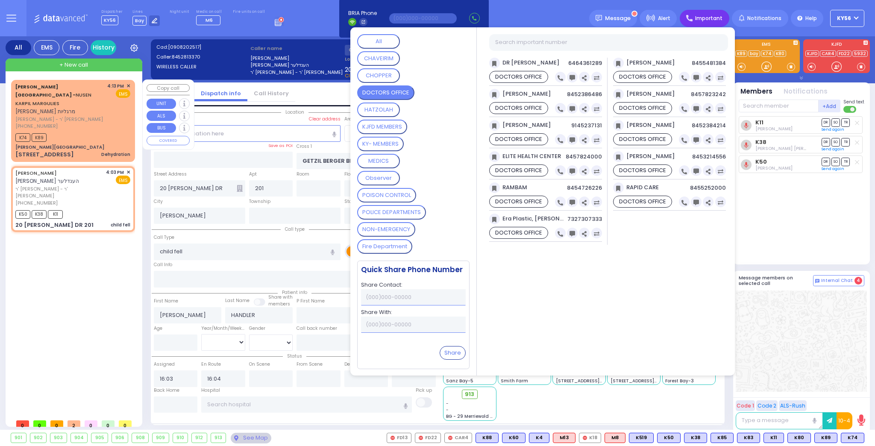
click at [73, 144] on div "[PERSON_NAME][GEOGRAPHIC_DATA]" at bounding box center [72, 147] width 115 height 6
type input "1"
select select
type input "Dehydration"
radio input "true"
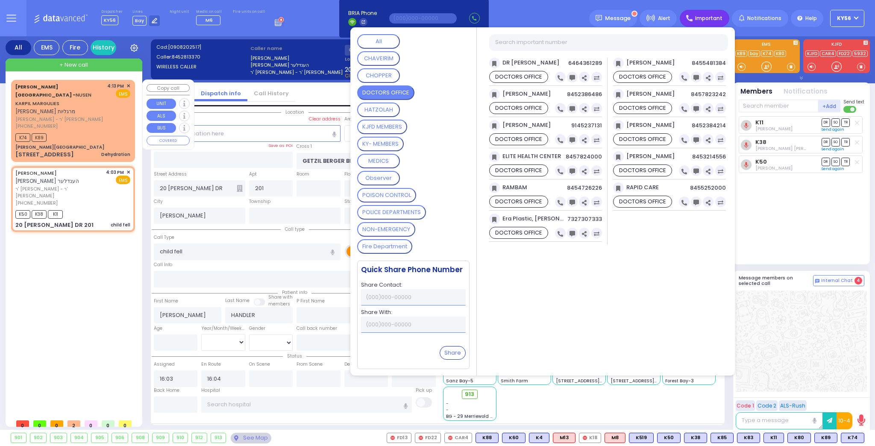
type input "NUSEN KARPIL"
type input "MARGULIES"
select select
type input "16:13"
type input "16:16"
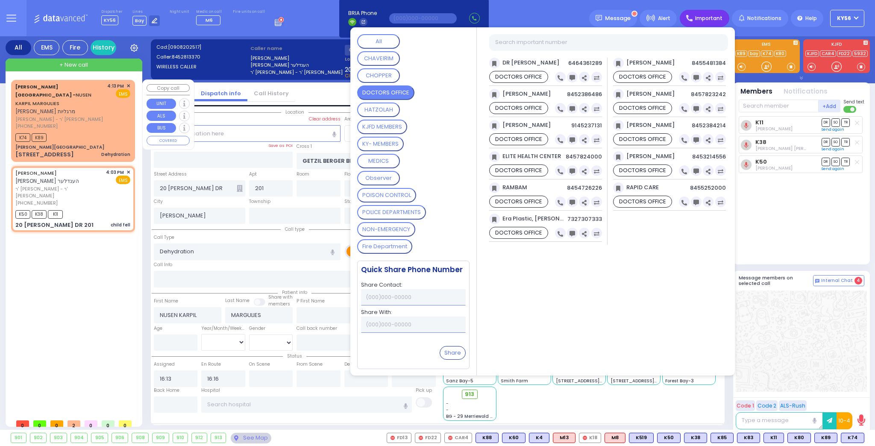
select select "Hatzalah Garages"
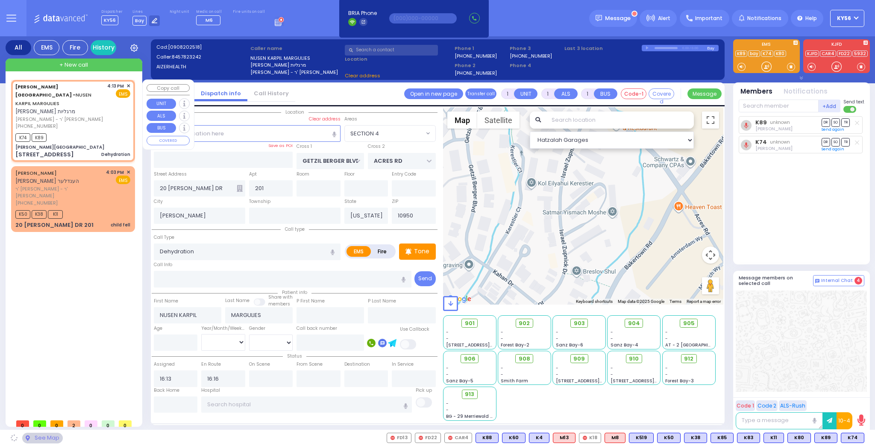
type input "[PERSON_NAME][GEOGRAPHIC_DATA]"
type input "[PERSON_NAME] DR"
type input "CARTER LN"
type input "[STREET_ADDRESS]"
select select "SECTION 2"
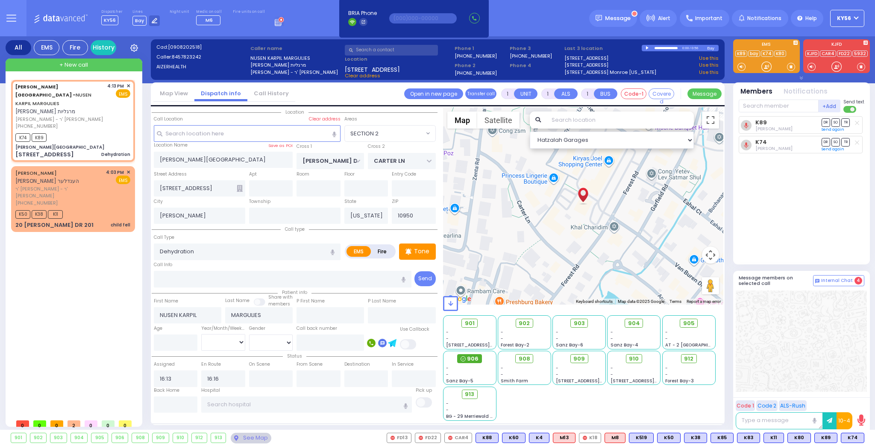
click at [469, 358] on span "906" at bounding box center [473, 359] width 12 height 9
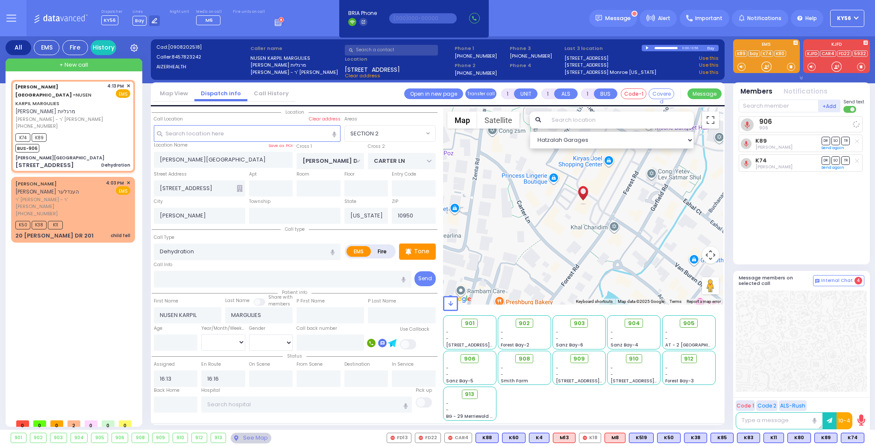
select select
radio input "true"
select select
select select "Hatzalah Garages"
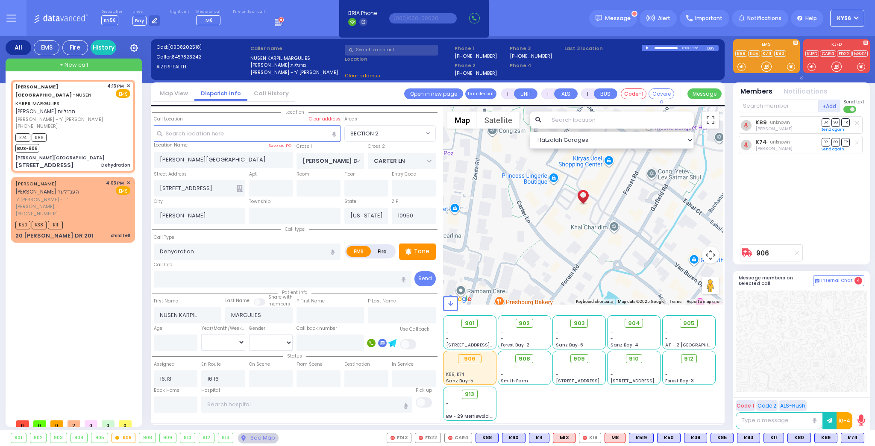
select select "SECTION 2"
click at [76, 196] on span "ר' דוד יודא - ר' חיים יחזקאל קאהן" at bounding box center [59, 203] width 88 height 14
type input "2"
select select
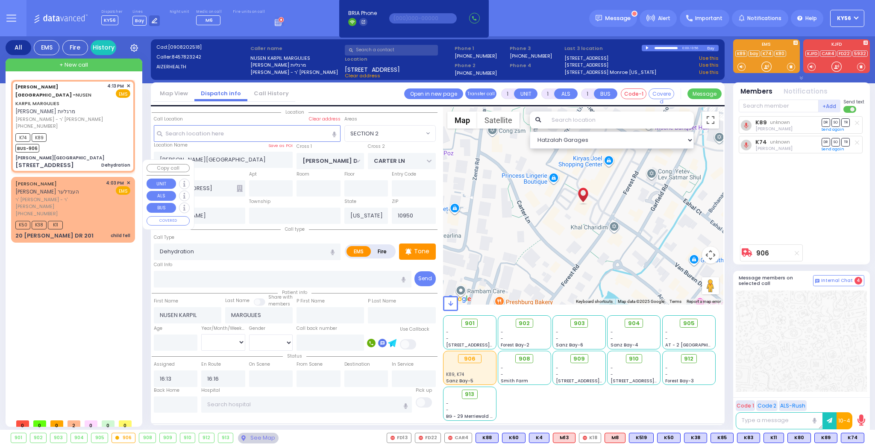
type input "child fell"
radio input "true"
type input "YITZCHOK HERSH"
type input "HANDLER"
select select
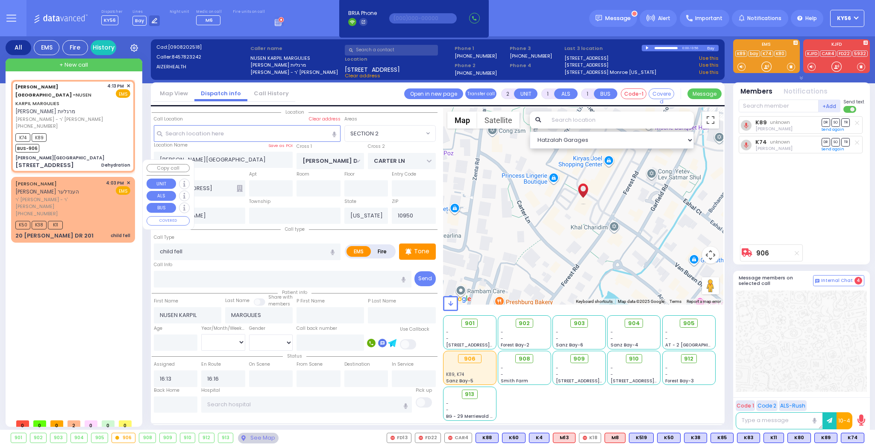
type input "16:03"
type input "16:04"
type input "GETZIL BERGER BLVD"
type input "ACRES RD"
type input "20 ISRAEL ZUPNICK DR"
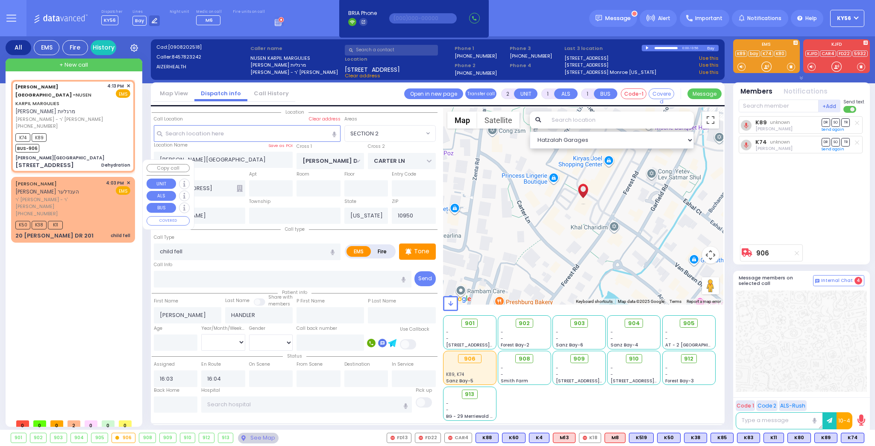
type input "201"
select select "SECTION 4"
select select "Hatzalah Garages"
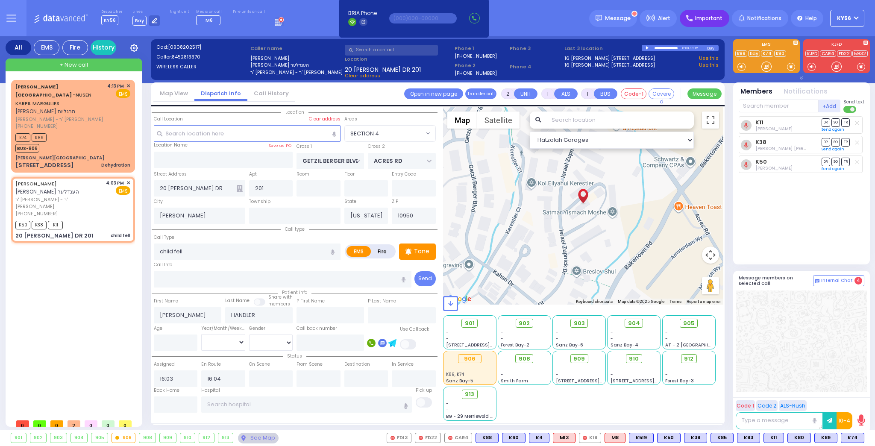
click at [724, 14] on div "Important" at bounding box center [705, 18] width 50 height 17
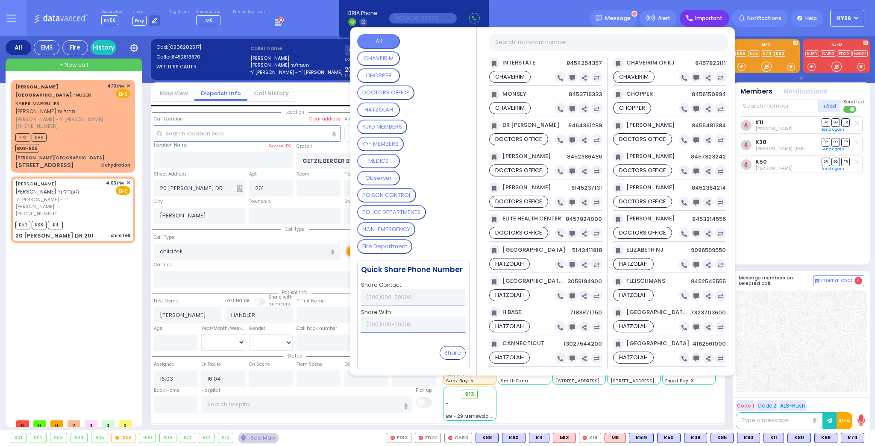
click at [389, 95] on OFFICE "DOCTORS OFFICE" at bounding box center [385, 92] width 57 height 15
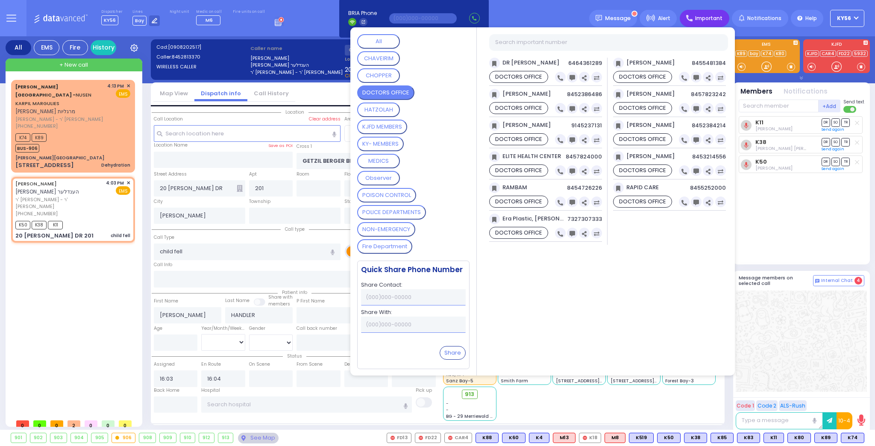
click at [394, 140] on MEMBERS "KY- MEMBERS" at bounding box center [380, 144] width 47 height 15
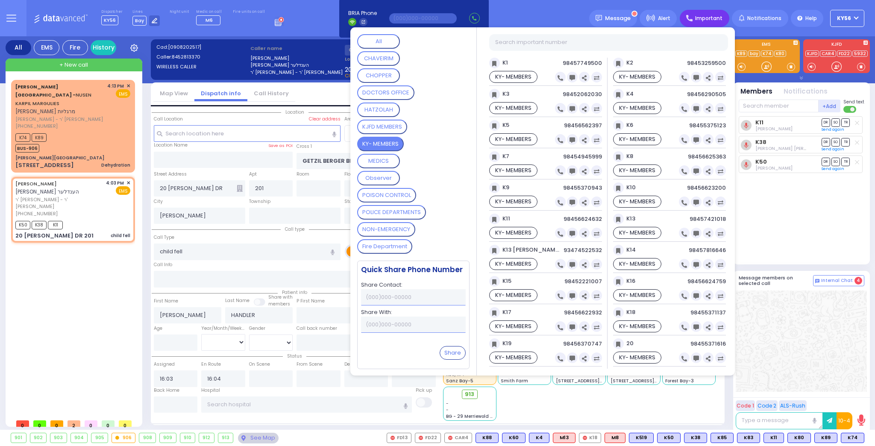
click at [392, 222] on button "NON-EMERGENCY" at bounding box center [386, 229] width 58 height 15
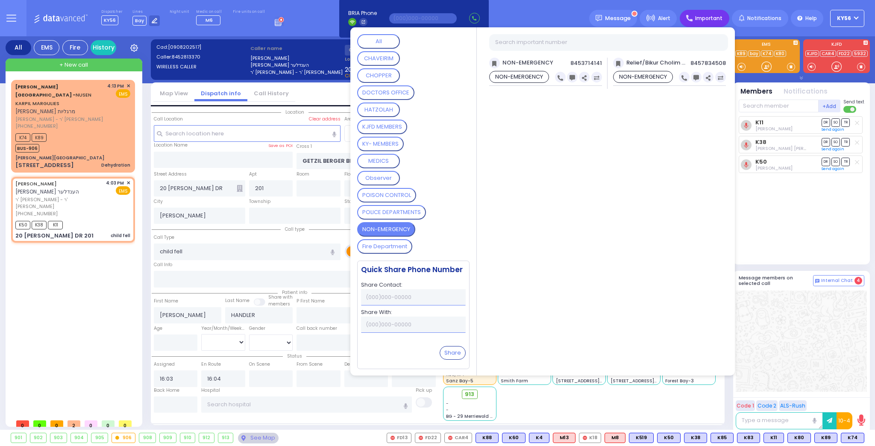
click at [397, 243] on Department "Fire Department" at bounding box center [384, 246] width 55 height 15
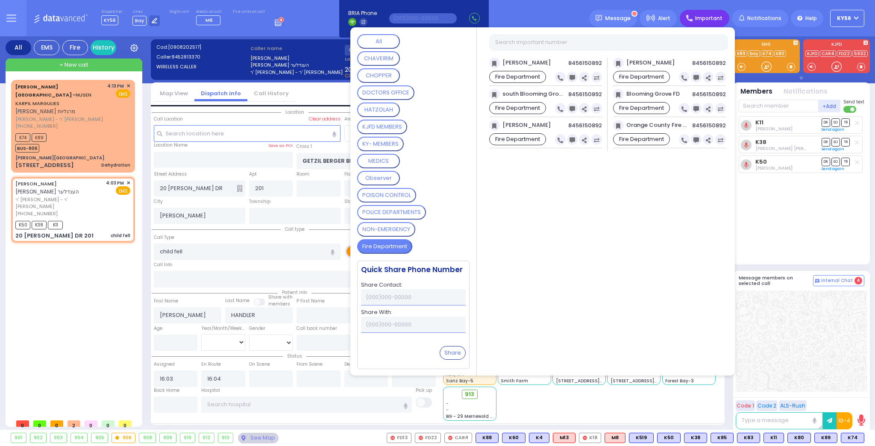
click at [387, 41] on button "All" at bounding box center [378, 41] width 43 height 15
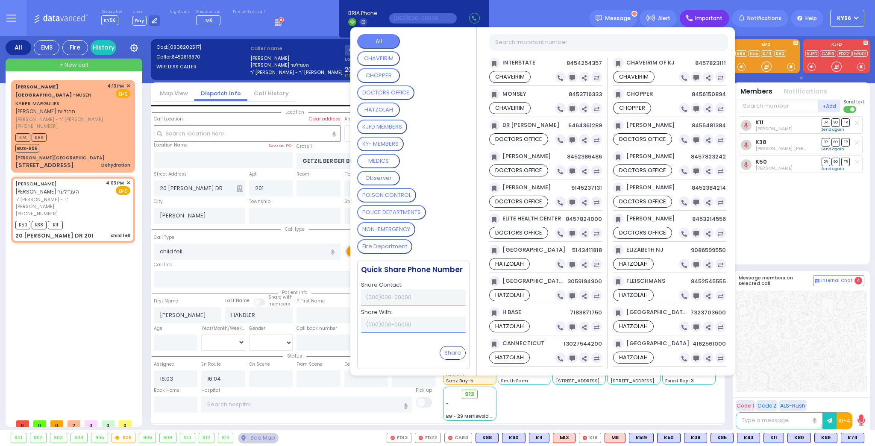
click at [389, 95] on OFFICE "DOCTORS OFFICE" at bounding box center [385, 92] width 57 height 15
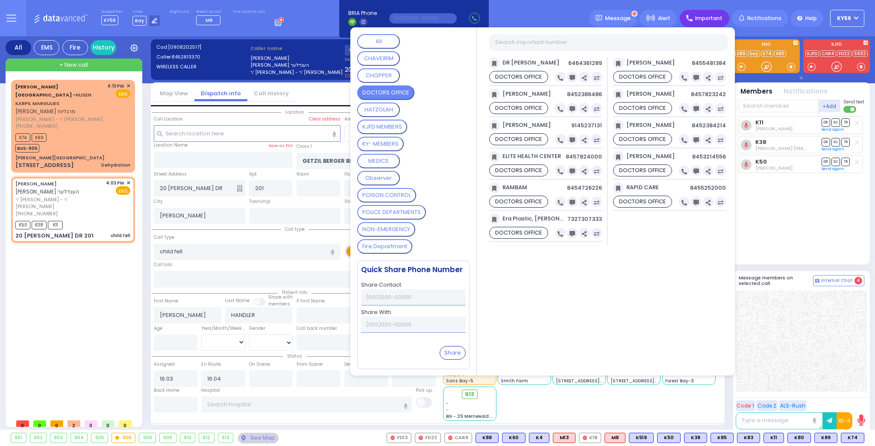
click at [540, 15] on div "Dispatcher KY56 shift has started. Are you ? Lines Bay" at bounding box center [437, 18] width 875 height 36
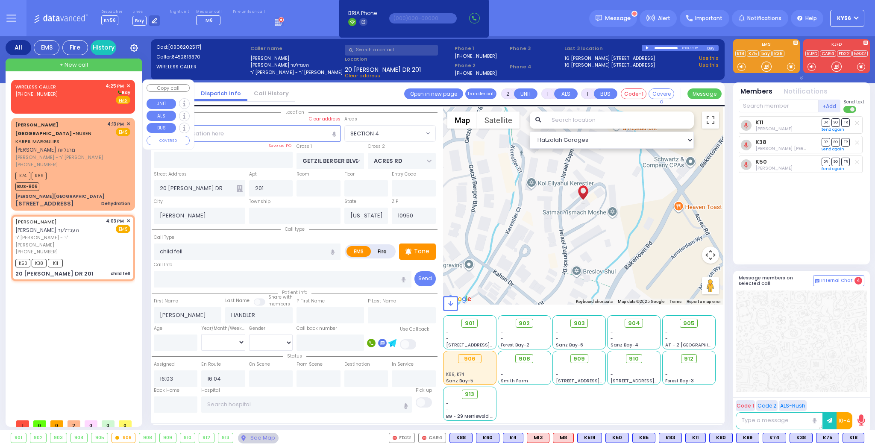
click at [80, 94] on div "WIRELESS CALLER (845) 214-8578 4:25 PM ✕ Bay" at bounding box center [72, 93] width 115 height 22
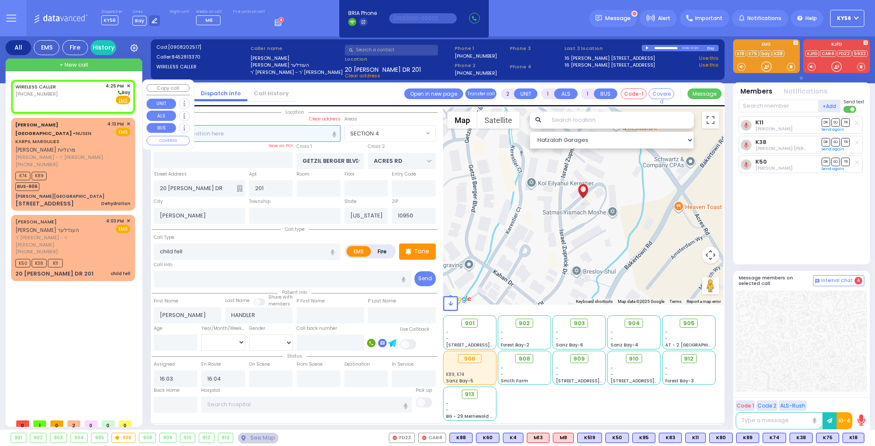
select select
radio input "true"
select select
type input "16:25"
select select "Hatzalah Garages"
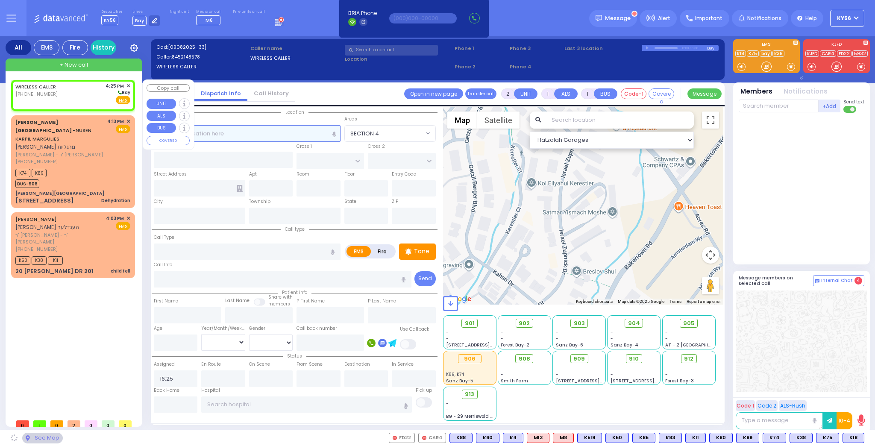
select select
radio input "true"
select select
select select "Hatzalah Garages"
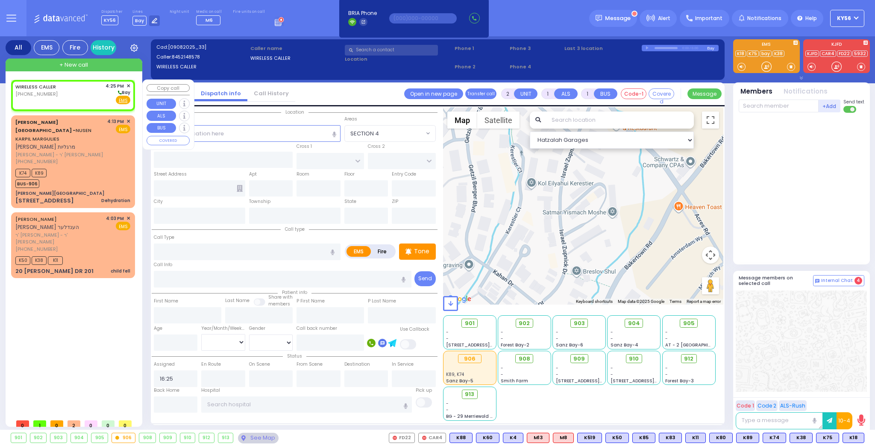
click at [382, 249] on label "Fire" at bounding box center [383, 251] width 24 height 11
radio input "true"
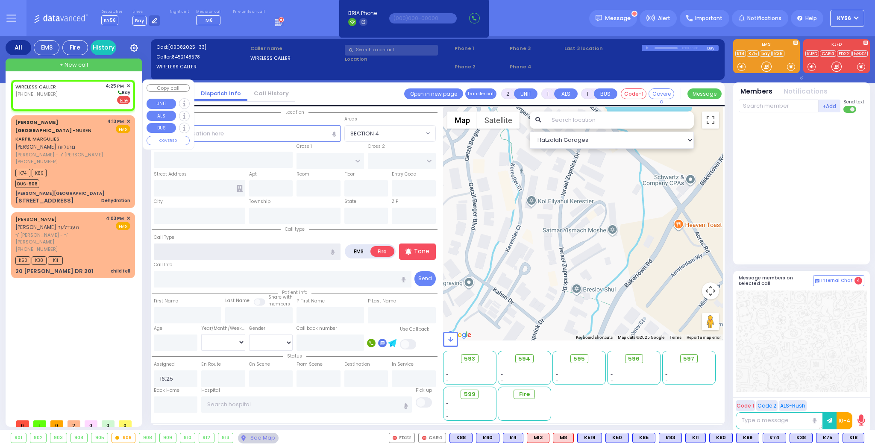
click at [252, 250] on input "text" at bounding box center [247, 252] width 187 height 16
click at [249, 269] on div "Situation With An Outlet" at bounding box center [247, 268] width 183 height 9
type input "Situation With An Outlet"
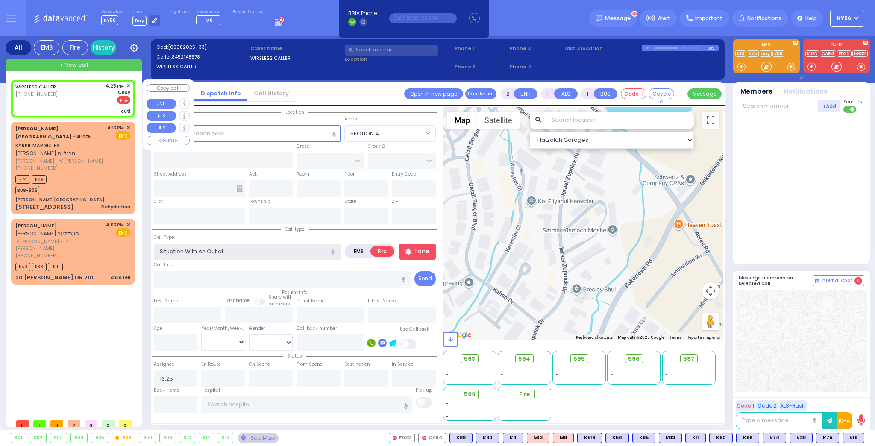
select select
radio input "true"
select select
select select "Hatzalah Garages"
select select
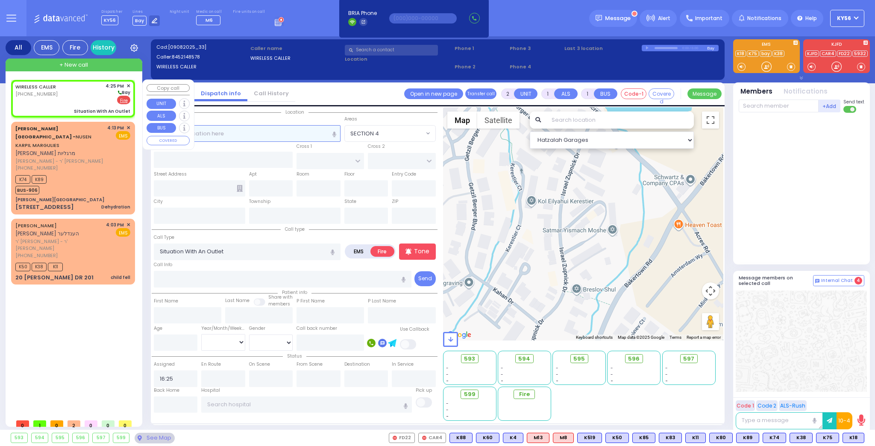
radio input "true"
select select
click at [233, 132] on input "text" at bounding box center [247, 133] width 187 height 16
select select "Hatzalah Garages"
type input "21"
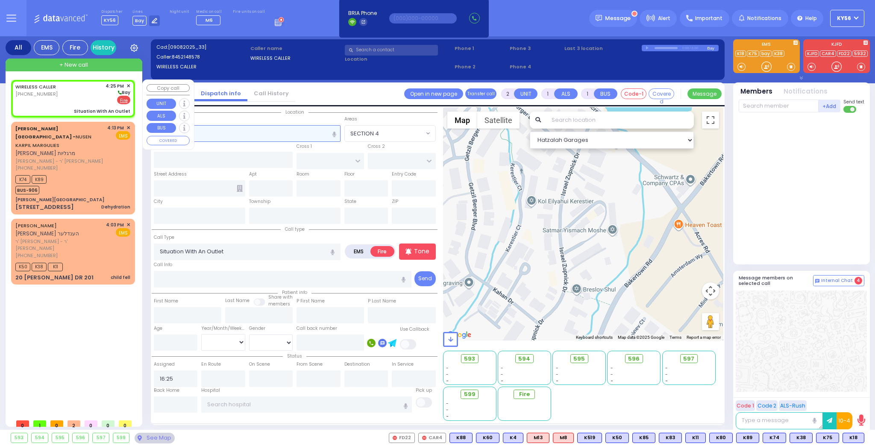
select select
radio input "true"
select select
select select "Hatzalah Garages"
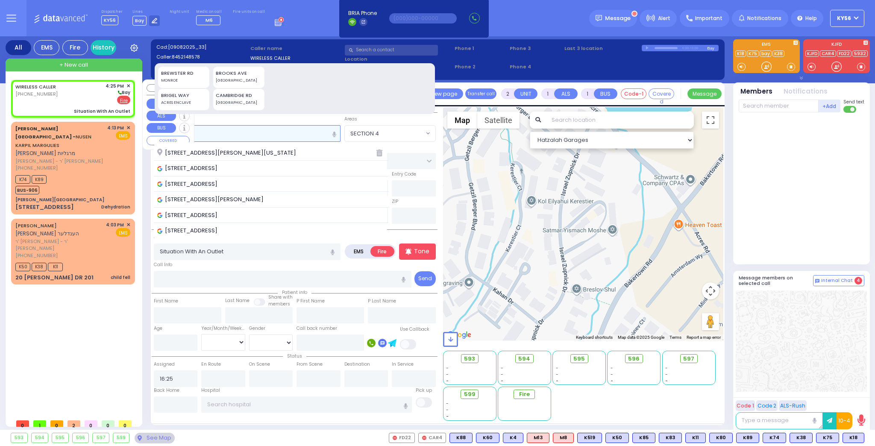
type input "21 bri"
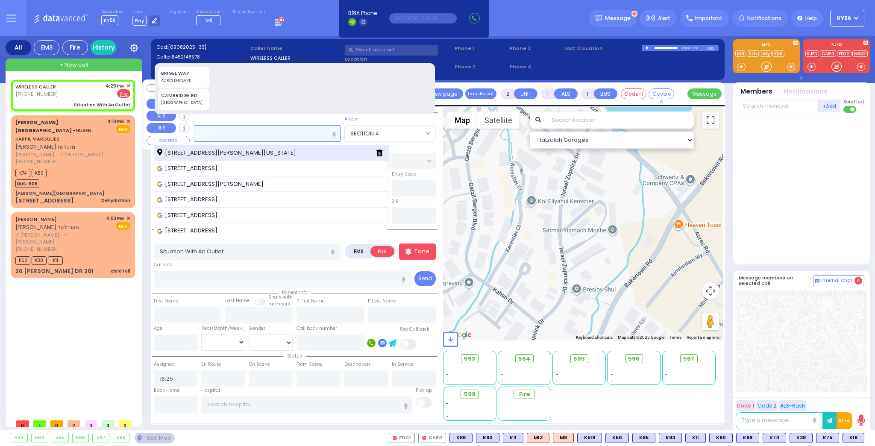
select select
radio input "true"
select select
type input "21 bri"
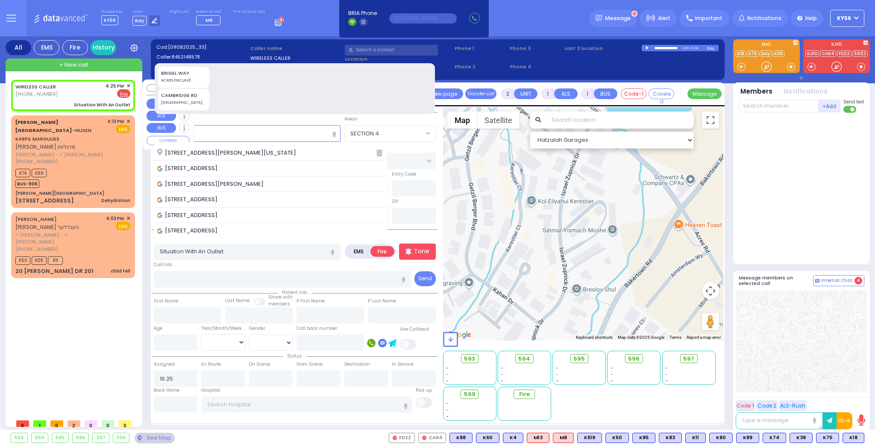
click at [246, 150] on span "[STREET_ADDRESS][PERSON_NAME][US_STATE]" at bounding box center [228, 153] width 142 height 9
select select "Hatzalah Garages"
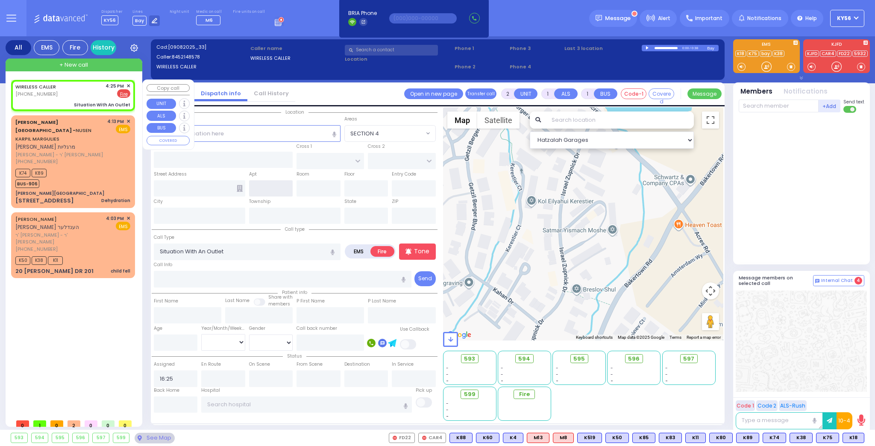
select select
radio input "true"
select select
select select "Hatzalah Garages"
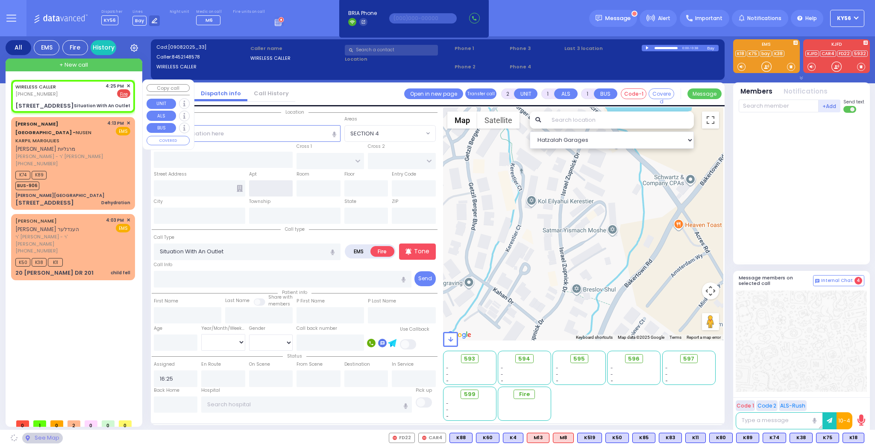
type input "ACRES RD"
type input "DINEV RD"
type input "21 Brigel Way"
type input "[PERSON_NAME]"
type input "[US_STATE]"
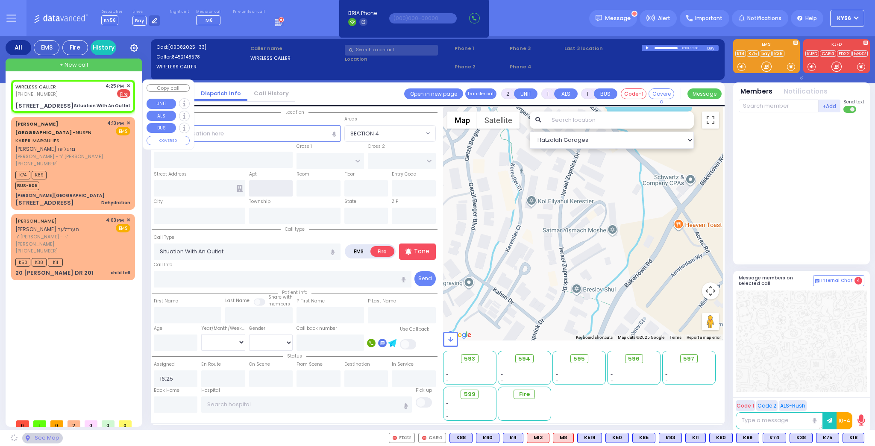
type input "10950"
select select "PALM TREE"
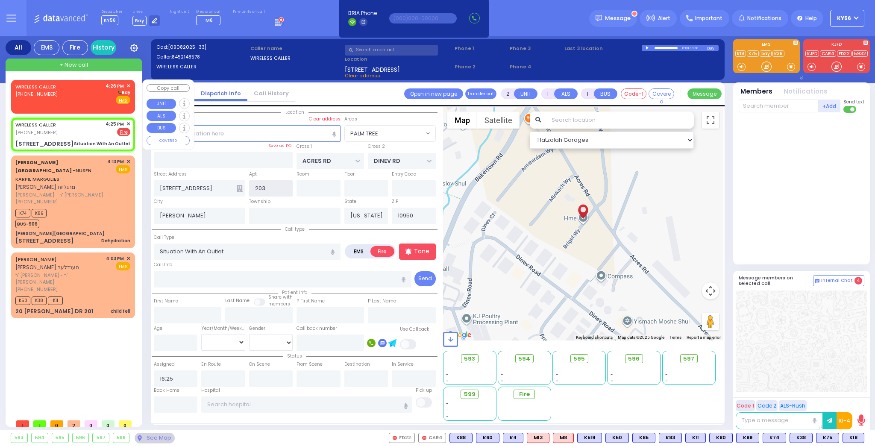
type input "203"
click at [129, 87] on span "✕" at bounding box center [129, 85] width 4 height 7
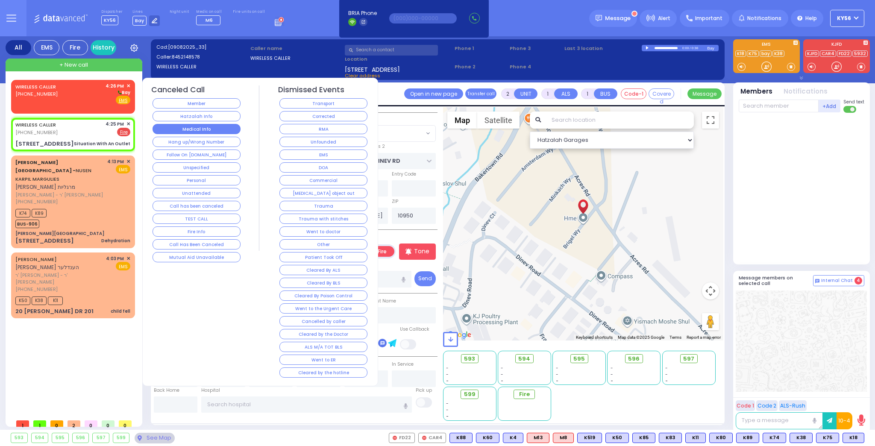
select select
radio input "true"
select select
select select "Hatzalah Garages"
select select "PALM TREE"
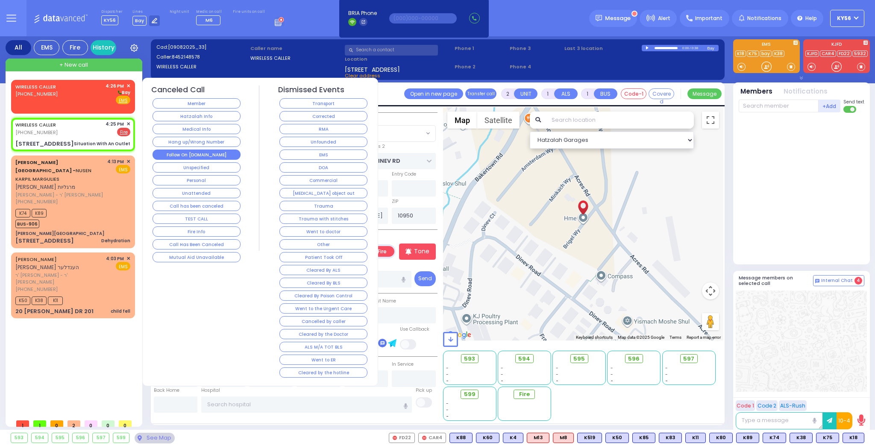
click at [207, 153] on button "Follow On [DOMAIN_NAME]" at bounding box center [197, 155] width 88 height 10
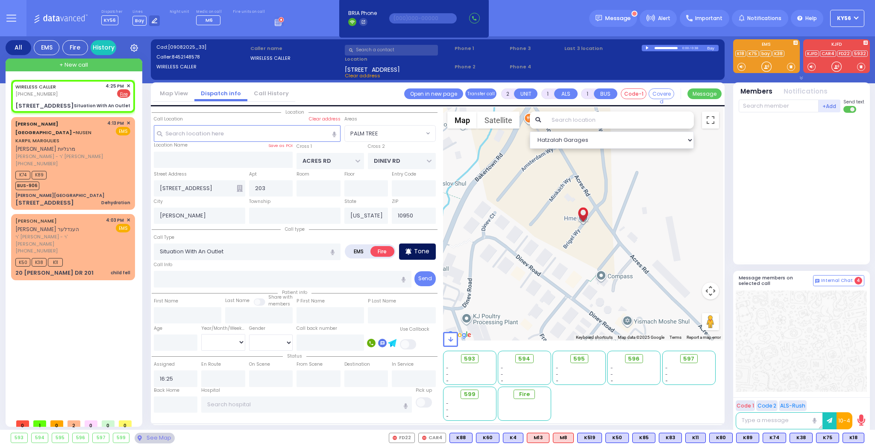
click at [423, 245] on div "Tone" at bounding box center [417, 252] width 37 height 16
click at [785, 108] on input "text" at bounding box center [779, 106] width 80 height 13
type input "40"
click at [795, 120] on div "Jacob Friedman" at bounding box center [817, 123] width 48 height 9
click at [784, 106] on input "text" at bounding box center [779, 106] width 80 height 13
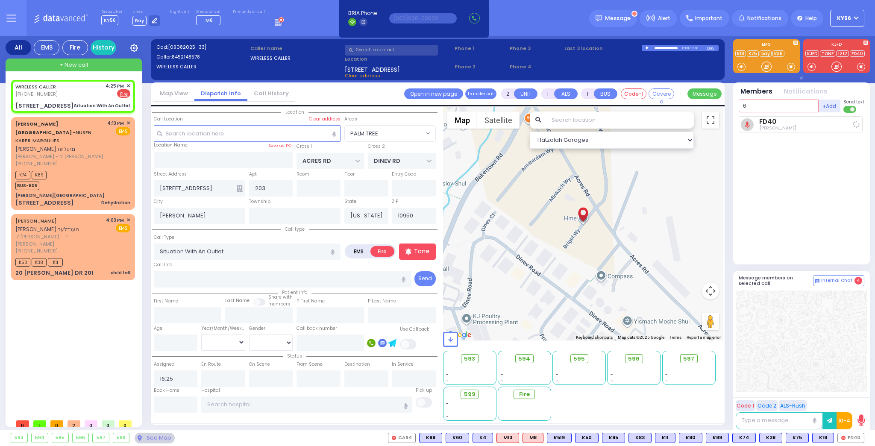
type input "69"
select select
radio input "true"
select select
type input "16:27"
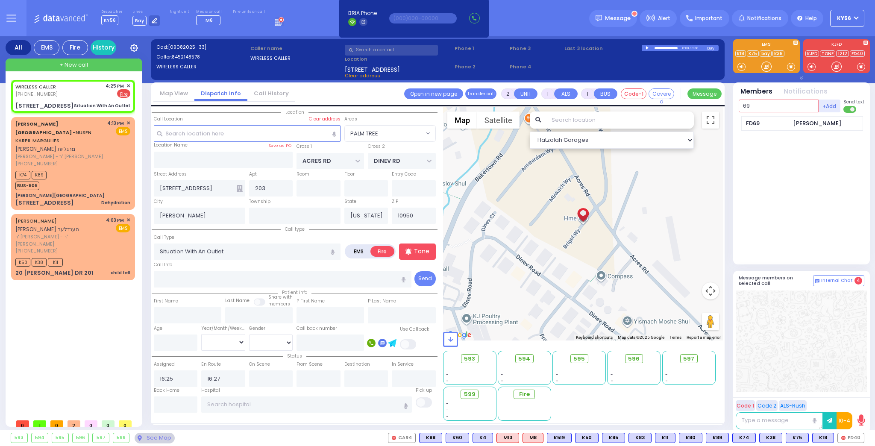
select select "Hatzalah Garages"
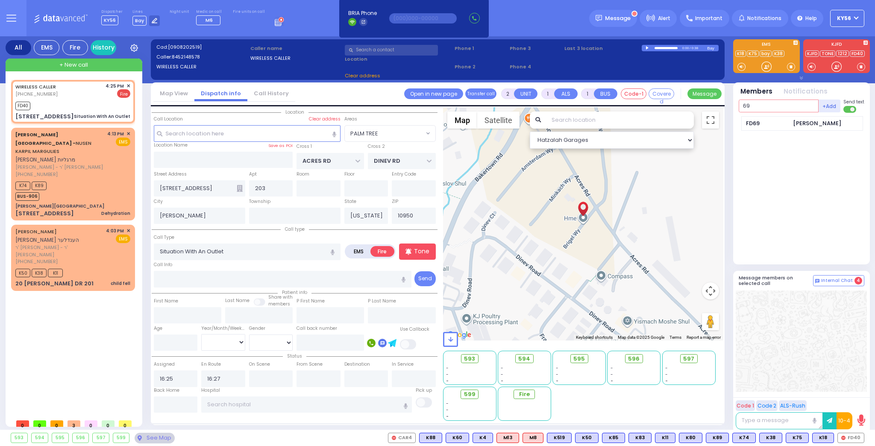
select select "PALM TREE"
type input "69"
click at [777, 121] on div "FD69" at bounding box center [767, 123] width 43 height 9
click at [780, 103] on input "text" at bounding box center [779, 106] width 80 height 13
select select
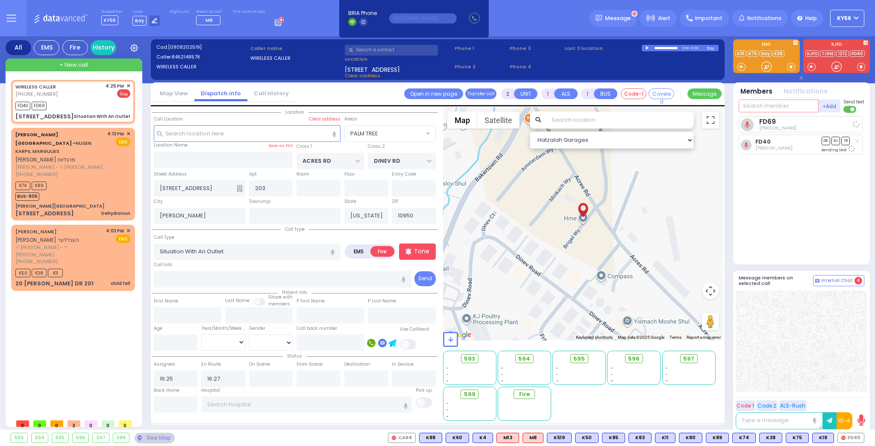
radio input "true"
select select
select select "PALM TREE"
select select "Hatzalah Garages"
type input "car3"
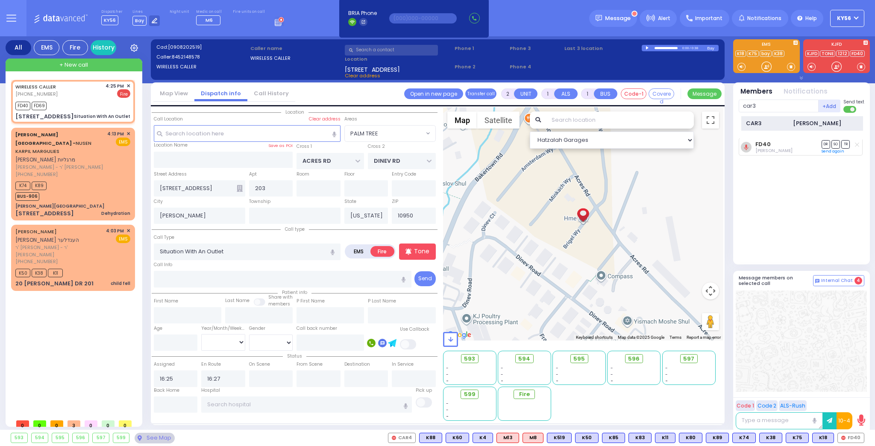
click at [776, 129] on div "CAR3 Joseph Blumenthal" at bounding box center [803, 123] width 122 height 15
select select
radio input "true"
select select
select select "Hatzalah Garages"
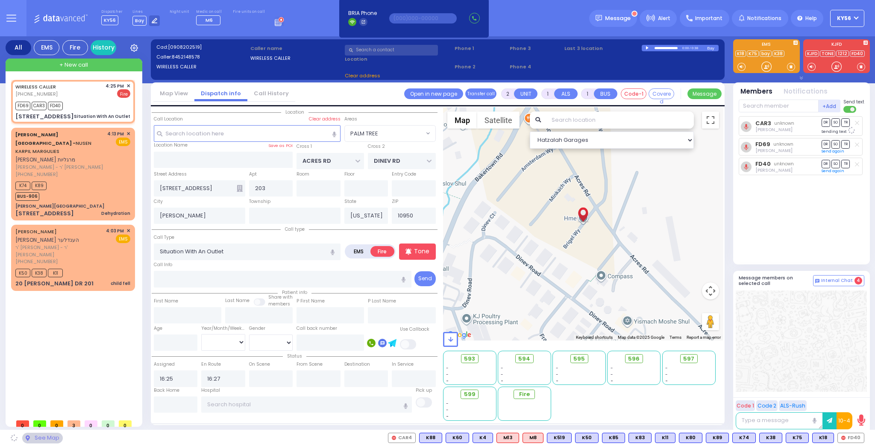
select select "PALM TREE"
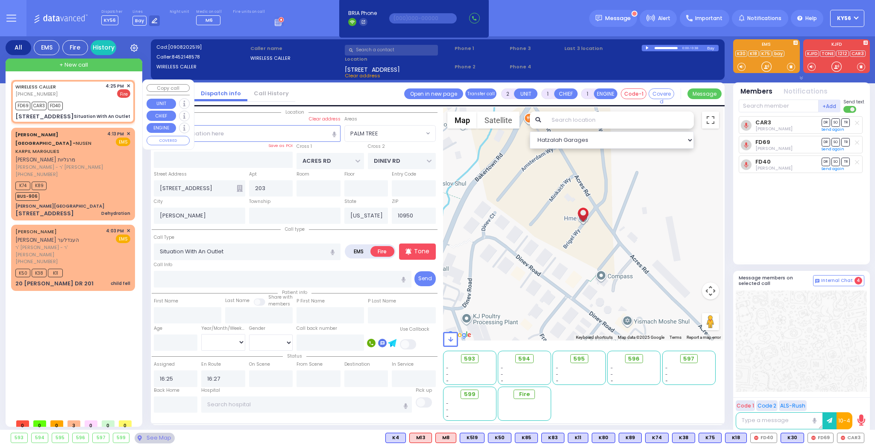
click at [127, 85] on span "✕" at bounding box center [129, 85] width 4 height 7
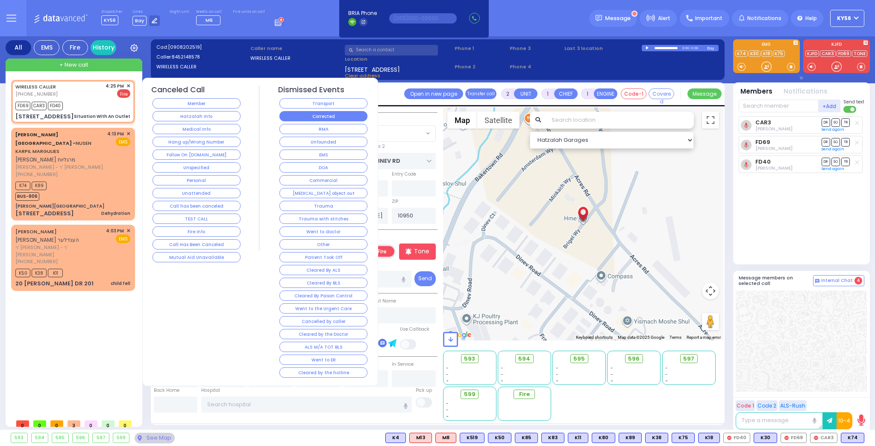
click at [319, 116] on button "Corrected" at bounding box center [324, 116] width 88 height 10
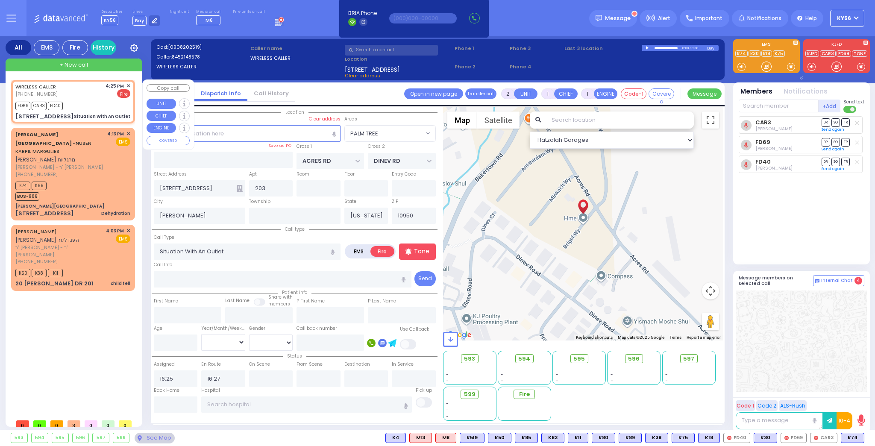
select select
radio input "true"
select select
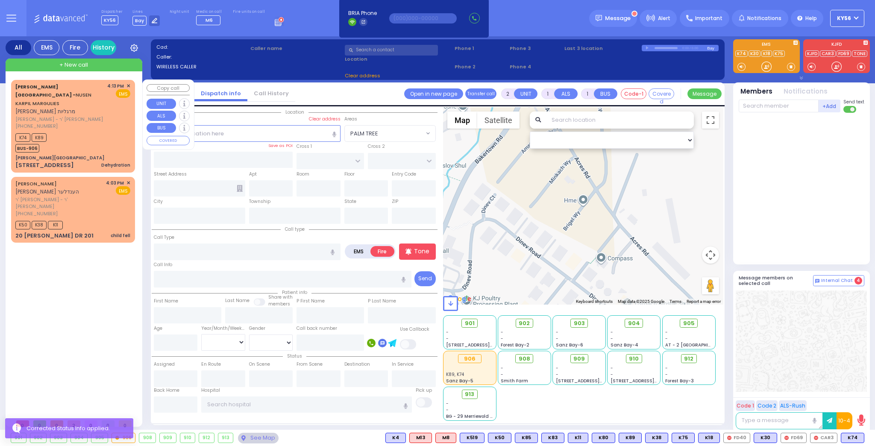
click at [100, 116] on span "[PERSON_NAME] - ר' [PERSON_NAME]" at bounding box center [59, 119] width 89 height 7
type input "1"
select select
type input "Dehydration"
radio input "true"
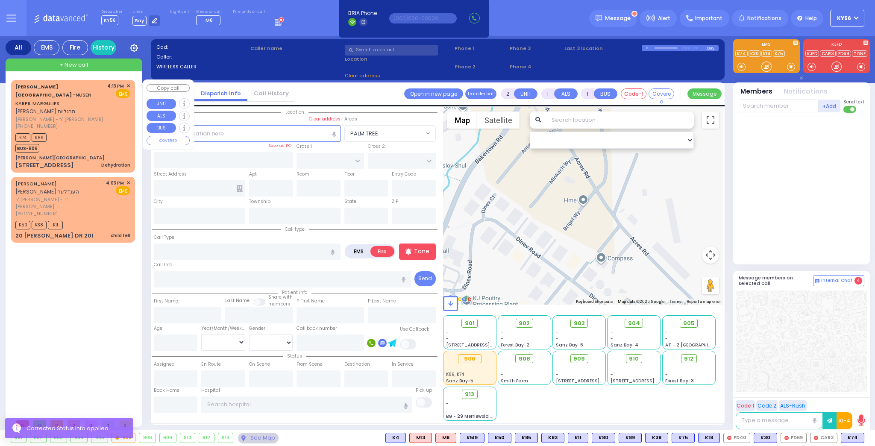
type input "NUSEN KARPIL"
type input "MARGULIES"
select select
type input "16:13"
type input "16:16"
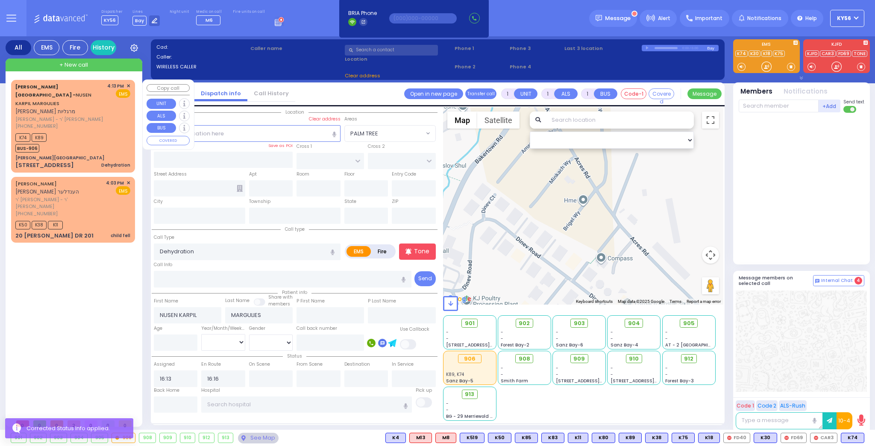
select select "Hatzalah Garages"
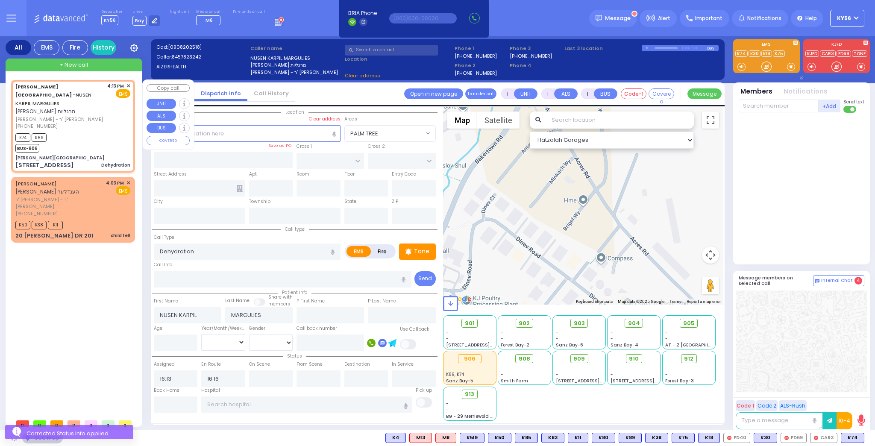
type input "[PERSON_NAME][GEOGRAPHIC_DATA]"
type input "VAN BUREN DR"
type input "CARTER LN"
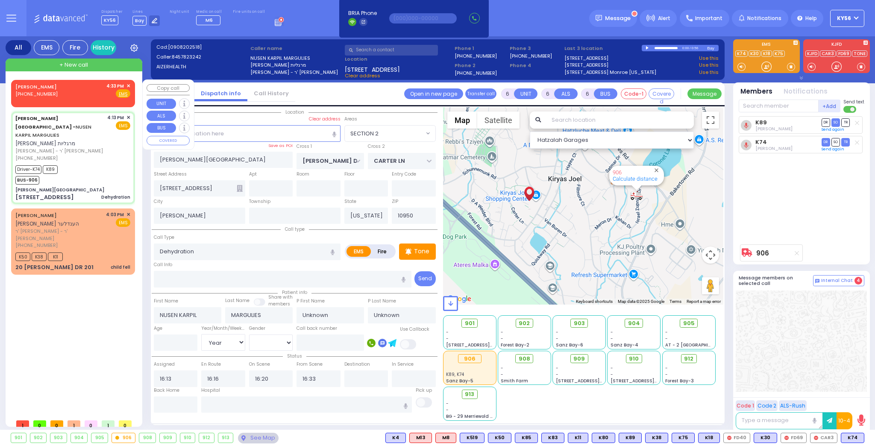
click at [130, 86] on span "✕" at bounding box center [129, 85] width 4 height 7
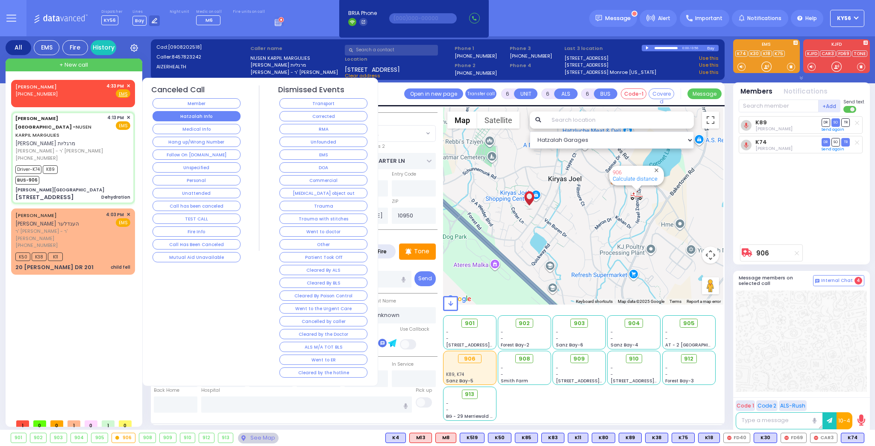
click at [205, 117] on button "Hatzalah Info" at bounding box center [197, 116] width 88 height 10
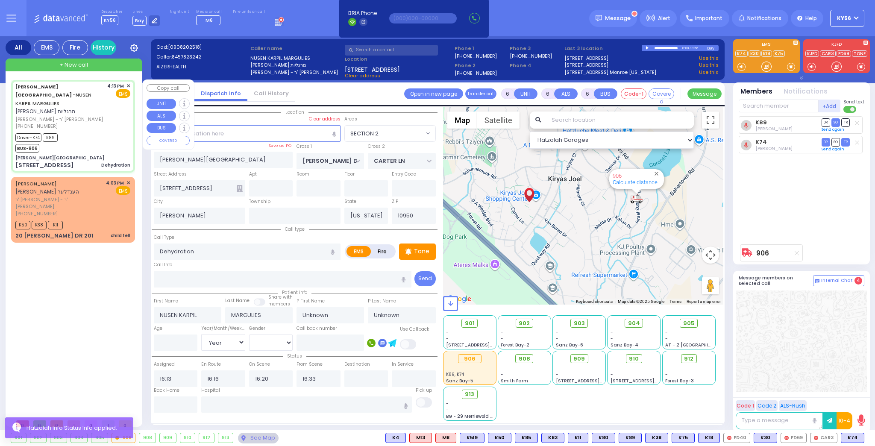
click at [88, 132] on div "Driver-K74 K89 BUS-906" at bounding box center [72, 141] width 115 height 21
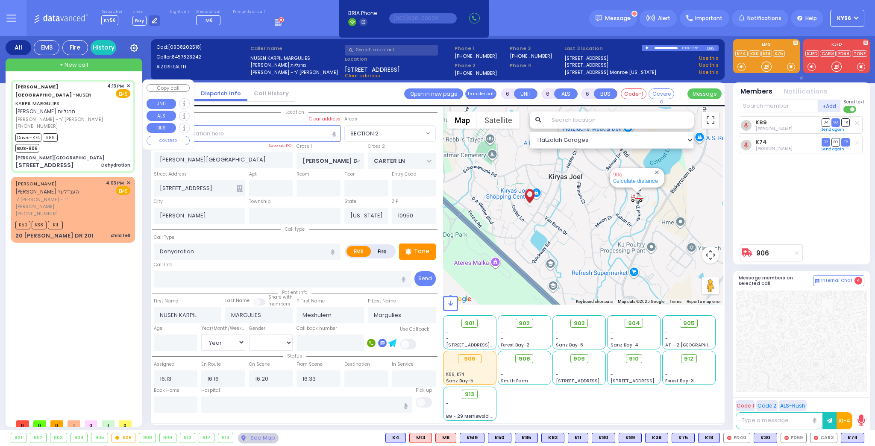
click at [85, 131] on div "Driver-K74 K89 BUS-906" at bounding box center [72, 141] width 115 height 21
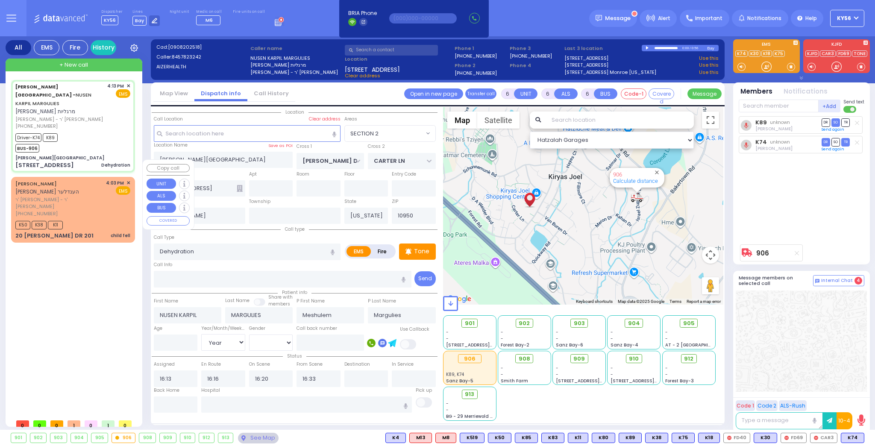
click at [88, 210] on div "(845) 281-3370" at bounding box center [59, 213] width 88 height 7
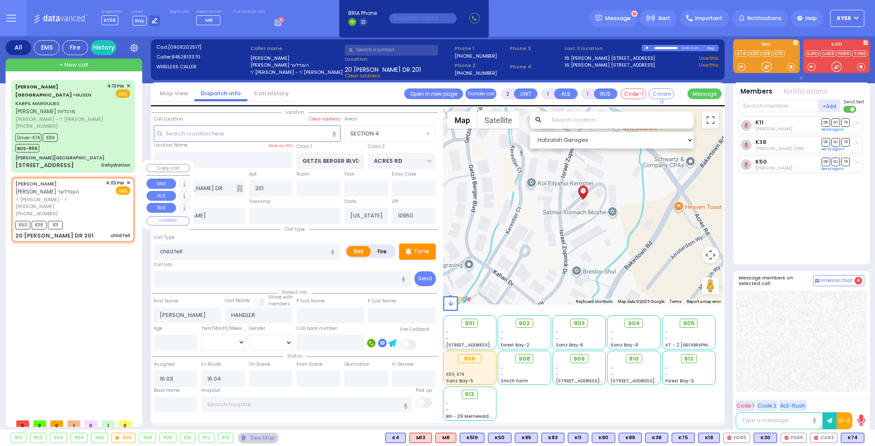
click at [128, 180] on span "✕" at bounding box center [129, 183] width 4 height 7
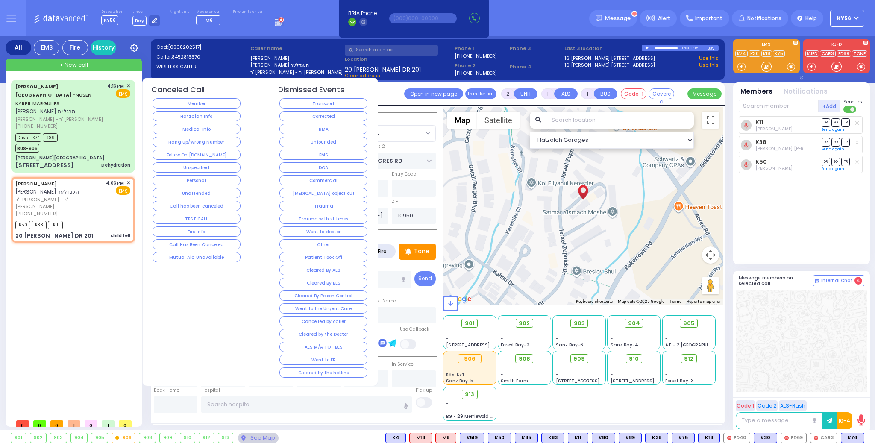
click at [333, 230] on button "Went to doctor" at bounding box center [324, 232] width 88 height 10
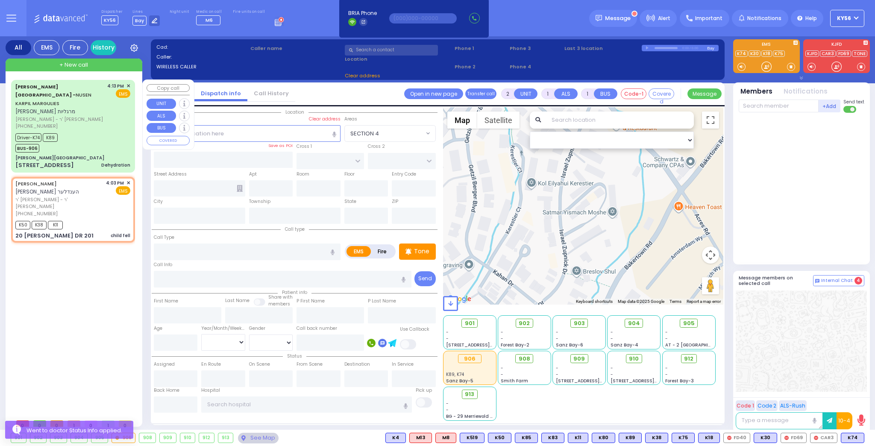
click at [101, 131] on div "Driver-K74 K89 BUS-906" at bounding box center [72, 141] width 115 height 21
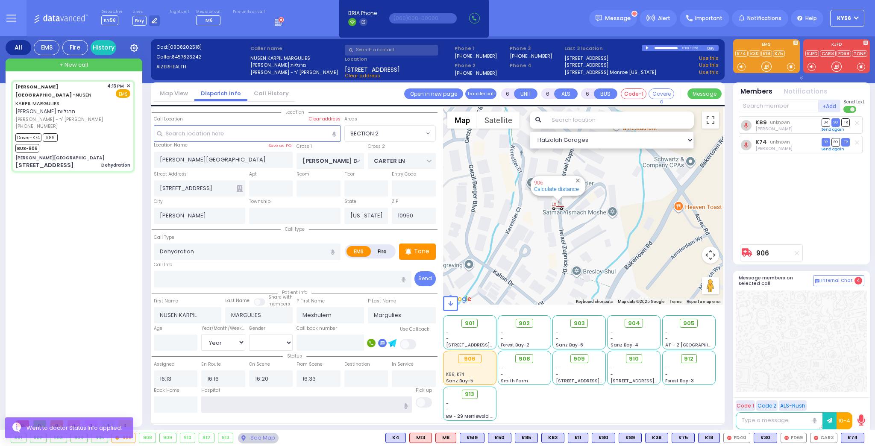
click at [298, 403] on input "text" at bounding box center [306, 405] width 211 height 16
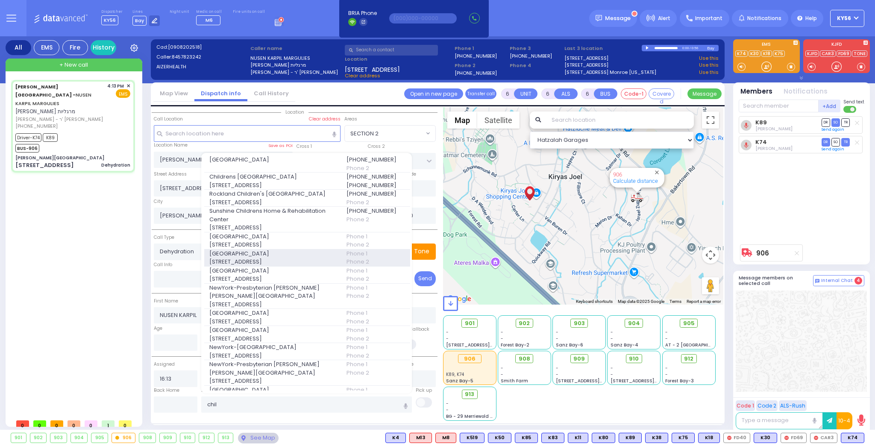
click at [266, 259] on span "3959 Broadway" at bounding box center [272, 262] width 127 height 9
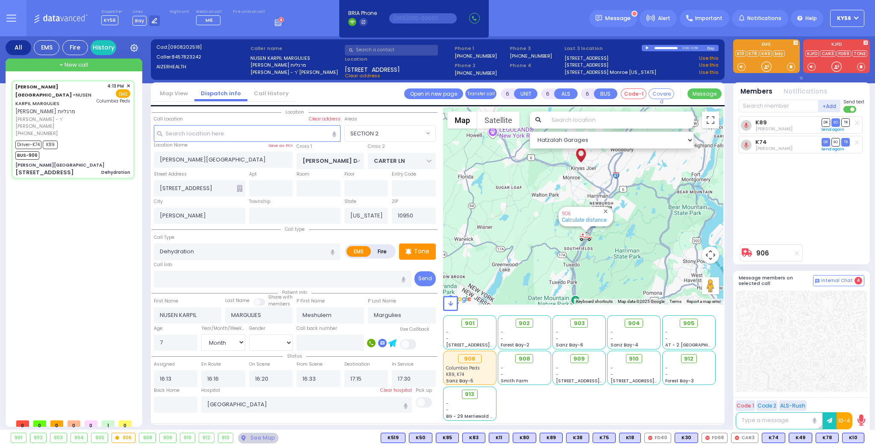
select select "SECTION 2"
select select "Month"
select select "[DEMOGRAPHIC_DATA]"
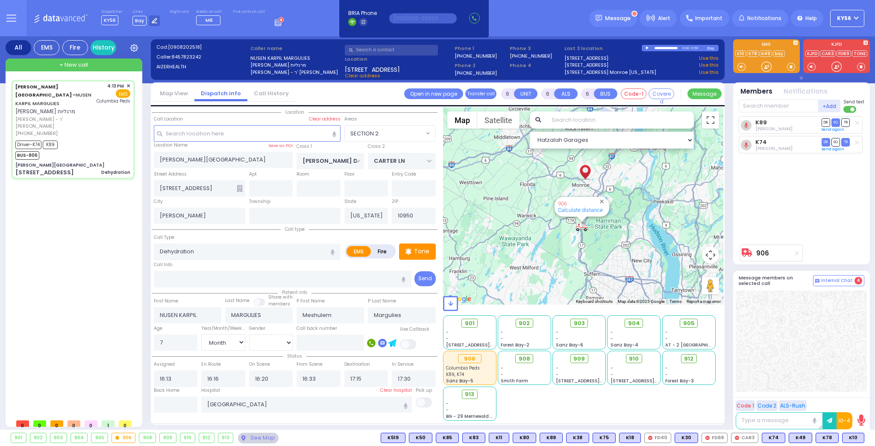
select select
radio input "true"
select select "Month"
select select "[DEMOGRAPHIC_DATA]"
select select "Hatzalah Garages"
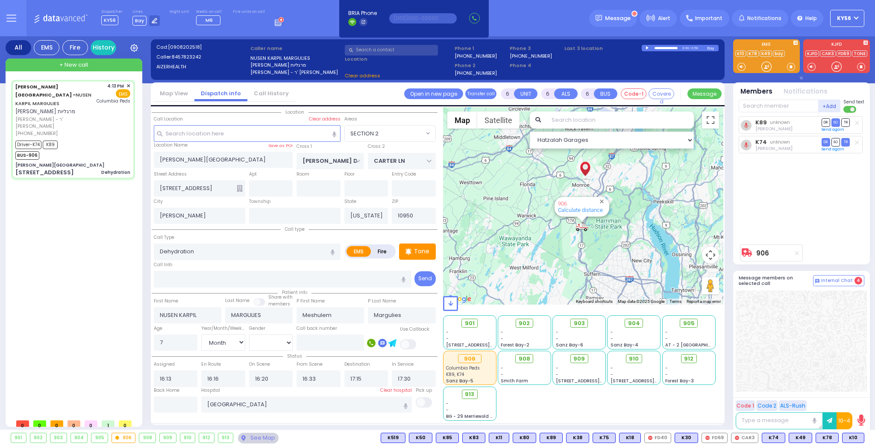
select select "SECTION 2"
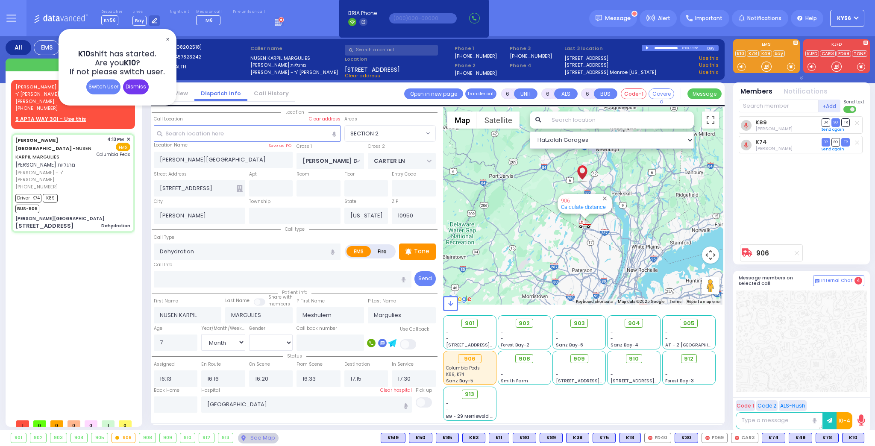
click at [137, 88] on div "Dismiss" at bounding box center [136, 87] width 26 height 15
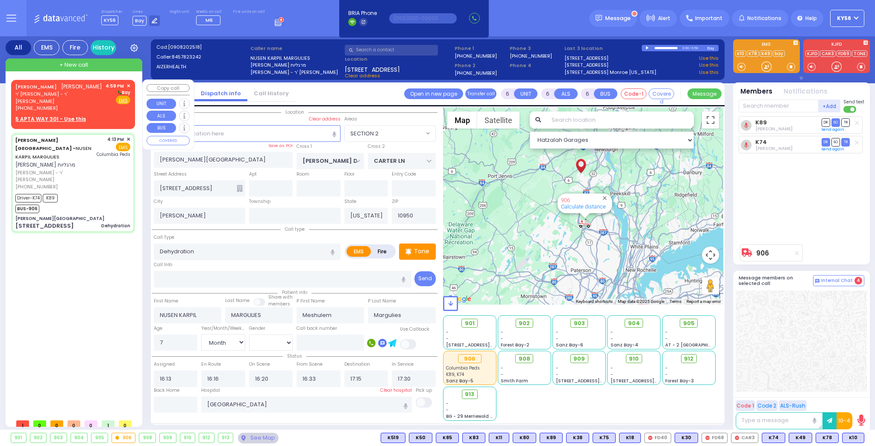
click at [62, 115] on u "5 APTA WAY 301 - Use this" at bounding box center [50, 118] width 71 height 7
type input "2"
type input "1"
select select
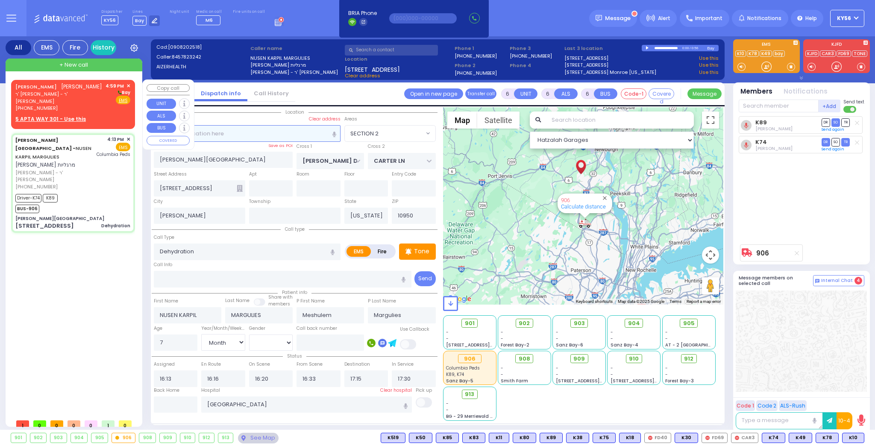
radio input "true"
type input "[PERSON_NAME]"
select select
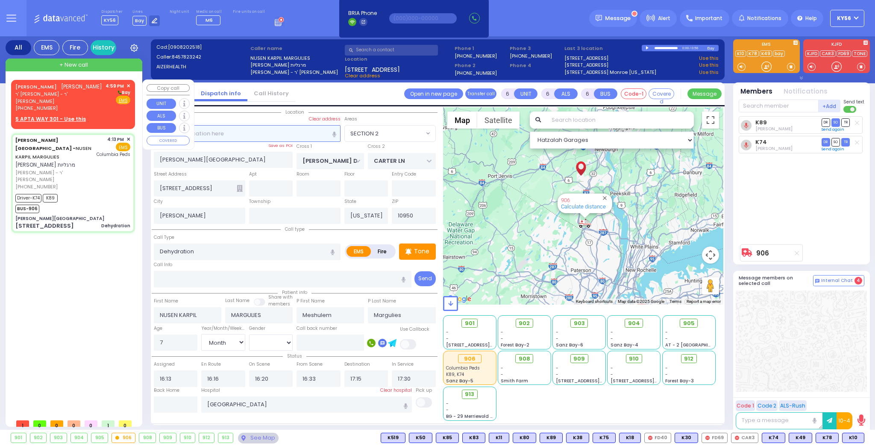
type input "16:59"
select select "Hatzalah Garages"
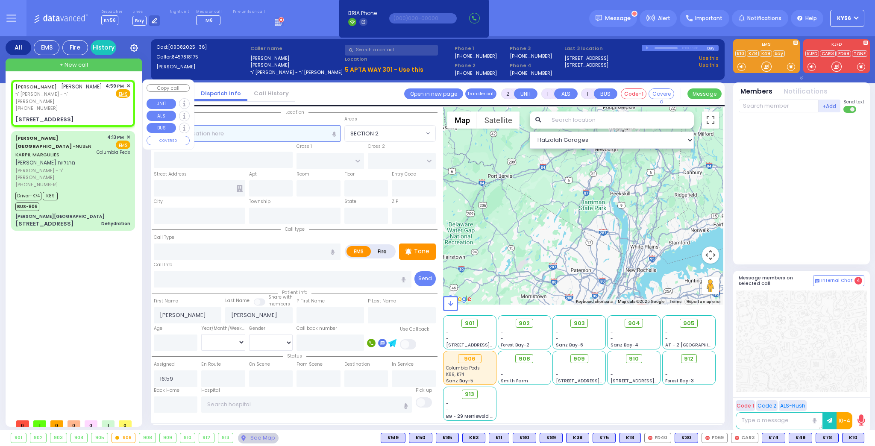
select select
radio input "true"
select select
select select "Hatzalah Garages"
select select
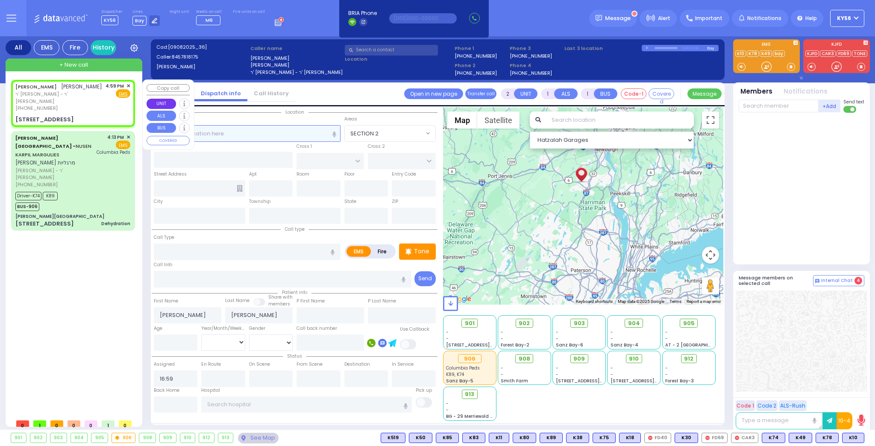
radio input "true"
select select
select select "Hatzalah Garages"
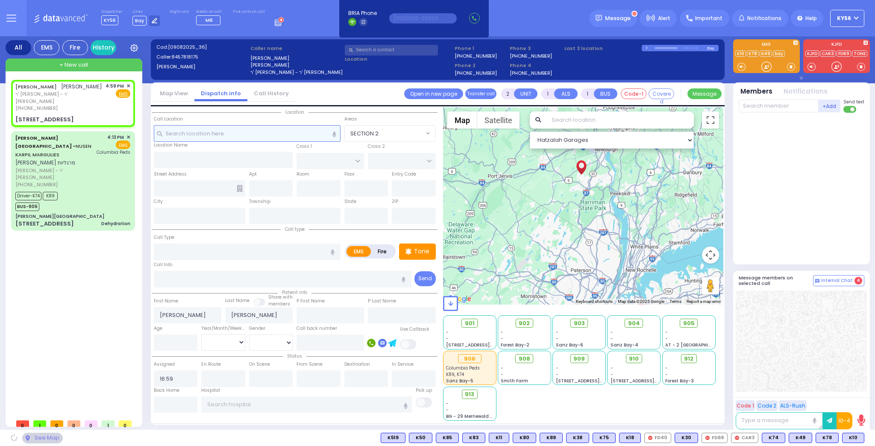
type input "APTA WAY"
type input "[PERSON_NAME] DR"
type input "[STREET_ADDRESS]"
type input "301"
type input "Monroe"
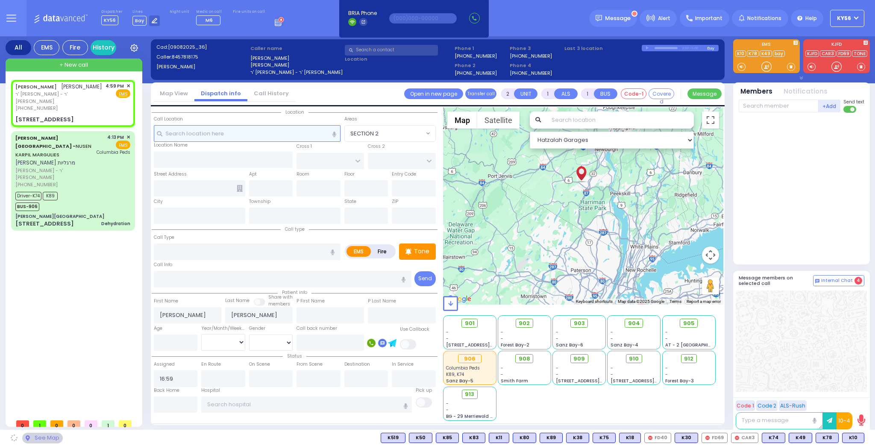
type input "[US_STATE]"
type input "10950"
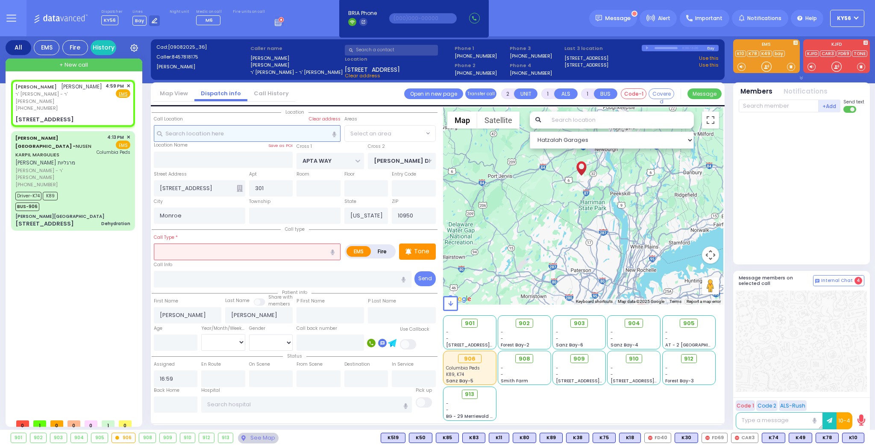
select select
radio input "true"
select select
select select "Hatzalah Garages"
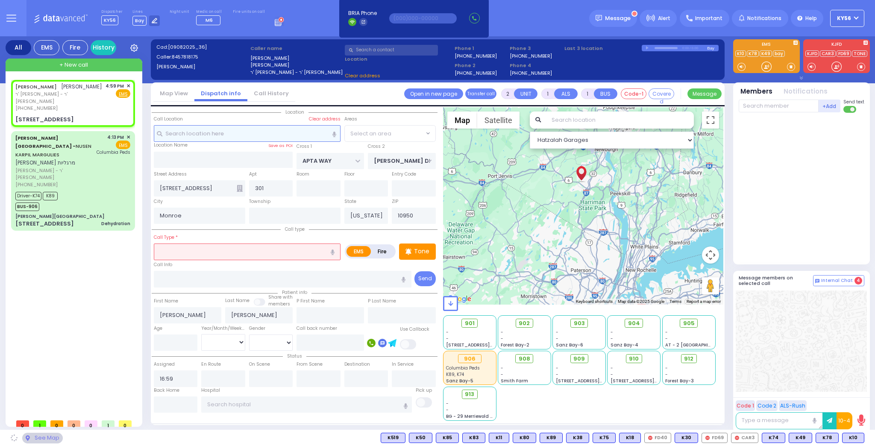
radio input "true"
select select
select select "Hatzalah Garages"
select select "SECTION 1"
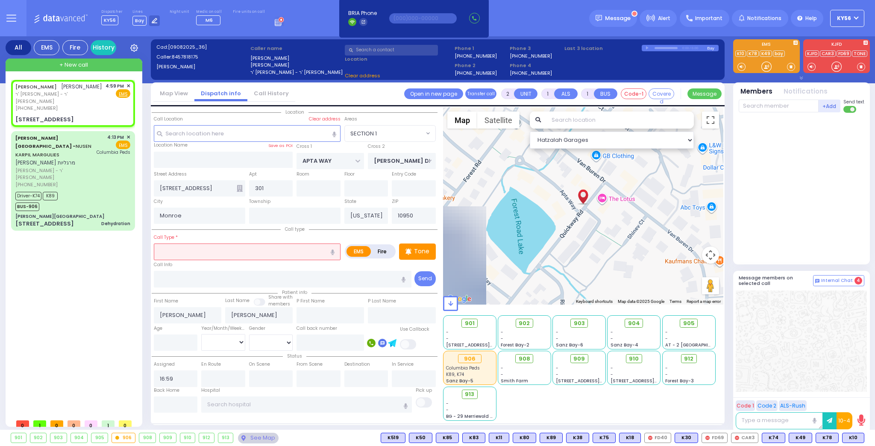
click at [208, 248] on input "text" at bounding box center [247, 252] width 187 height 16
select select "SECTION 1"
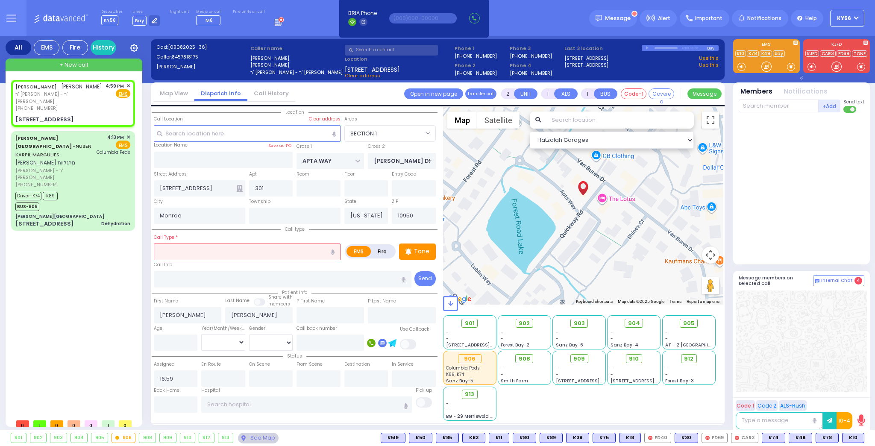
select select "SECTION 1"
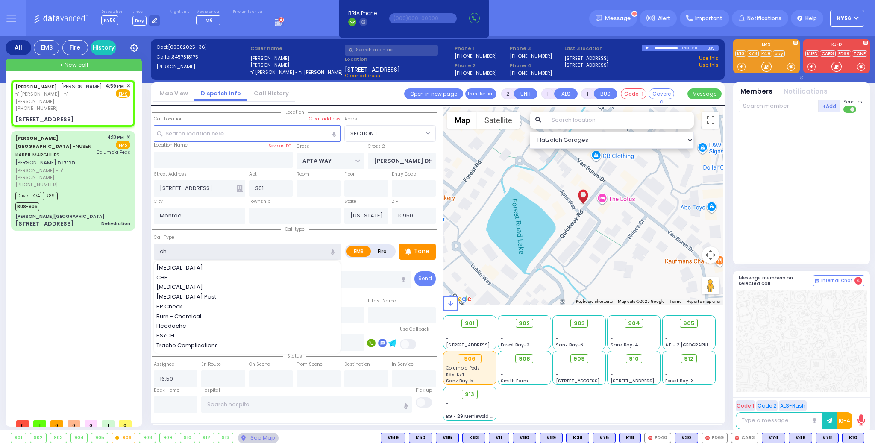
type input "c"
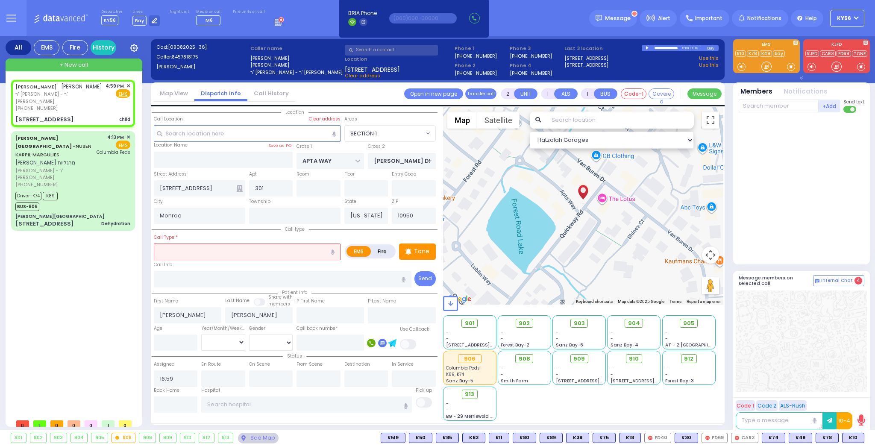
select select
radio input "true"
select select
select select "Hatzalah Garages"
type input "i"
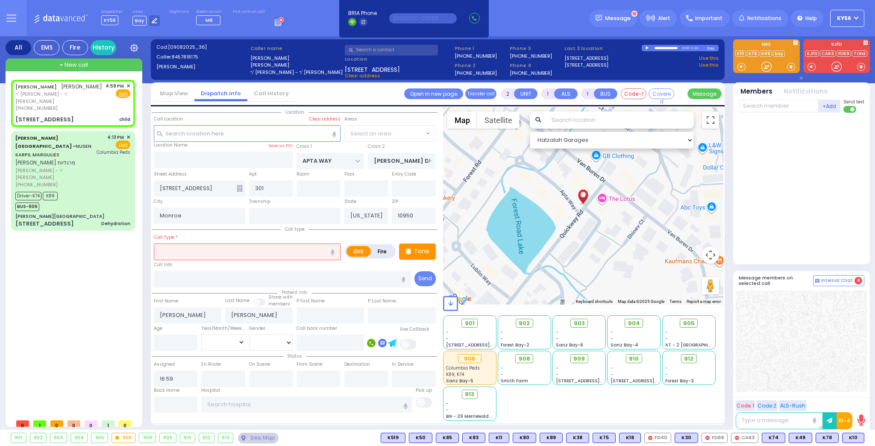
select select "SECTION 1"
type input "infant fell"
click at [172, 342] on input "number" at bounding box center [176, 343] width 44 height 16
type input "4"
select select
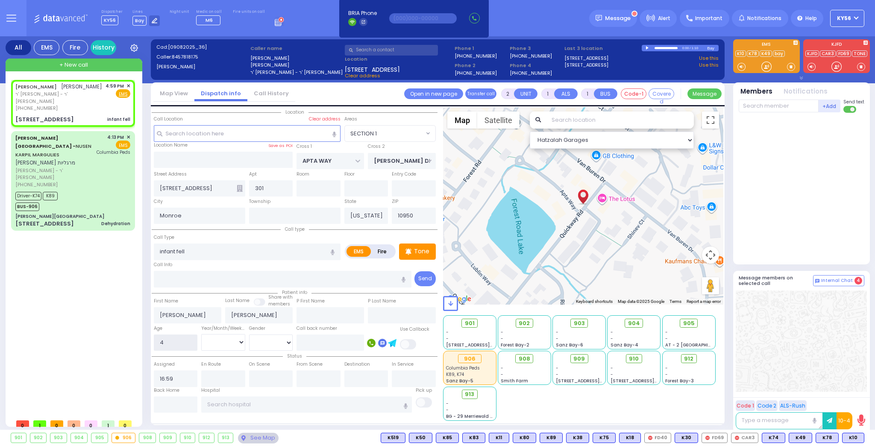
radio input "true"
select select
select select "Hatzalah Garages"
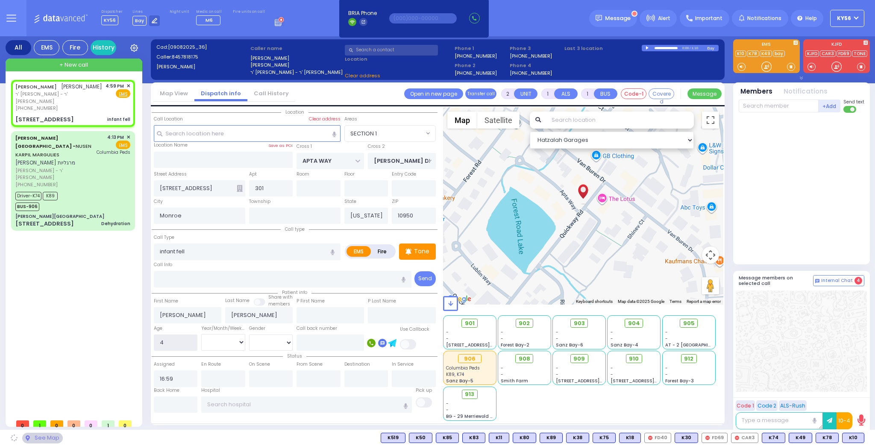
select select "SECTION 1"
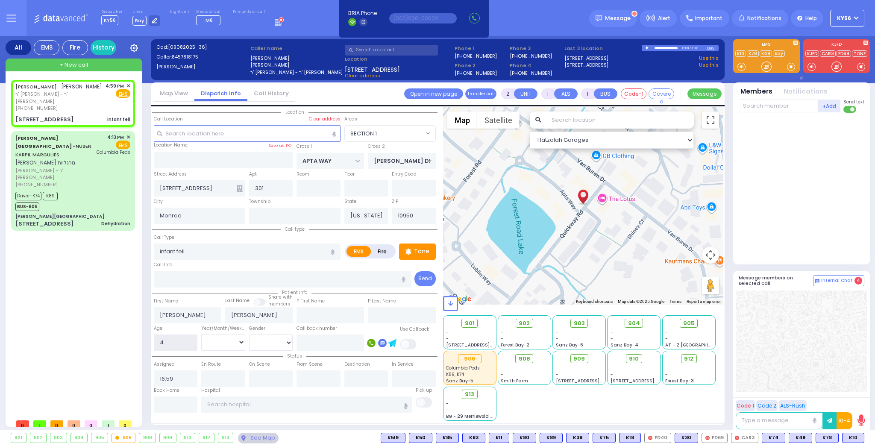
type input "4"
click at [222, 344] on select "Year Month Week Day" at bounding box center [223, 342] width 44 height 16
select select
radio input "true"
select select
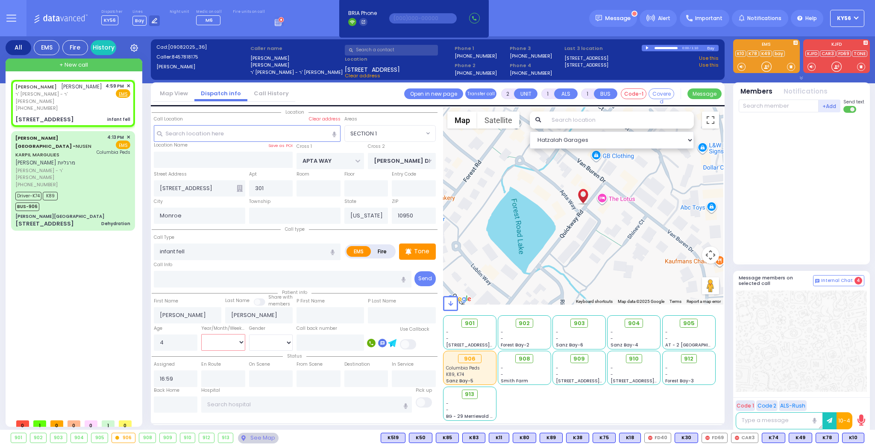
select select "SECTION 1"
select select "Hatzalah Garages"
select select "Month"
click at [201, 334] on select "Year Month Week Day" at bounding box center [223, 342] width 44 height 16
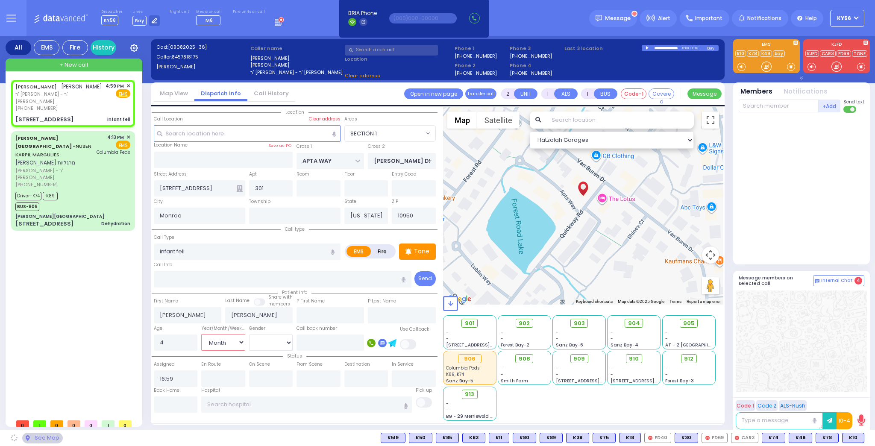
select select
radio input "true"
select select "Month"
select select "Hatzalah Garages"
select select "SECTION 1"
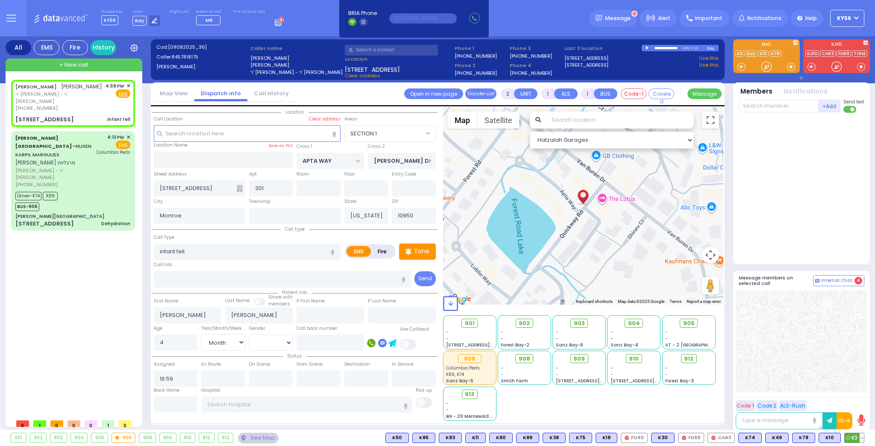
click at [855, 439] on span "K3" at bounding box center [854, 437] width 19 height 9
select select
radio input "true"
select select "Month"
type input "17:02"
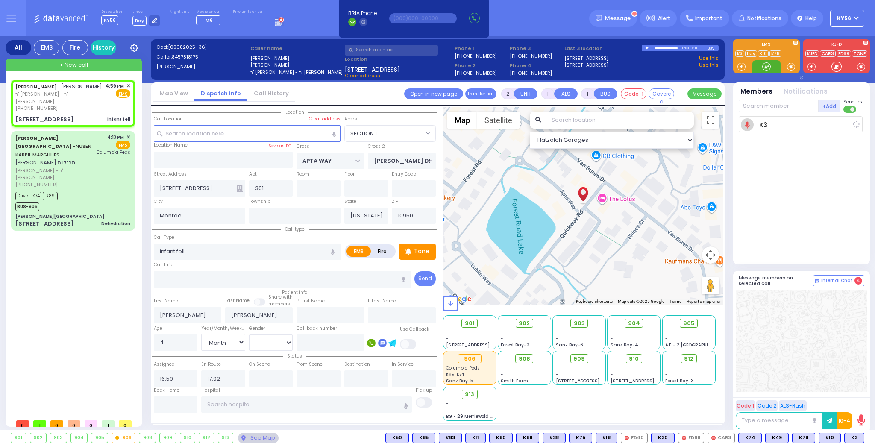
select select "Hatzalah Garages"
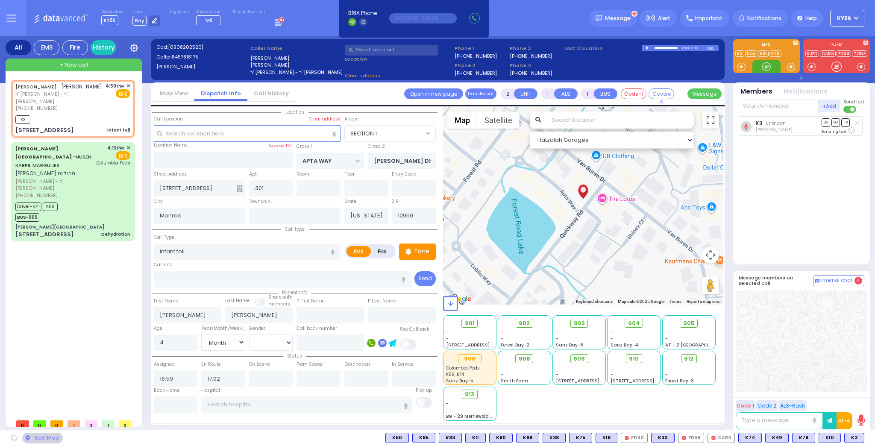
select select "SECTION 1"
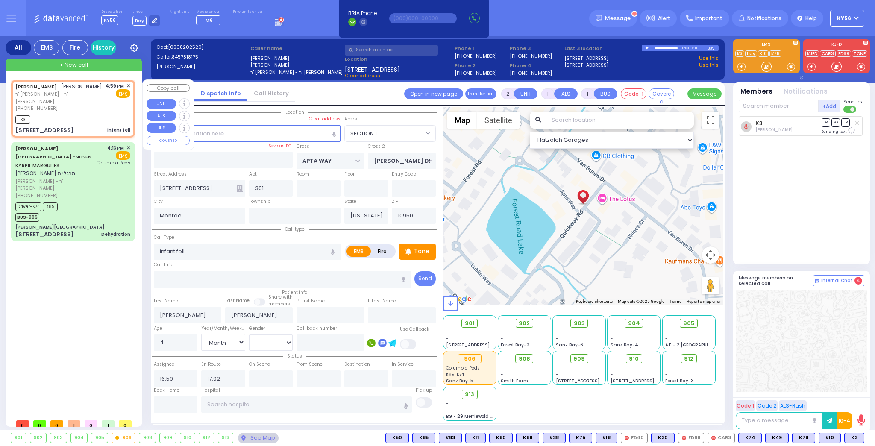
click at [89, 113] on div "K3" at bounding box center [72, 118] width 115 height 11
select select
radio input "true"
select select "Month"
select select "Hatzalah Garages"
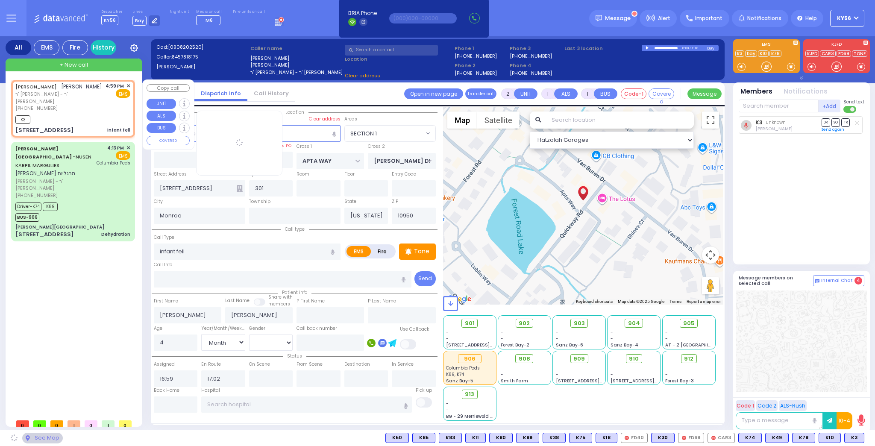
select select "SECTION 1"
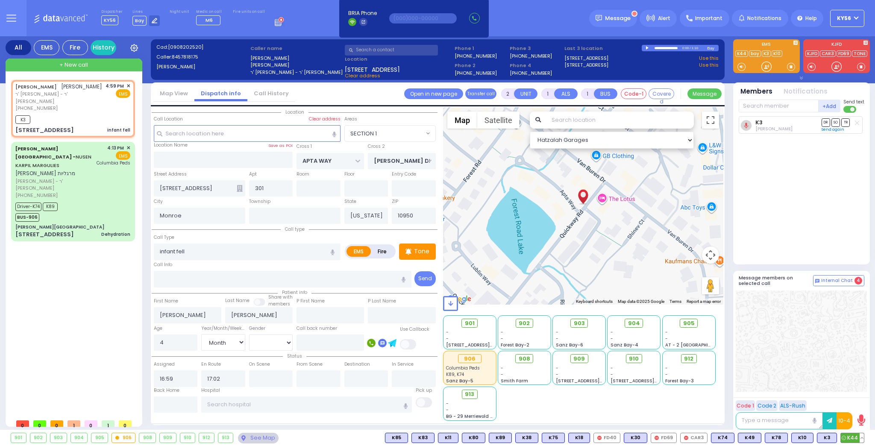
click at [851, 435] on span "K44" at bounding box center [852, 437] width 23 height 9
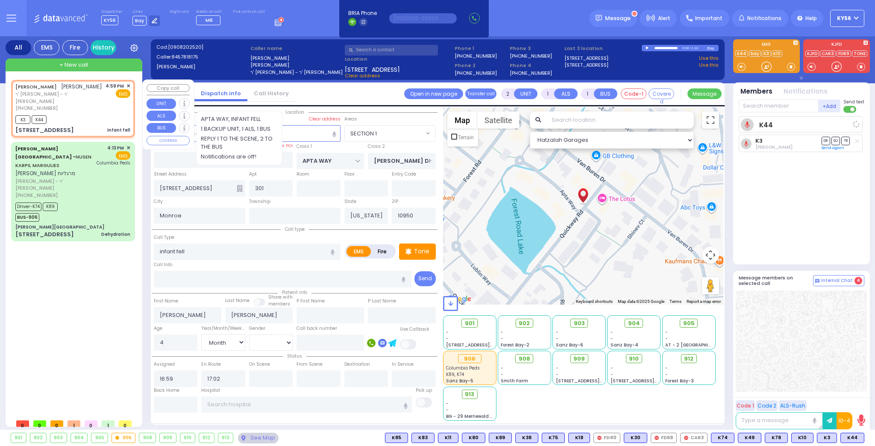
select select
radio input "true"
select select "Month"
select select "Hatzalah Garages"
select select "SECTION 1"
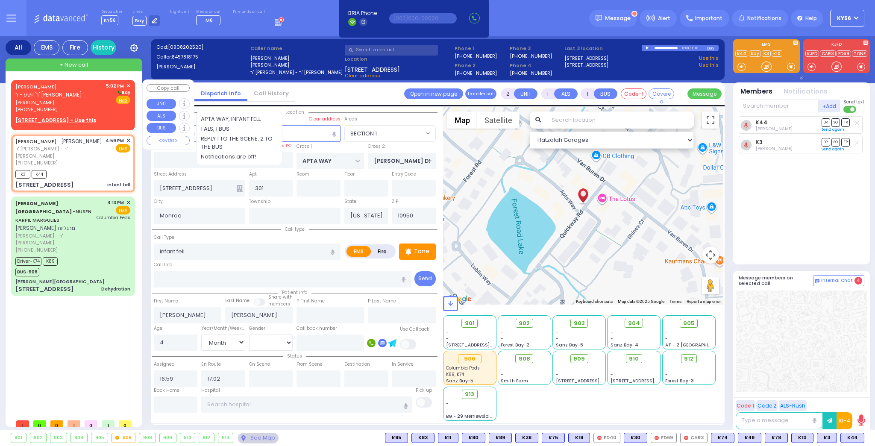
click at [66, 121] on u "73 BAKERTOWN RD 011 - Use this" at bounding box center [55, 120] width 81 height 7
select select
radio input "true"
type input "JOSEPH LEIB"
type input "KOHN"
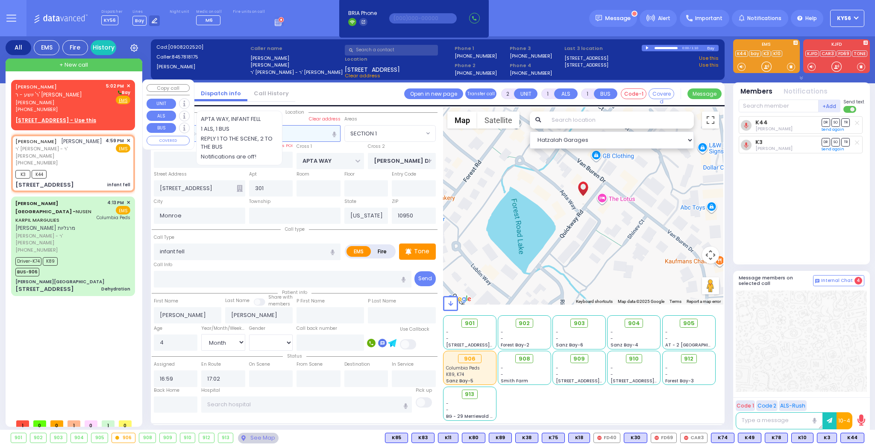
select select
type input "17:02"
select select "Hatzalah Garages"
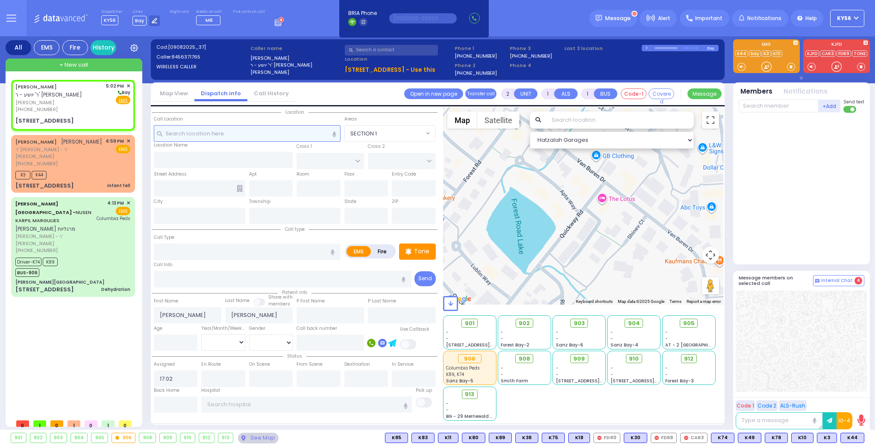
select select
radio input "true"
select select
select select "Hatzalah Garages"
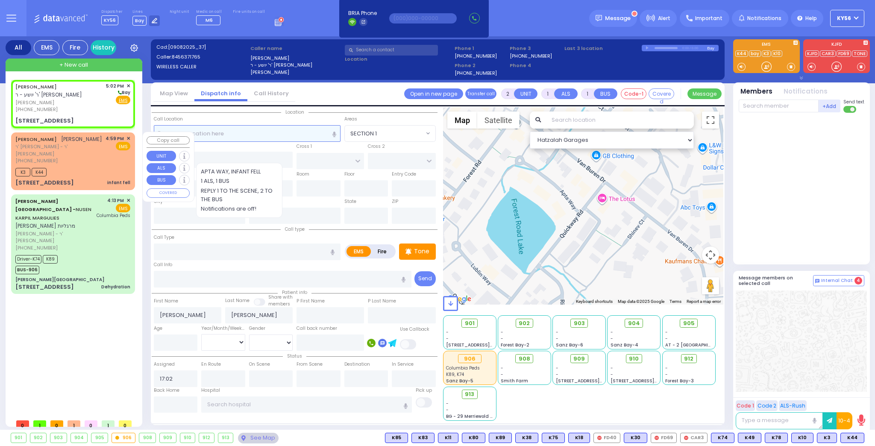
select select
radio input "true"
select select
select select "Hatzalah Garages"
type input "DINEV RD"
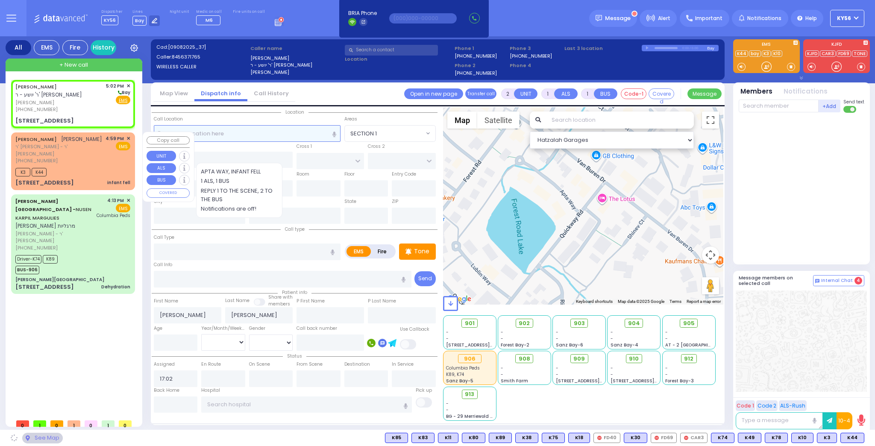
type input "HAMASPIK WAY"
type input "73 BAKERTOWN RD"
type input "011"
type input "Kiryas Joel"
type input "New York"
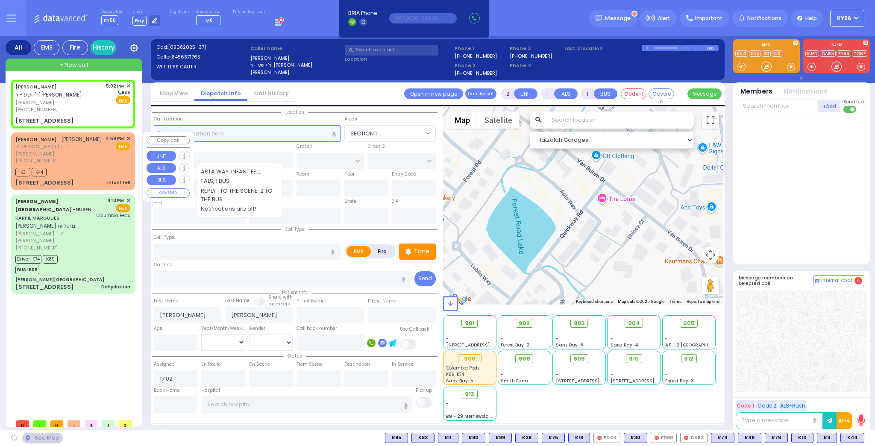
type input "10950"
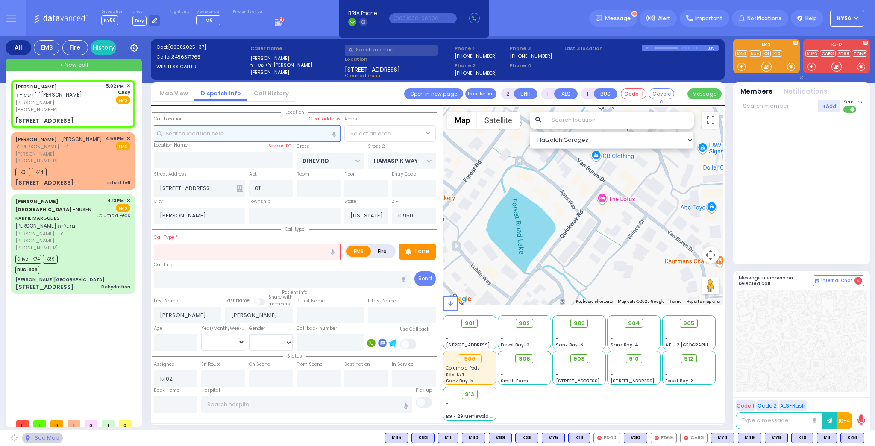
radio input "true"
select select
select select "BEIRECH MOSHE"
select select "Hatzalah Garages"
select select "BEIRECH MOSHE"
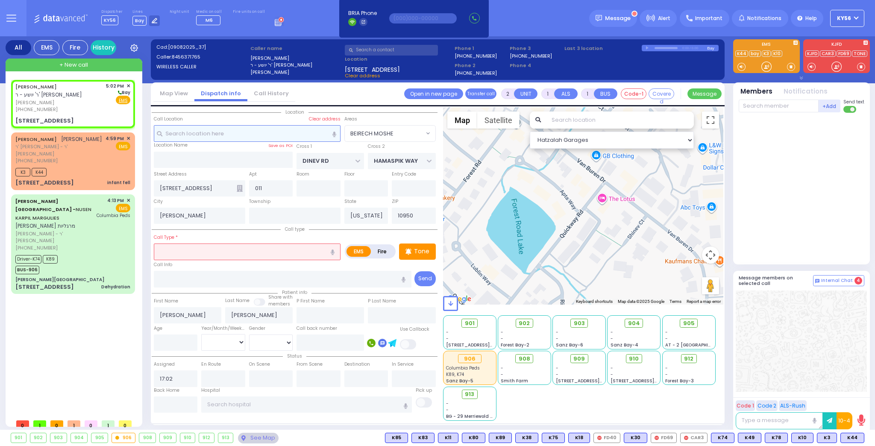
select select "BEIRECH MOSHE"
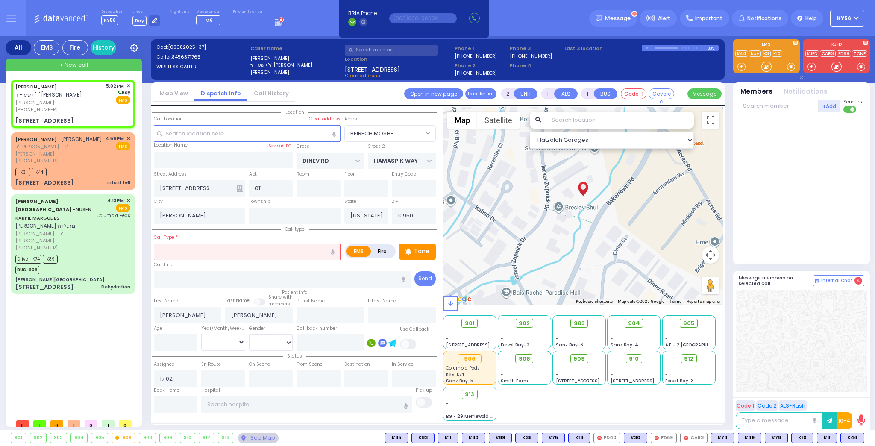
drag, startPoint x: 203, startPoint y: 253, endPoint x: 233, endPoint y: 250, distance: 30.5
click at [204, 253] on input "text" at bounding box center [247, 252] width 187 height 16
type input "infant d"
select select
radio input "true"
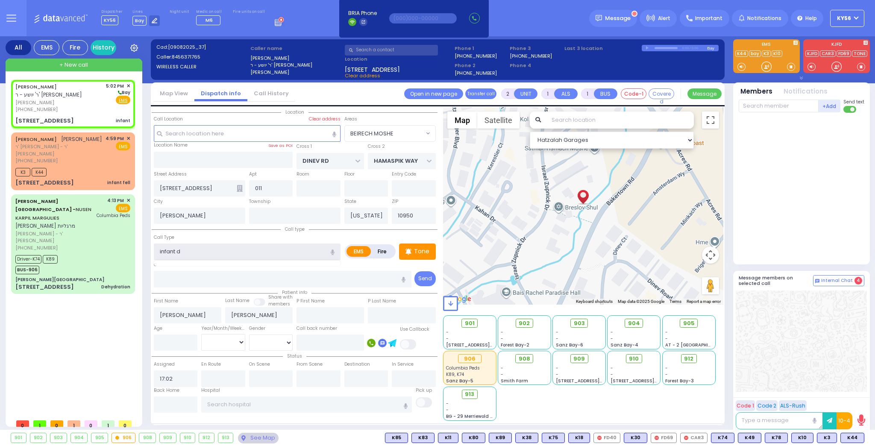
select select
select select "Hatzalah Garages"
select select "BEIRECH MOSHE"
select select
radio input "true"
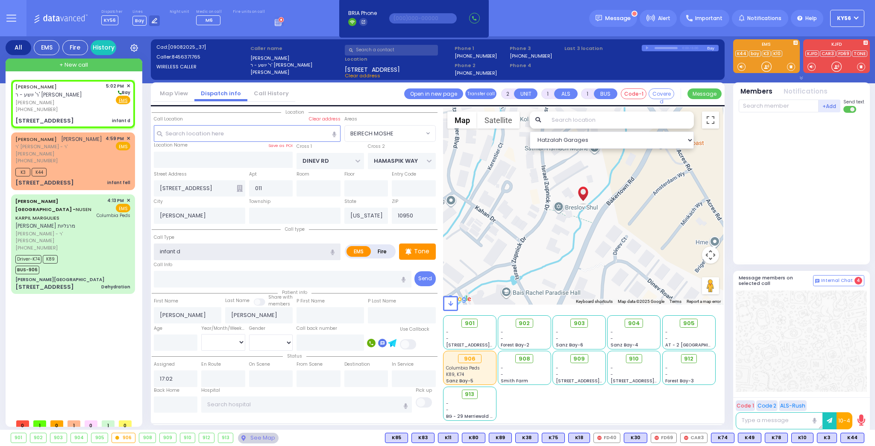
select select
select select "Hatzalah Garages"
select select "BEIRECH MOSHE"
type input "infant dyhdration"
select select
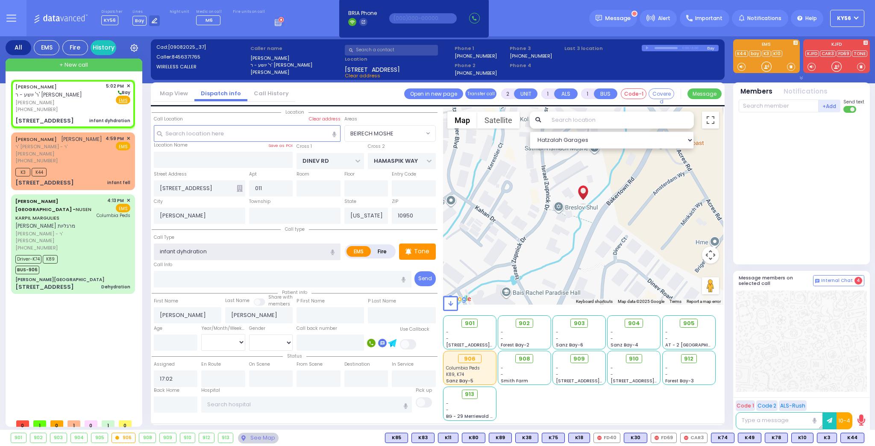
radio input "true"
select select
select select "Hatzalah Garages"
select select "BEIRECH MOSHE"
select select
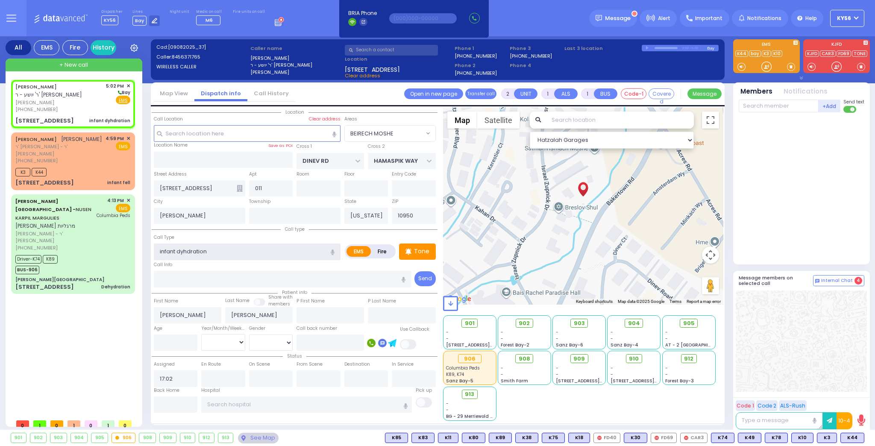
radio input "true"
select select
select select "BEIRECH MOSHE"
select select "Hatzalah Garages"
type input "infant dehydration"
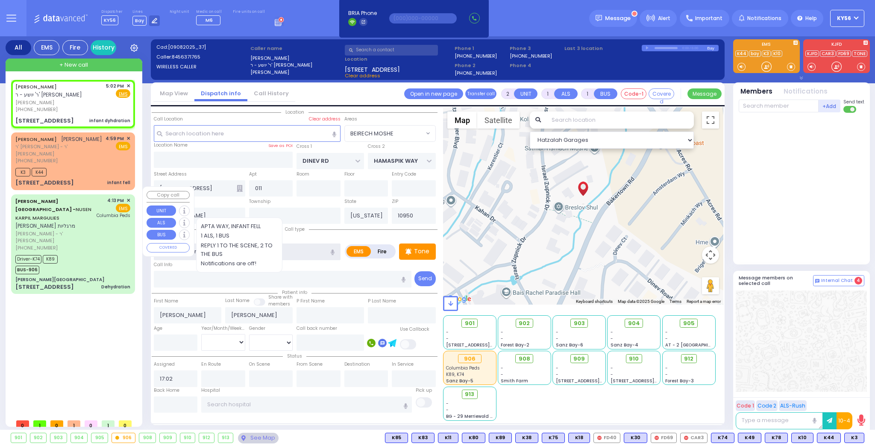
select select
radio input "true"
select select
select select "Hatzalah Garages"
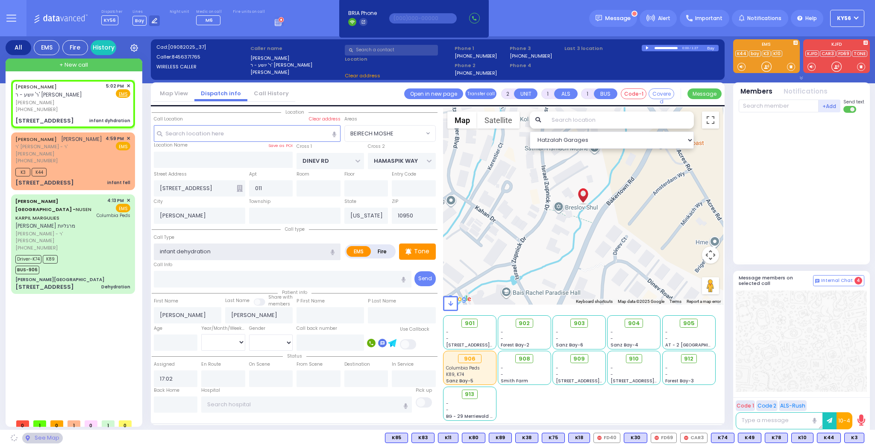
select select "BEIRECH MOSHE"
type input "infant dehydration"
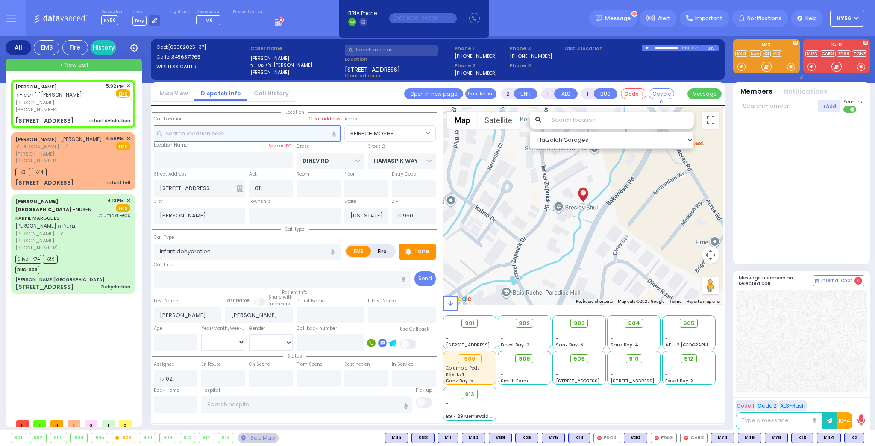
click at [190, 133] on input "text" at bounding box center [247, 133] width 187 height 16
select select
radio input "true"
select select
select select "Hatzalah Garages"
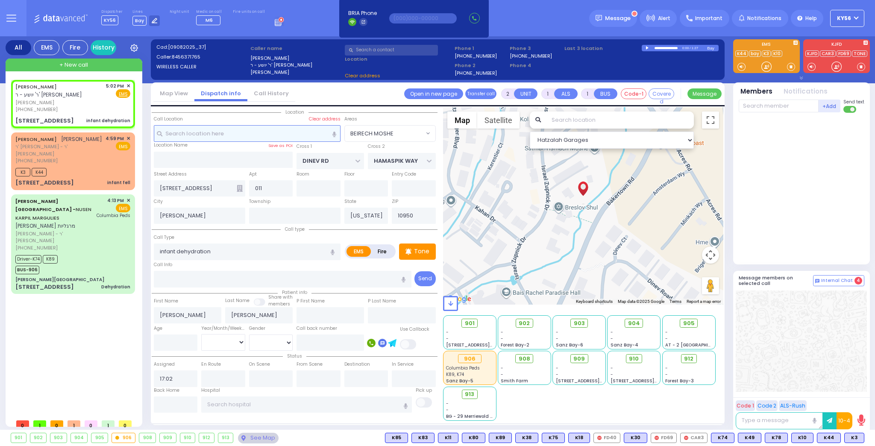
select select "BEIRECH MOSHE"
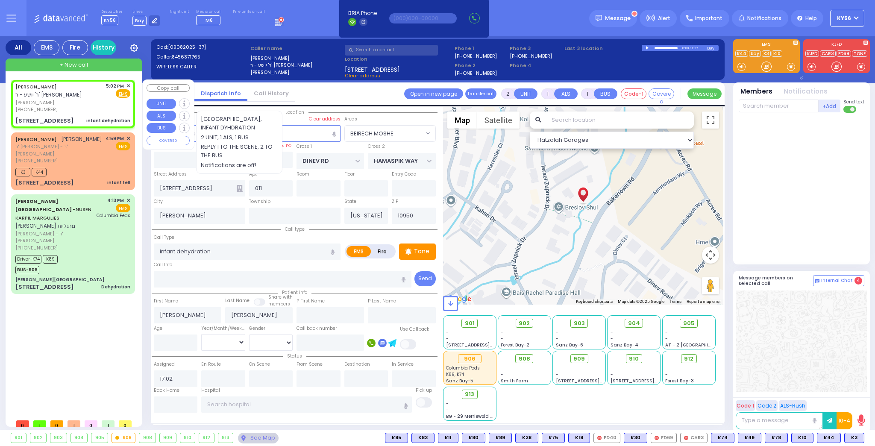
click at [94, 104] on span "יוסף לייב קאהן" at bounding box center [59, 102] width 88 height 7
select select
radio input "true"
select select
select select "BEIRECH MOSHE"
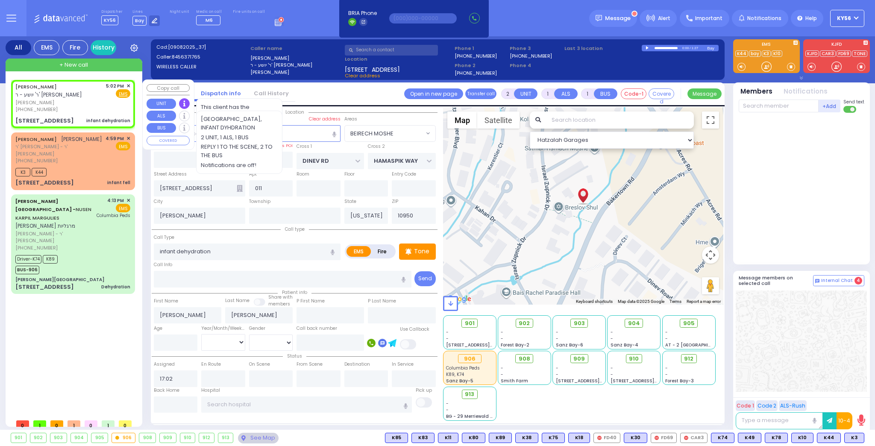
select select "Hatzalah Garages"
click at [100, 101] on span "יוסף לייב קאהן" at bounding box center [59, 102] width 88 height 7
select select
radio input "true"
select select
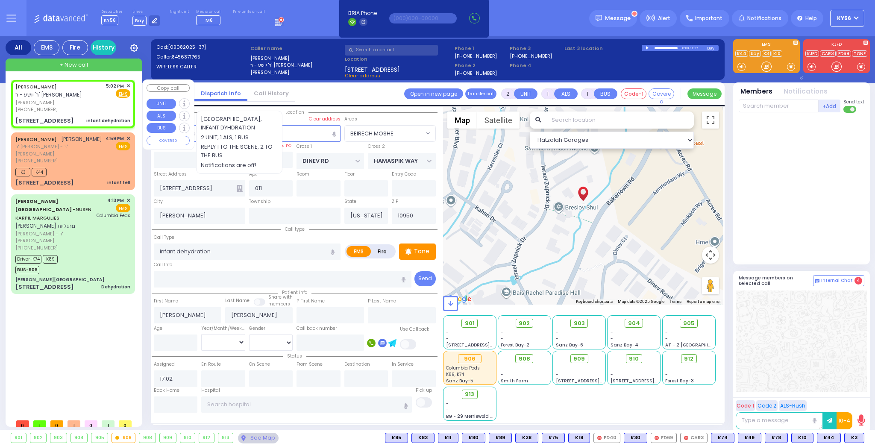
select select "BEIRECH MOSHE"
select select "Hatzalah Garages"
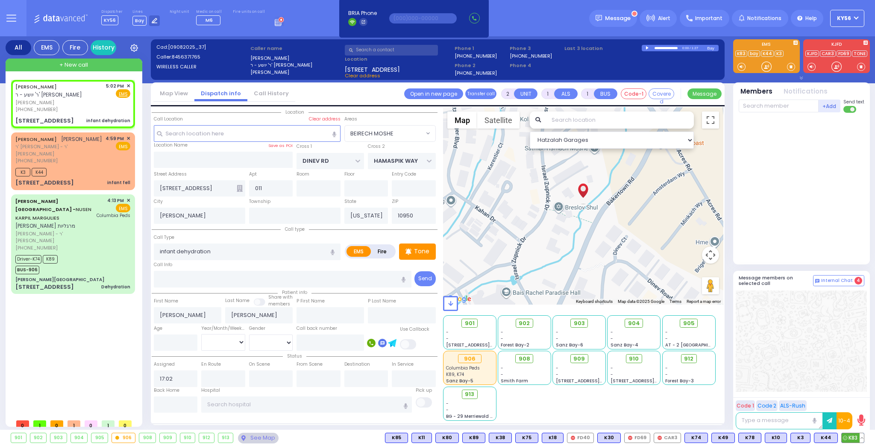
click at [851, 440] on span "K83" at bounding box center [853, 437] width 22 height 9
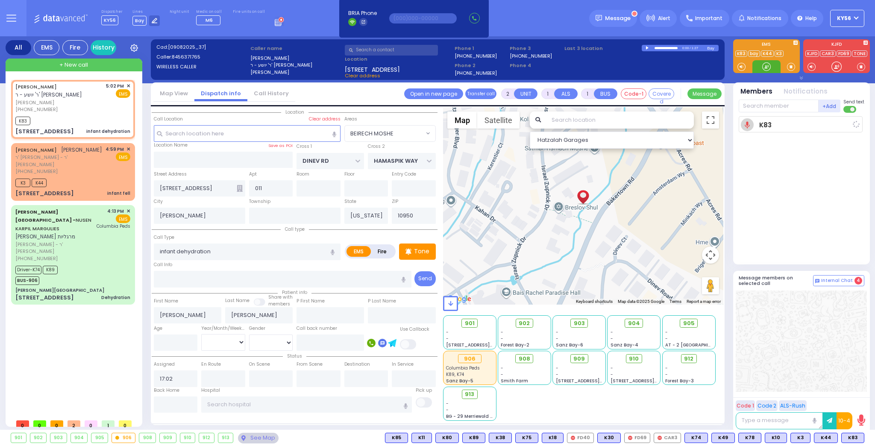
select select
radio input "true"
select select
type input "17:05"
select select "BEIRECH MOSHE"
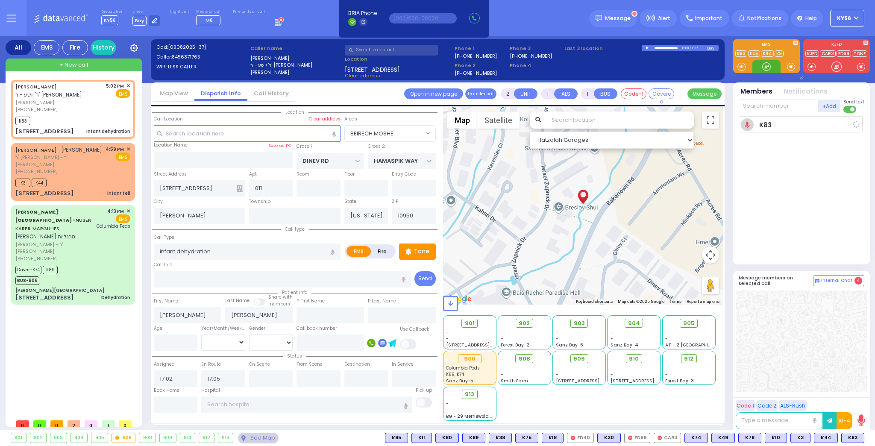
select select "Hatzalah Garages"
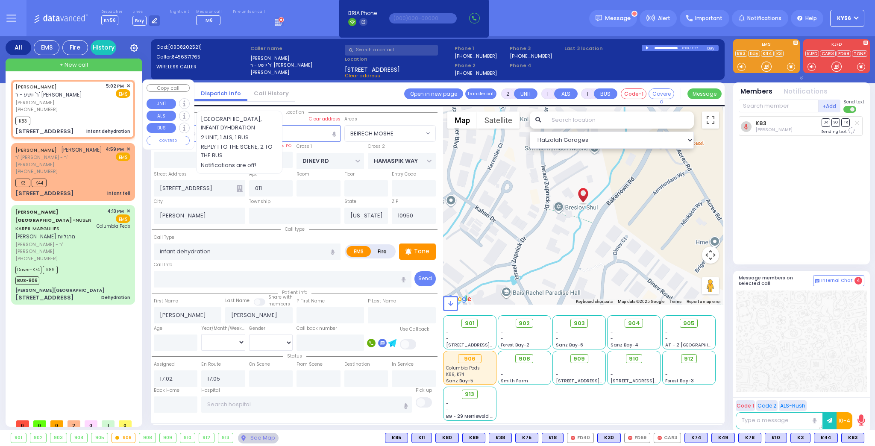
click at [90, 114] on div "JOSEPH LEIB KOHN ר' יושע - ר' יואל מאשקאוויטש יוסף לייב קאהן (845) 637-1765 5:0…" at bounding box center [73, 109] width 121 height 56
select select
radio input "true"
select select
select select "Hatzalah Garages"
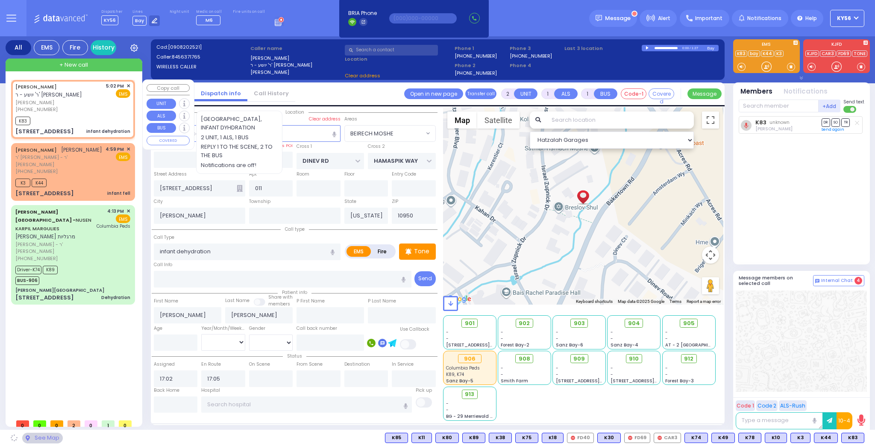
select select "BEIRECH MOSHE"
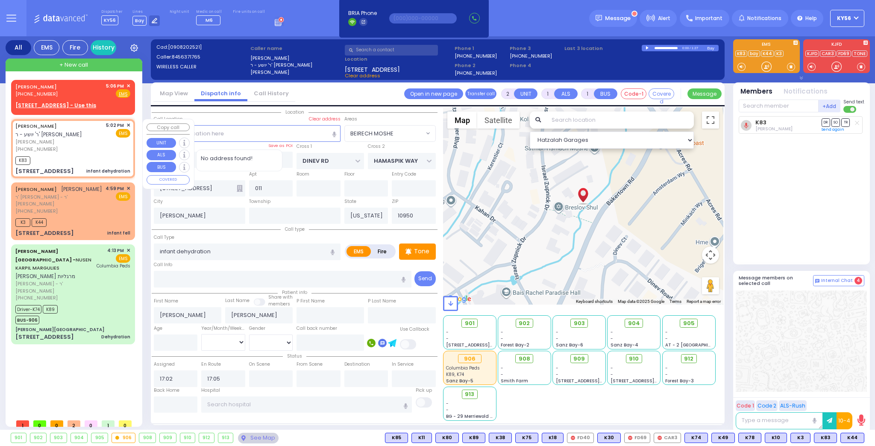
click at [89, 149] on div "(845) 637-1765" at bounding box center [59, 149] width 88 height 7
select select
click at [848, 435] on span "K44" at bounding box center [852, 437] width 23 height 9
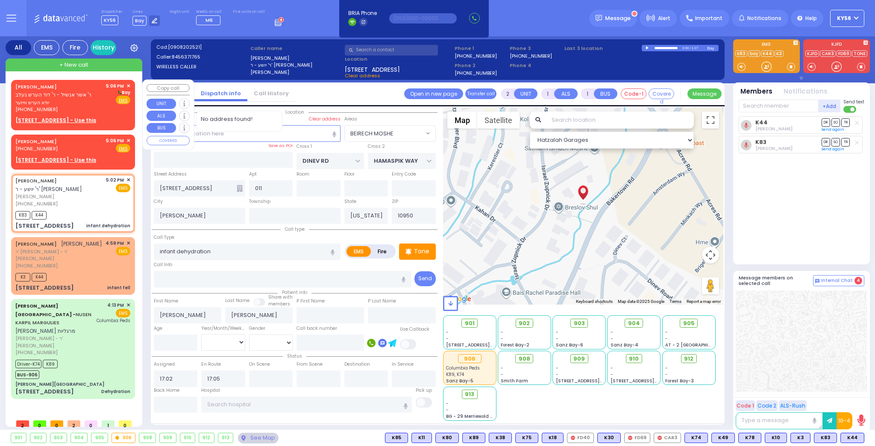
click at [88, 107] on div "(718) 388-2971" at bounding box center [59, 109] width 88 height 7
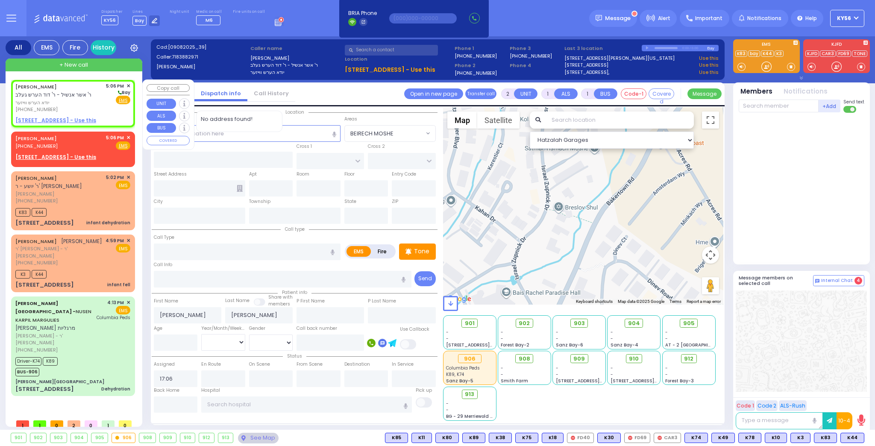
click at [72, 123] on u "77 FOREST RD 113 - Use this" at bounding box center [55, 120] width 81 height 7
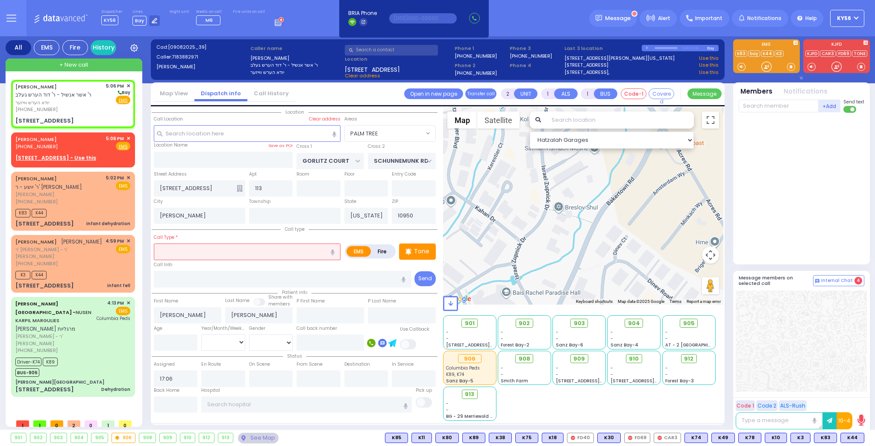
drag, startPoint x: 180, startPoint y: 250, endPoint x: 215, endPoint y: 248, distance: 35.1
click at [180, 250] on input "text" at bounding box center [247, 252] width 187 height 16
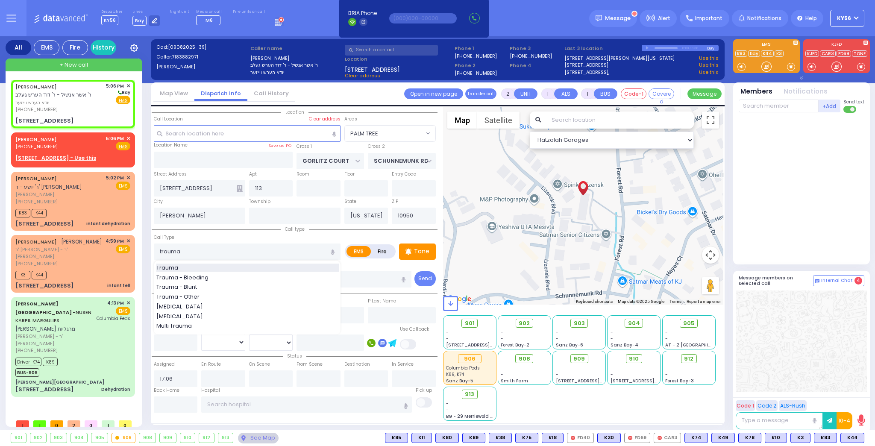
click at [203, 265] on div "Trauma" at bounding box center [247, 268] width 183 height 9
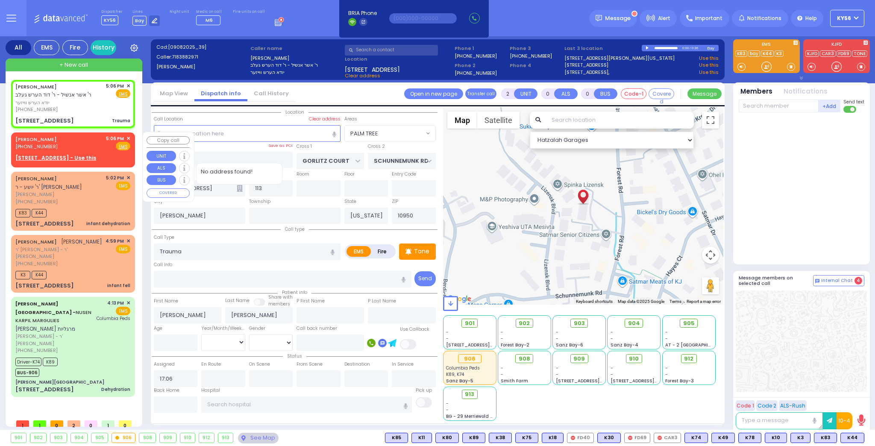
click at [90, 143] on div "JOEL EKSTEIN (929) 409-4170 5:06 PM ✕ Fire EMS" at bounding box center [72, 143] width 115 height 16
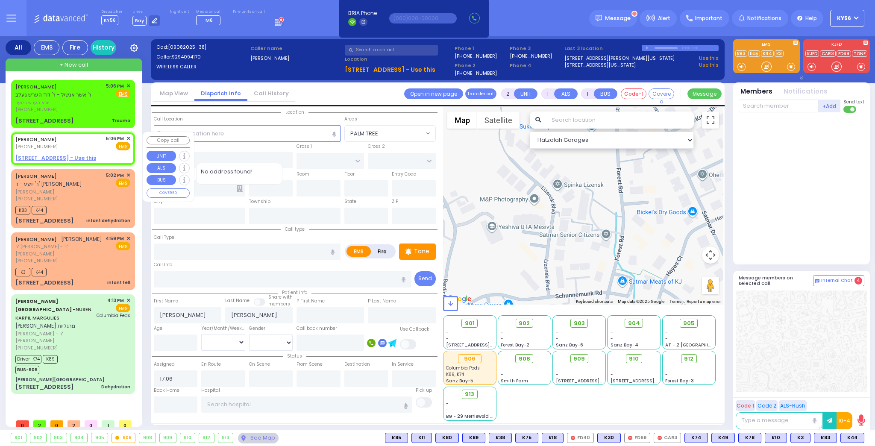
click at [128, 138] on span "✕" at bounding box center [129, 138] width 4 height 7
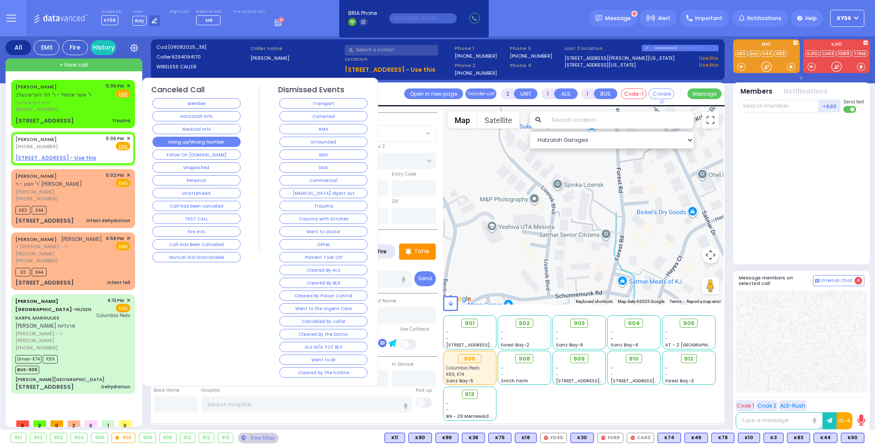
click at [183, 142] on button "Hang up/Wrong Number" at bounding box center [197, 142] width 88 height 10
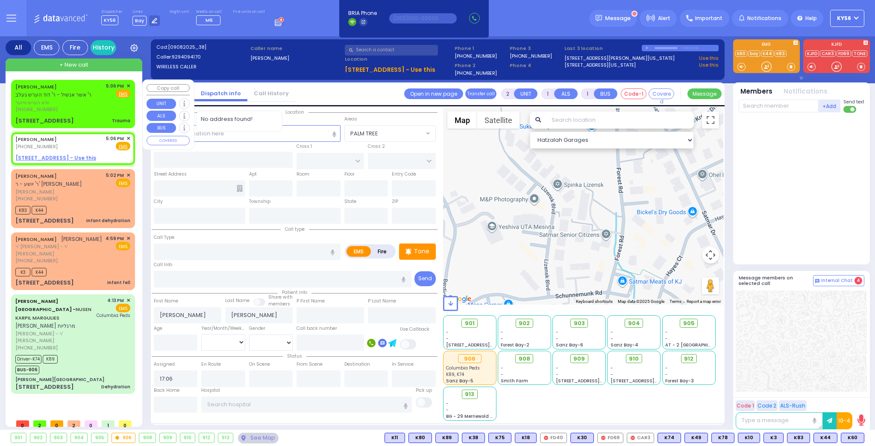
click at [99, 105] on span "יודא הערש ווייזער" at bounding box center [59, 102] width 88 height 7
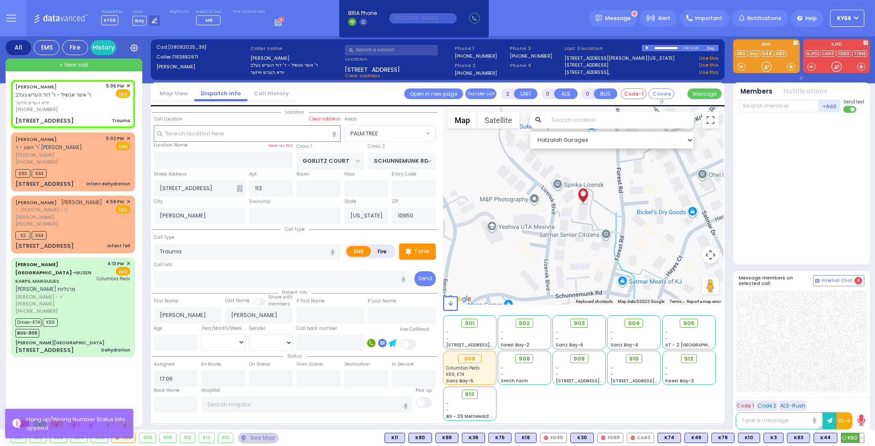
click at [851, 438] on span "K60" at bounding box center [853, 437] width 23 height 9
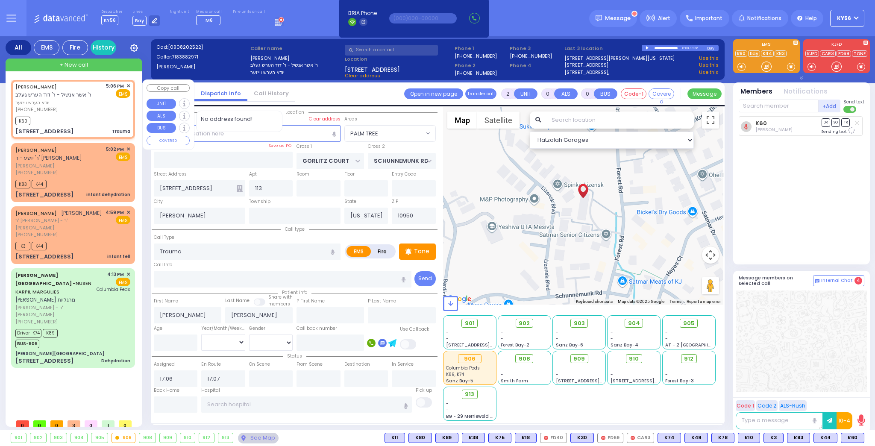
click at [98, 112] on div "(718) 388-2971" at bounding box center [59, 109] width 88 height 7
click at [848, 433] on span "K29" at bounding box center [853, 437] width 22 height 9
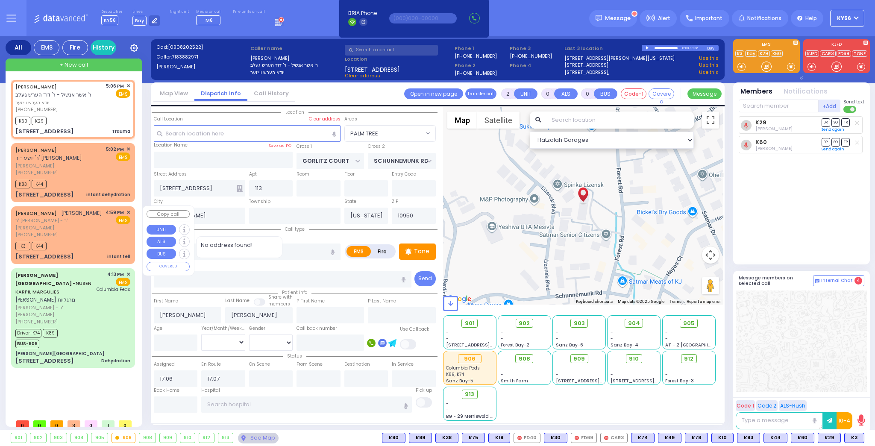
click at [79, 231] on div "(845) 781-8175" at bounding box center [58, 234] width 87 height 7
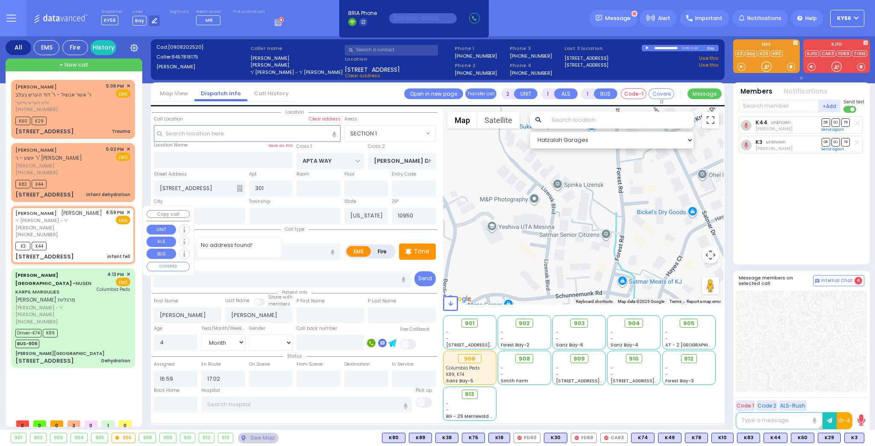
click at [127, 210] on span "✕" at bounding box center [129, 212] width 4 height 7
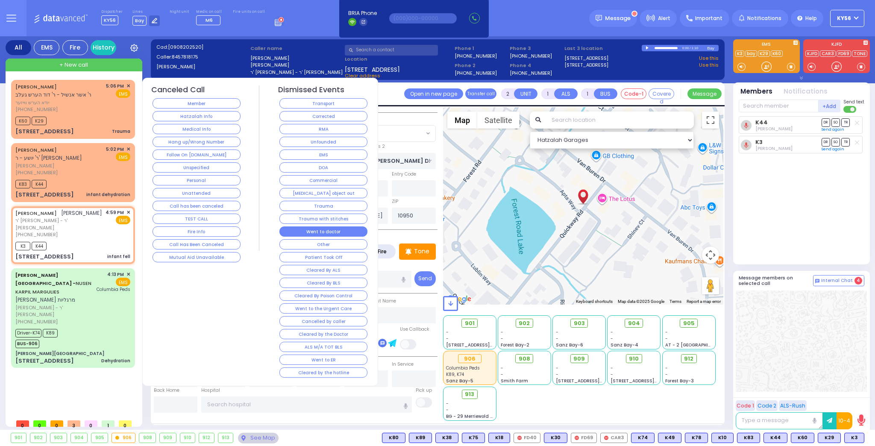
click at [334, 227] on button "Went to doctor" at bounding box center [324, 232] width 88 height 10
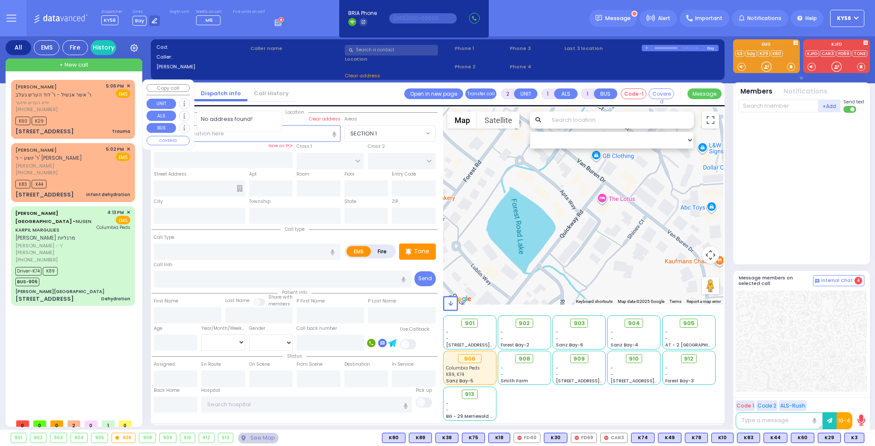
click at [83, 111] on div "(718) 388-2971" at bounding box center [59, 109] width 88 height 7
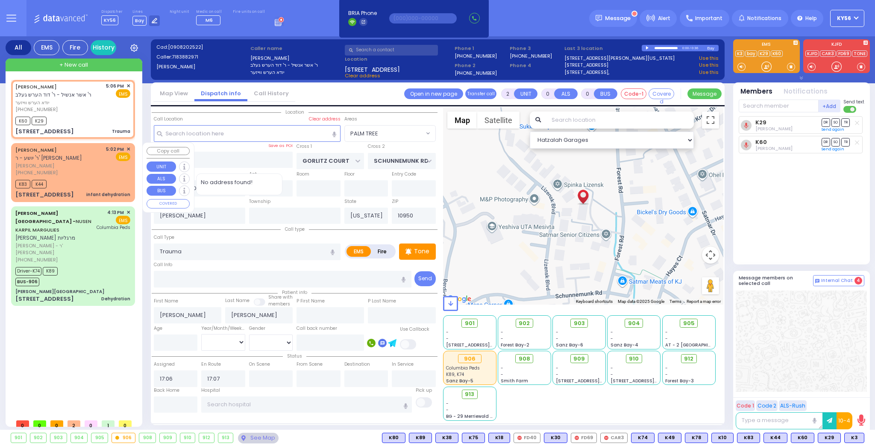
click at [97, 166] on span "יוסף לייב קאהן" at bounding box center [59, 165] width 88 height 7
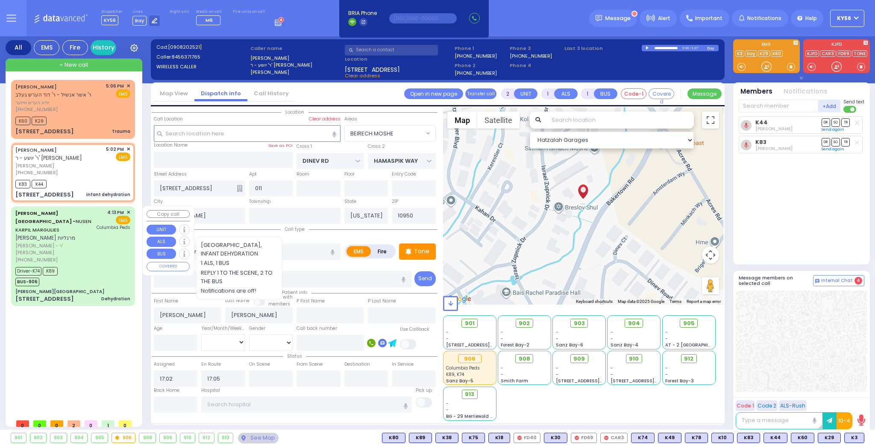
click at [113, 265] on div "Driver-K74 K89 BUS-906" at bounding box center [72, 275] width 115 height 21
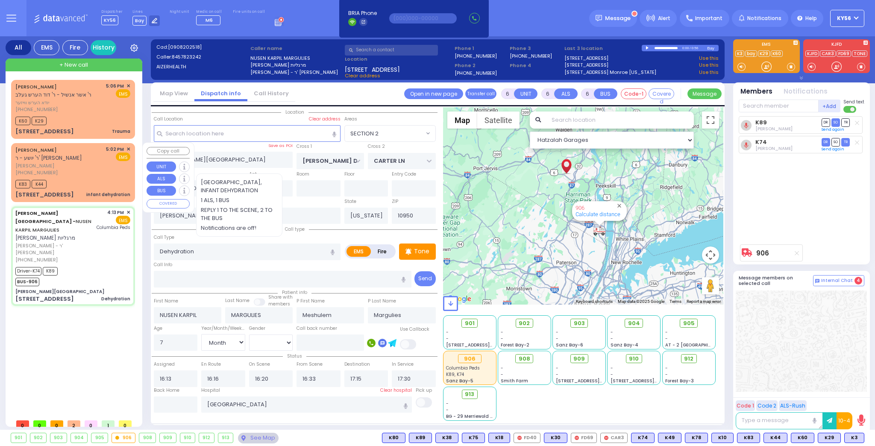
click at [100, 156] on div "JOSEPH LEIB KOHN ר' יושע - ר' יואל מאשקאוויטש" at bounding box center [59, 154] width 88 height 17
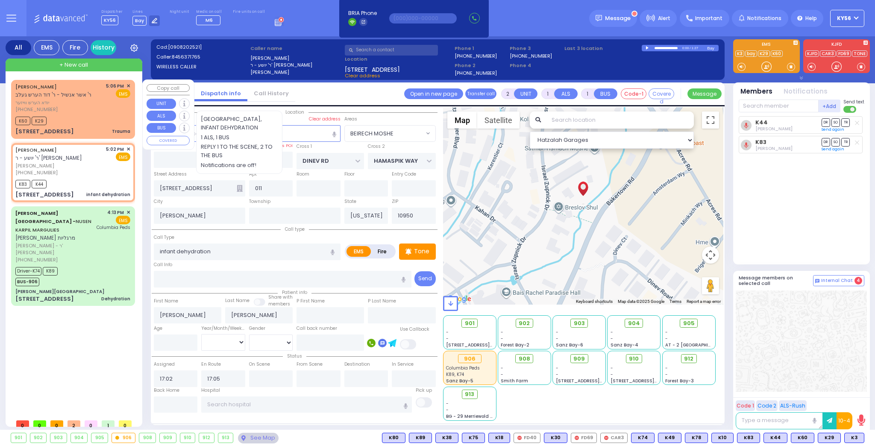
click at [111, 117] on div "K60 K29" at bounding box center [72, 120] width 115 height 11
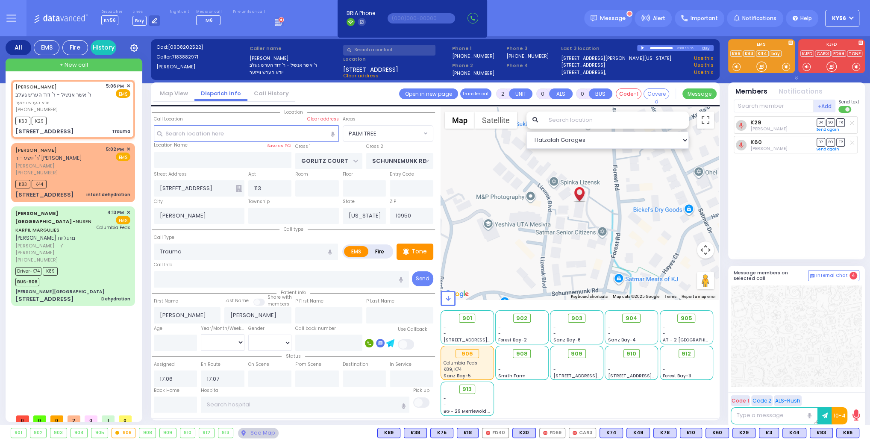
click at [849, 16] on button "KY56" at bounding box center [842, 18] width 34 height 17
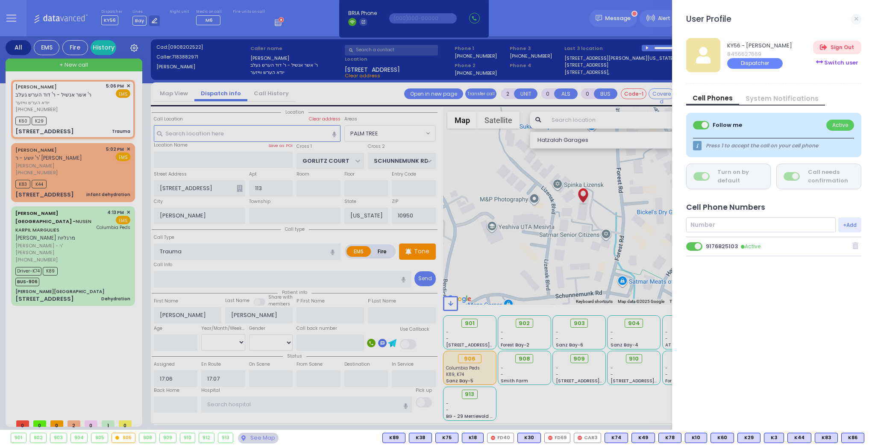
click at [827, 61] on div "Switch user" at bounding box center [837, 63] width 48 height 14
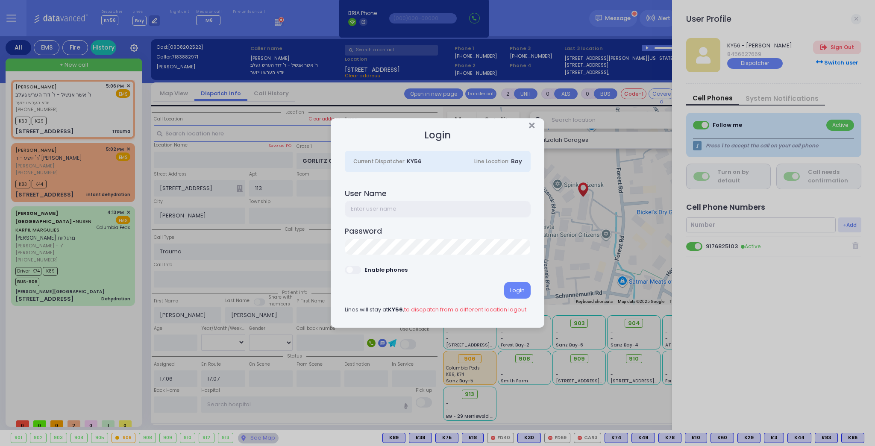
click at [375, 210] on input "text" at bounding box center [438, 209] width 186 height 16
select select "PALM TREE"
select select
type input "ky10"
